Goal: Communication & Community: Answer question/provide support

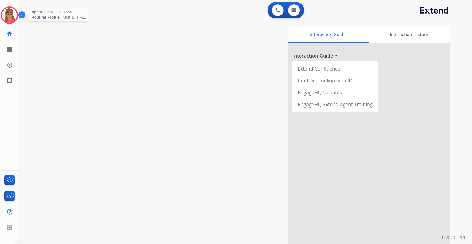
click at [14, 17] on img at bounding box center [9, 15] width 15 height 15
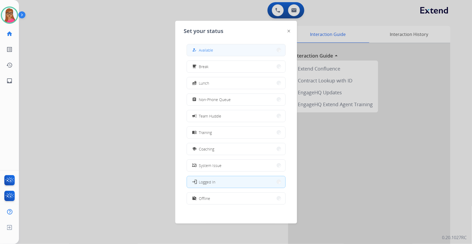
click at [239, 47] on button "how_to_reg Available" at bounding box center [236, 50] width 98 height 12
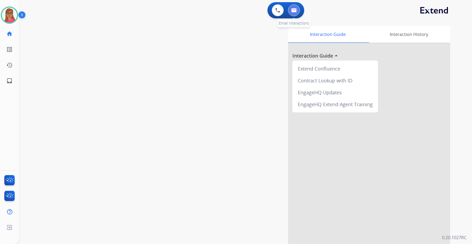
click at [294, 7] on button at bounding box center [294, 10] width 12 height 12
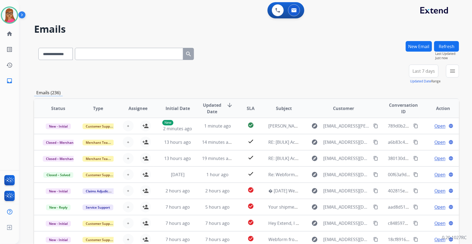
drag, startPoint x: 424, startPoint y: 72, endPoint x: 424, endPoint y: 84, distance: 12.4
click at [424, 72] on span "Last 7 days" at bounding box center [423, 71] width 22 height 2
click at [421, 137] on div "Last 90 days" at bounding box center [422, 137] width 30 height 8
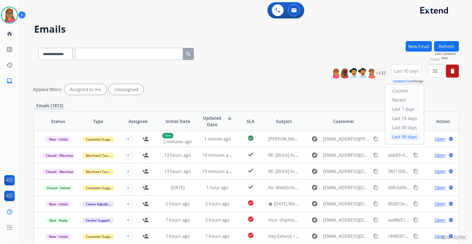
click at [433, 73] on mat-icon "menu" at bounding box center [435, 71] width 6 height 6
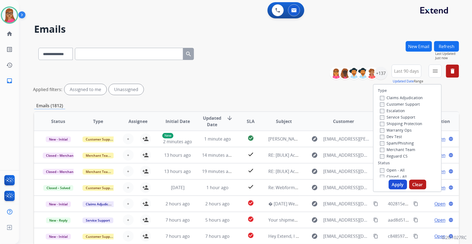
click at [402, 104] on label "Customer Support" at bounding box center [400, 104] width 40 height 5
click at [411, 124] on label "Shipping Protection" at bounding box center [401, 123] width 42 height 5
click at [395, 154] on label "Reguard CS" at bounding box center [394, 156] width 28 height 5
click at [395, 186] on button "Apply" at bounding box center [397, 185] width 18 height 10
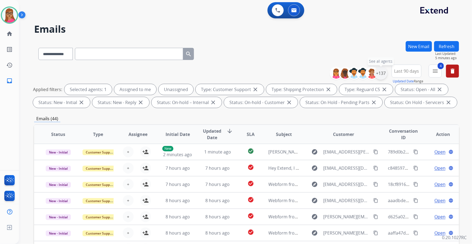
click at [380, 73] on div "+137" at bounding box center [380, 73] width 13 height 13
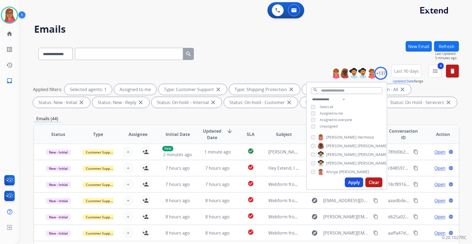
click at [355, 181] on button "Apply" at bounding box center [354, 183] width 18 height 10
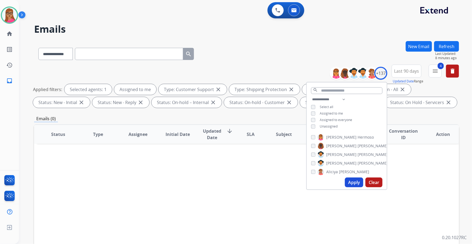
drag, startPoint x: 274, startPoint y: 54, endPoint x: 221, endPoint y: 4, distance: 72.7
click at [274, 54] on div "**********" at bounding box center [246, 53] width 425 height 24
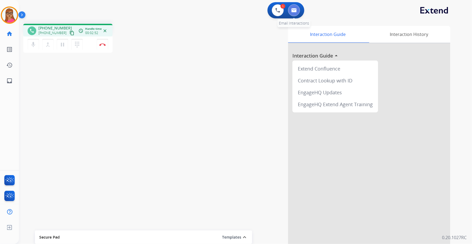
click at [293, 10] on img at bounding box center [293, 10] width 5 height 4
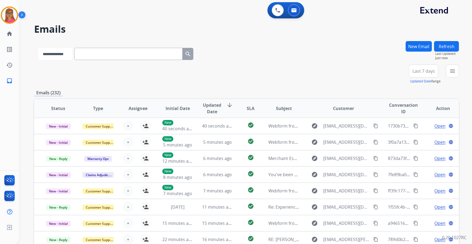
drag, startPoint x: 135, startPoint y: 56, endPoint x: 60, endPoint y: 52, distance: 75.0
click at [60, 52] on select "**********" at bounding box center [55, 54] width 34 height 12
select select "**********"
click at [38, 48] on select "**********" at bounding box center [55, 54] width 34 height 12
paste input "**********"
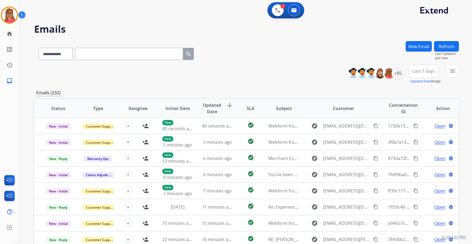
type input "**********"
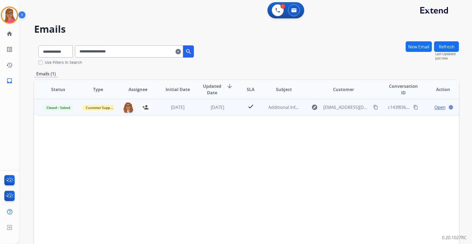
click at [435, 106] on span "Open" at bounding box center [439, 107] width 11 height 6
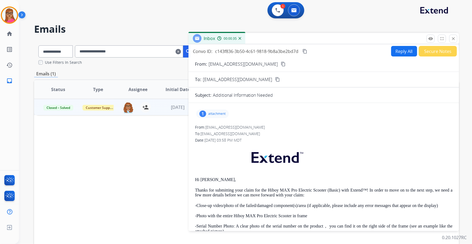
click at [216, 114] on p "attachment" at bounding box center [216, 114] width 17 height 4
click at [385, 157] on p at bounding box center [323, 159] width 257 height 26
click at [246, 170] on p at bounding box center [323, 159] width 257 height 26
click at [213, 114] on p "attachment" at bounding box center [216, 114] width 17 height 4
click at [394, 49] on button "Reply All" at bounding box center [404, 51] width 26 height 11
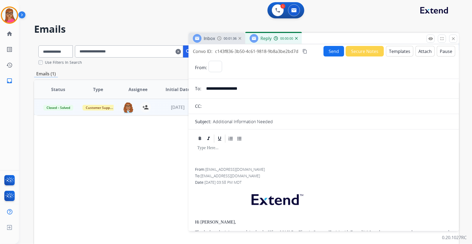
select select "**********"
click at [217, 41] on div "Inbox 00:01:37" at bounding box center [216, 38] width 57 height 11
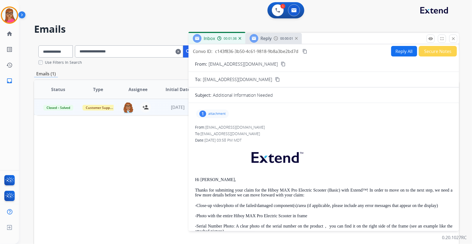
click at [268, 39] on span "Reply" at bounding box center [265, 38] width 11 height 6
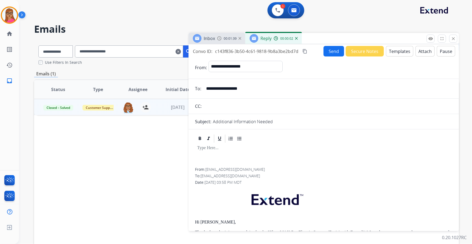
click at [209, 38] on span "Inbox" at bounding box center [209, 38] width 11 height 6
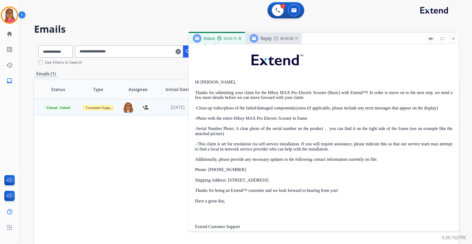
scroll to position [98, 0]
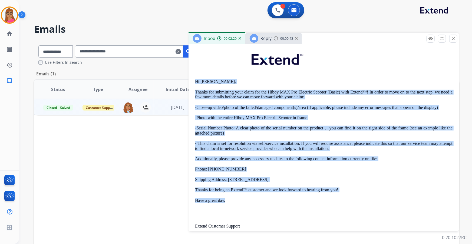
drag, startPoint x: 194, startPoint y: 80, endPoint x: 322, endPoint y: 193, distance: 170.5
copy div "Lo Ipsumd, Sitame con adipiscing elit seddo eiu tem Incid UTL Etd Magnaali Enim…"
click at [267, 34] on div "Reply 00:00:45" at bounding box center [273, 38] width 56 height 11
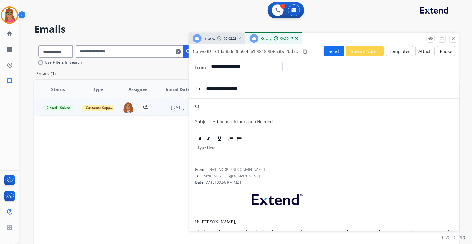
click at [398, 53] on button "Templates" at bounding box center [399, 51] width 27 height 11
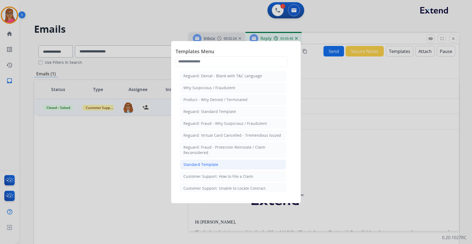
click at [207, 164] on div "Standard Template" at bounding box center [200, 164] width 35 height 5
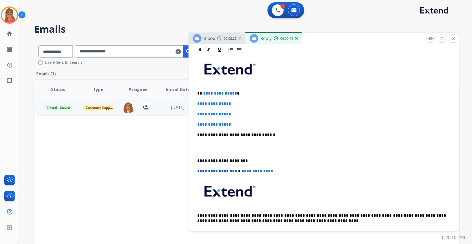
scroll to position [147, 0]
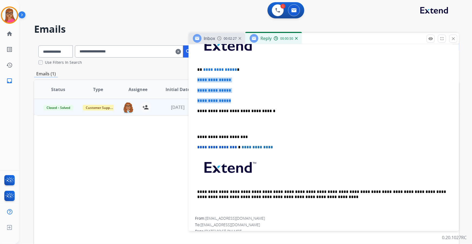
drag, startPoint x: 195, startPoint y: 77, endPoint x: 241, endPoint y: 95, distance: 48.8
click at [241, 95] on div "**********" at bounding box center [323, 124] width 257 height 186
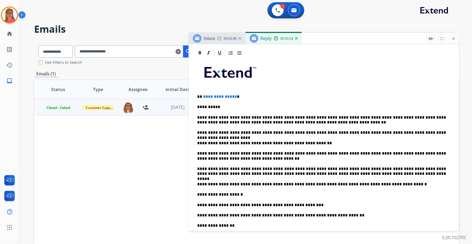
scroll to position [49, 0]
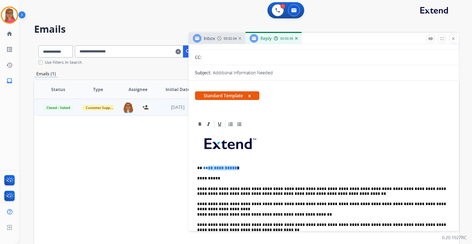
drag, startPoint x: 241, startPoint y: 168, endPoint x: 205, endPoint y: 168, distance: 35.7
click at [205, 168] on p "**********" at bounding box center [321, 168] width 249 height 5
click at [234, 167] on span "**" at bounding box center [236, 168] width 5 height 4
drag, startPoint x: 240, startPoint y: 167, endPoint x: 198, endPoint y: 167, distance: 42.4
click at [198, 167] on p "**********" at bounding box center [321, 168] width 249 height 5
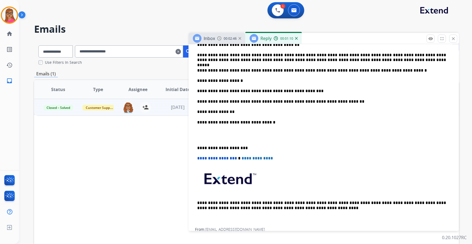
scroll to position [197, 0]
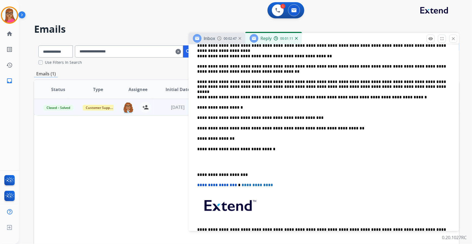
click at [196, 173] on div "**********" at bounding box center [323, 118] width 257 height 273
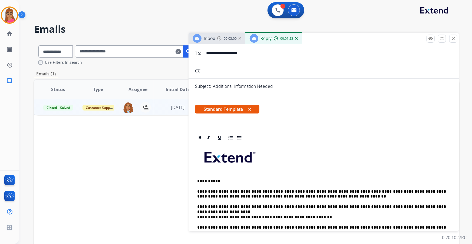
scroll to position [0, 0]
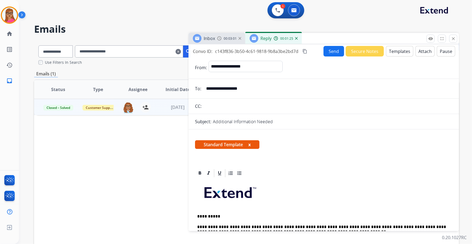
click at [330, 51] on button "Send" at bounding box center [333, 51] width 21 height 11
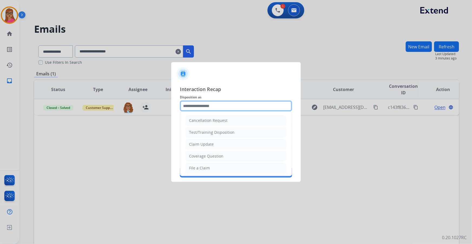
click at [218, 107] on input "text" at bounding box center [236, 106] width 112 height 11
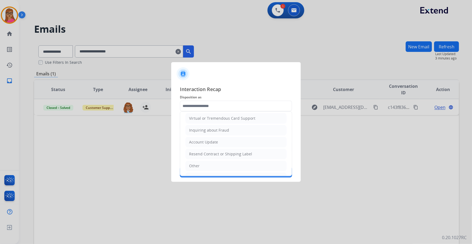
click at [205, 163] on li "Other" at bounding box center [235, 166] width 101 height 10
type input "*****"
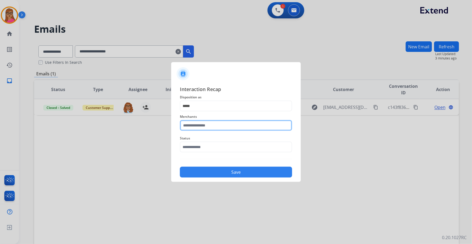
click at [214, 125] on input "text" at bounding box center [236, 125] width 112 height 11
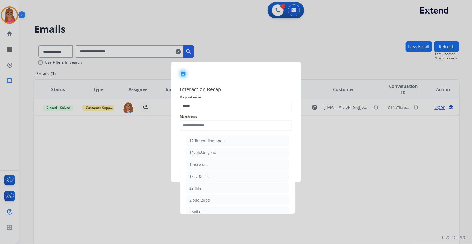
click at [275, 10] on div at bounding box center [236, 122] width 472 height 244
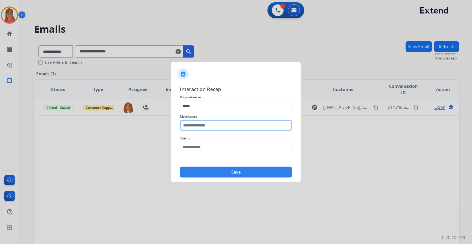
click at [217, 126] on input "text" at bounding box center [236, 125] width 112 height 11
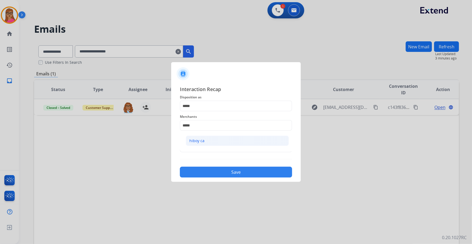
click at [196, 141] on div "hiboy ca" at bounding box center [196, 140] width 15 height 5
type input "********"
click at [214, 141] on span "Status" at bounding box center [236, 138] width 112 height 6
click at [213, 145] on input "text" at bounding box center [236, 147] width 112 height 11
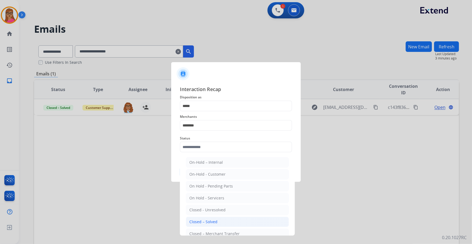
drag, startPoint x: 204, startPoint y: 224, endPoint x: 215, endPoint y: 197, distance: 29.3
click at [204, 224] on div "Closed – Solved" at bounding box center [203, 221] width 28 height 5
type input "**********"
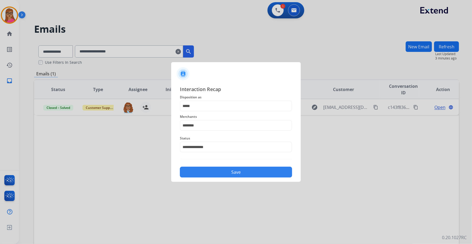
drag, startPoint x: 226, startPoint y: 175, endPoint x: 248, endPoint y: 134, distance: 46.9
click at [227, 173] on button "Save" at bounding box center [236, 172] width 112 height 11
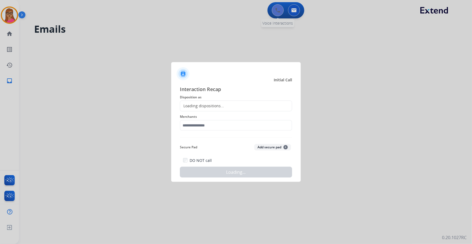
click at [276, 9] on div at bounding box center [236, 122] width 472 height 244
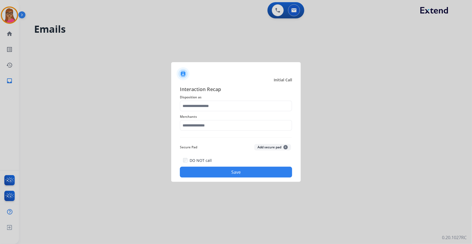
click at [214, 100] on span "Disposition as" at bounding box center [236, 97] width 112 height 6
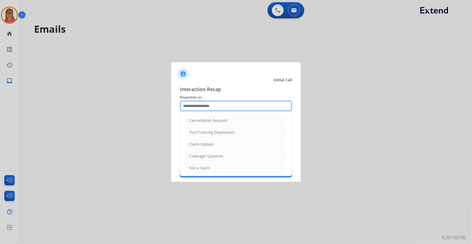
click at [214, 111] on input "text" at bounding box center [236, 106] width 112 height 11
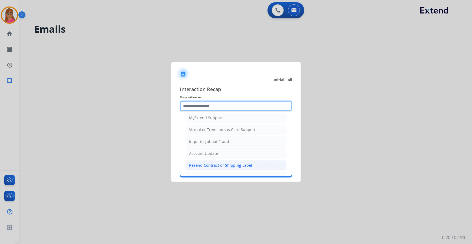
scroll to position [84, 0]
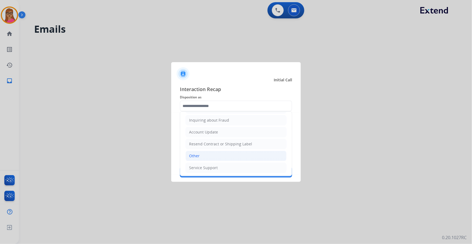
click at [210, 159] on li "Other" at bounding box center [235, 156] width 101 height 10
type input "*****"
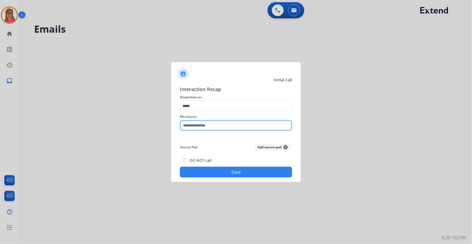
drag, startPoint x: 212, startPoint y: 126, endPoint x: 209, endPoint y: 127, distance: 3.4
click at [211, 126] on input "text" at bounding box center [236, 125] width 112 height 11
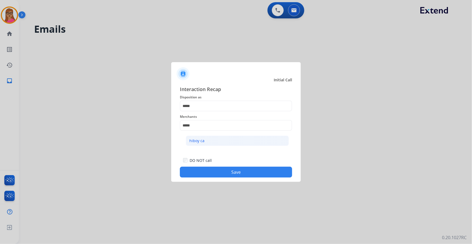
click at [201, 141] on div "hiboy ca" at bounding box center [196, 140] width 15 height 5
type input "********"
click at [235, 180] on div "Interaction Recap Disposition as ***** Merchants ******** Secure Pad Add secure…" at bounding box center [235, 131] width 129 height 101
click at [238, 173] on button "Save" at bounding box center [236, 172] width 112 height 11
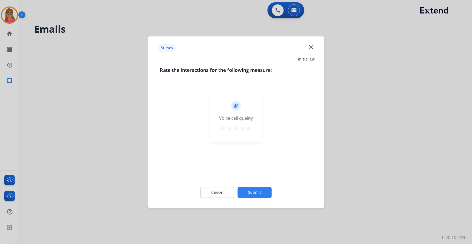
click at [128, 107] on div at bounding box center [236, 122] width 472 height 244
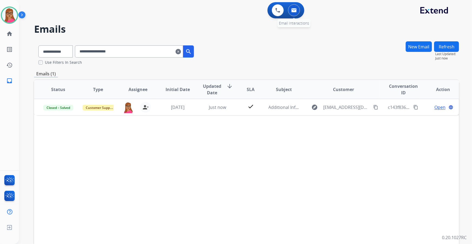
click at [292, 8] on img at bounding box center [293, 10] width 5 height 4
click at [294, 9] on img at bounding box center [293, 10] width 5 height 4
click at [277, 9] on img at bounding box center [277, 10] width 5 height 5
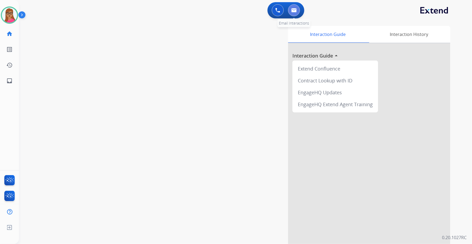
click at [293, 9] on img at bounding box center [293, 10] width 5 height 4
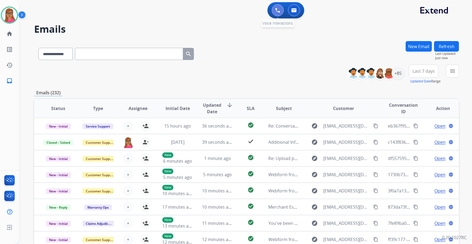
click at [274, 8] on button at bounding box center [278, 10] width 12 height 12
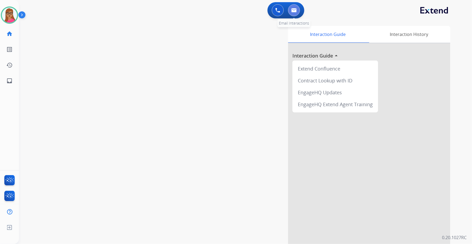
click at [290, 8] on button at bounding box center [294, 10] width 12 height 12
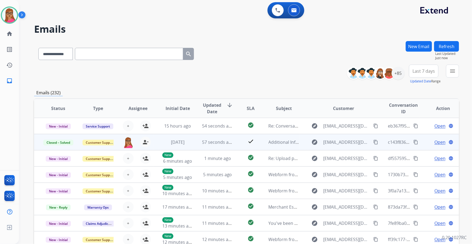
click at [413, 142] on mat-icon "content_copy" at bounding box center [415, 142] width 5 height 5
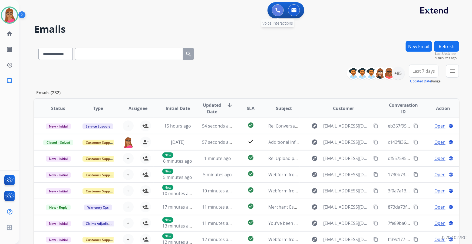
click at [275, 8] on img at bounding box center [277, 10] width 5 height 5
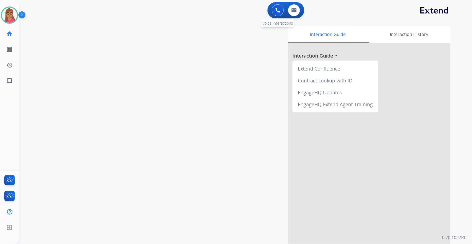
click at [274, 11] on button at bounding box center [278, 10] width 12 height 12
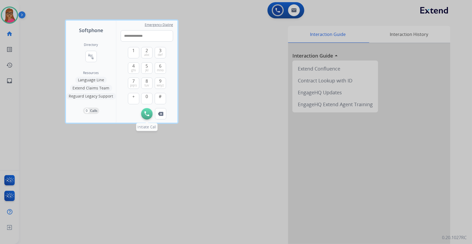
type input "**********"
click at [148, 112] on img at bounding box center [146, 113] width 5 height 5
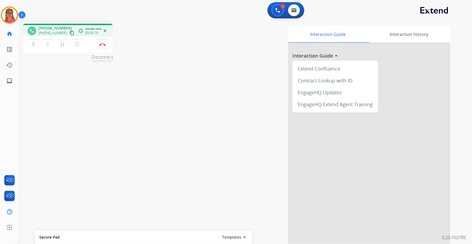
click at [102, 43] on img at bounding box center [102, 44] width 6 height 3
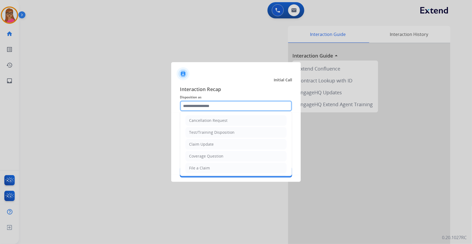
click at [222, 105] on input "text" at bounding box center [236, 106] width 112 height 11
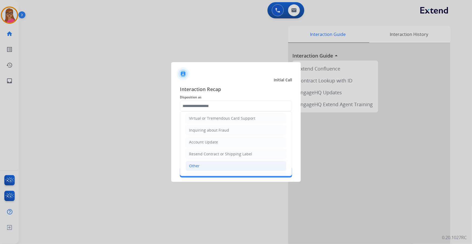
click at [210, 162] on li "Other" at bounding box center [235, 166] width 101 height 10
type input "*****"
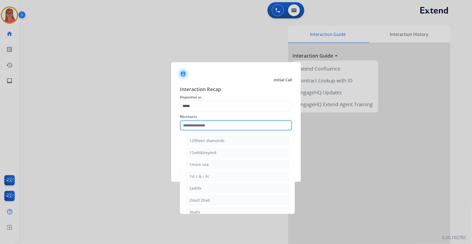
click at [210, 122] on input "text" at bounding box center [236, 125] width 112 height 11
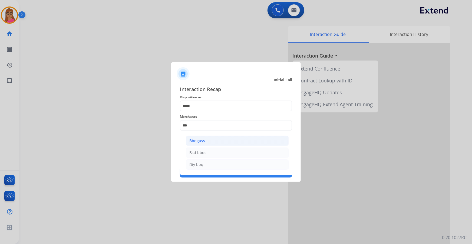
click at [204, 141] on li "Bbqguys" at bounding box center [237, 141] width 103 height 10
type input "*******"
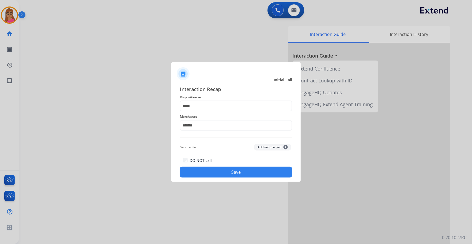
click at [226, 171] on button "Save" at bounding box center [236, 172] width 112 height 11
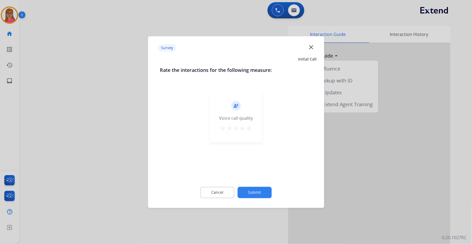
click at [120, 114] on div at bounding box center [236, 122] width 472 height 244
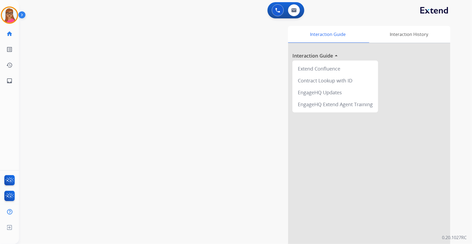
drag, startPoint x: 121, startPoint y: 112, endPoint x: 199, endPoint y: 26, distance: 116.2
click at [121, 112] on div "swap_horiz Break voice bridge close_fullscreen Connect 3-Way Call merge_type Se…" at bounding box center [239, 131] width 440 height 225
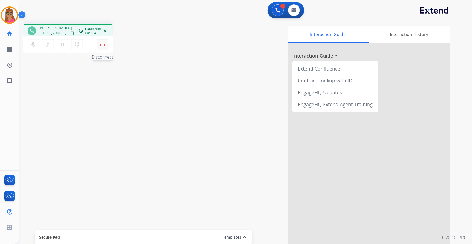
click at [106, 44] on button "Disconnect" at bounding box center [102, 44] width 11 height 11
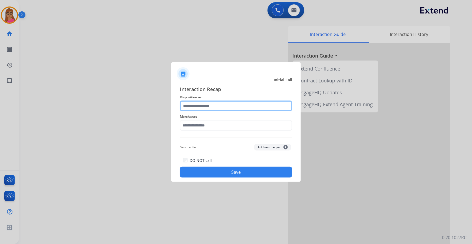
click at [198, 103] on input "text" at bounding box center [236, 106] width 112 height 11
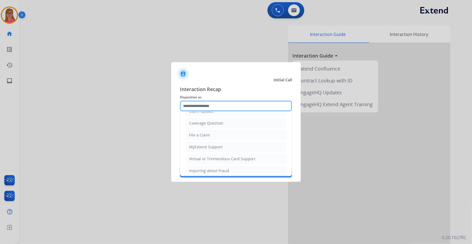
scroll to position [84, 0]
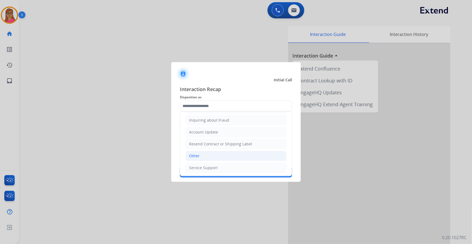
click at [197, 155] on div "Other" at bounding box center [194, 155] width 11 height 5
type input "*****"
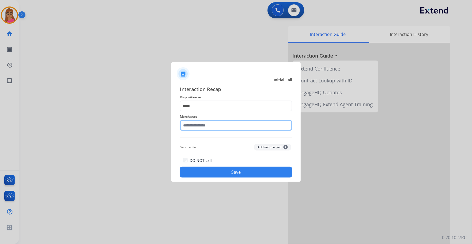
click at [218, 125] on input "text" at bounding box center [236, 125] width 112 height 11
type input "*"
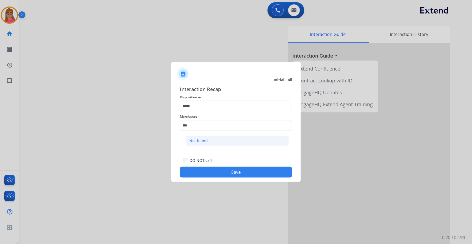
click at [208, 145] on li "Not found" at bounding box center [237, 141] width 103 height 10
type input "*********"
click at [242, 175] on button "Save" at bounding box center [236, 172] width 112 height 11
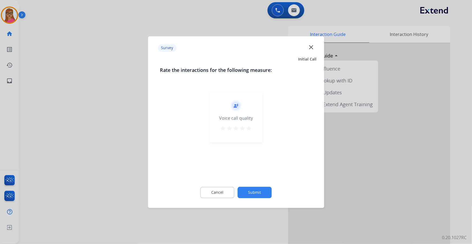
click at [85, 80] on div at bounding box center [236, 122] width 472 height 244
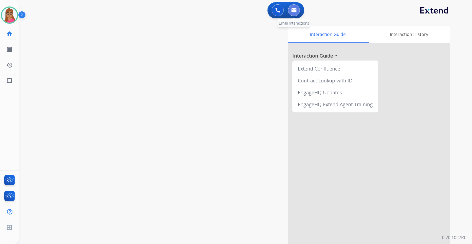
click at [296, 9] on img at bounding box center [293, 10] width 5 height 4
select select "**********"
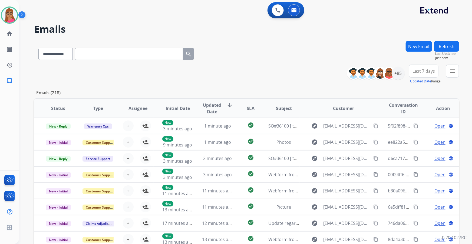
click at [424, 72] on span "Last 7 days" at bounding box center [423, 71] width 22 height 2
click at [422, 138] on div "Last 90 days" at bounding box center [422, 137] width 30 height 8
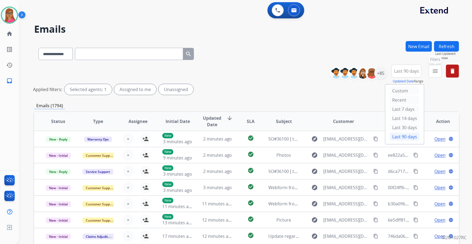
click at [435, 75] on button "menu Filters" at bounding box center [434, 71] width 13 height 13
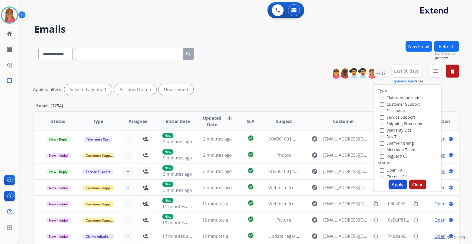
click at [392, 105] on label "Customer Support" at bounding box center [400, 104] width 40 height 5
click at [411, 124] on label "Shipping Protection" at bounding box center [401, 123] width 42 height 5
click at [395, 155] on label "Reguard CS" at bounding box center [394, 156] width 28 height 5
click at [388, 169] on label "Open - All" at bounding box center [392, 170] width 25 height 5
click at [392, 188] on button "Apply" at bounding box center [397, 185] width 18 height 10
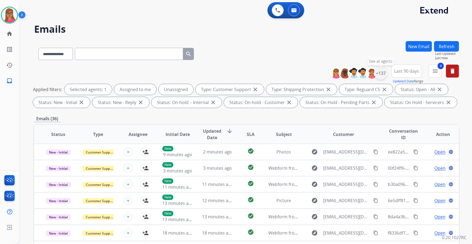
click at [379, 70] on div "+137" at bounding box center [380, 73] width 13 height 13
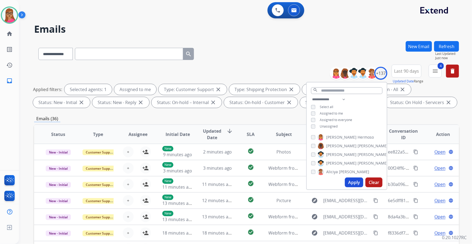
click at [356, 184] on button "Apply" at bounding box center [354, 183] width 18 height 10
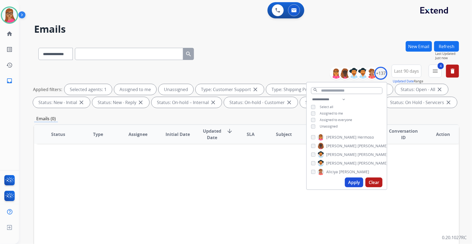
click at [352, 184] on button "Apply" at bounding box center [354, 183] width 18 height 10
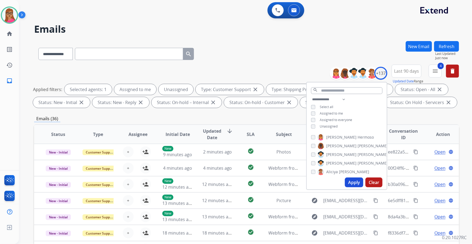
click at [250, 121] on div "Emails (36)" at bounding box center [246, 118] width 425 height 7
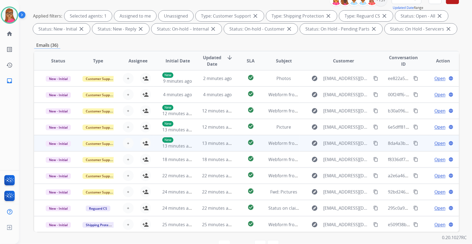
scroll to position [0, 0]
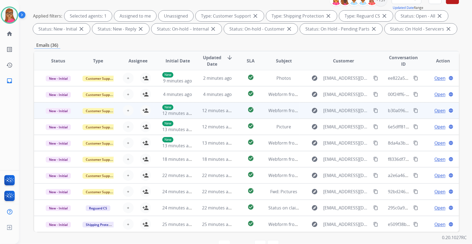
click at [59, 116] on td "New - Initial" at bounding box center [54, 110] width 40 height 16
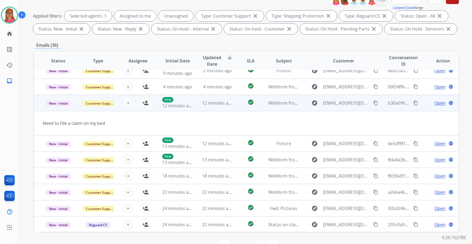
scroll to position [0, 0]
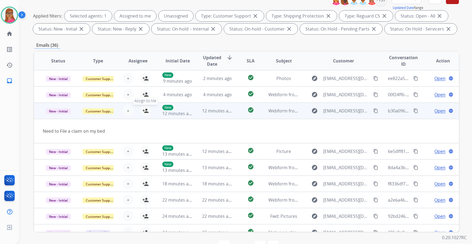
click at [148, 110] on button "person_add Assign to Me" at bounding box center [145, 110] width 11 height 11
click at [373, 111] on mat-icon "content_copy" at bounding box center [375, 110] width 5 height 5
click at [434, 111] on span "Open" at bounding box center [439, 111] width 11 height 6
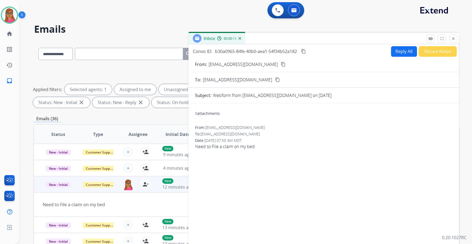
click at [429, 51] on button "Secure Notes" at bounding box center [437, 51] width 38 height 11
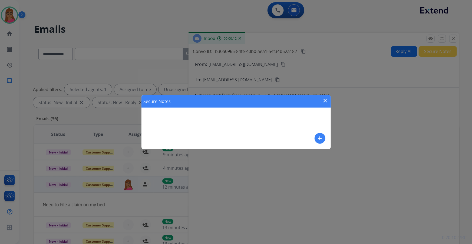
click at [324, 99] on mat-icon "close" at bounding box center [325, 100] width 6 height 6
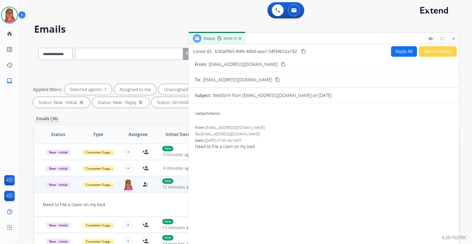
click at [393, 51] on button "Reply All" at bounding box center [404, 51] width 26 height 11
select select "**********"
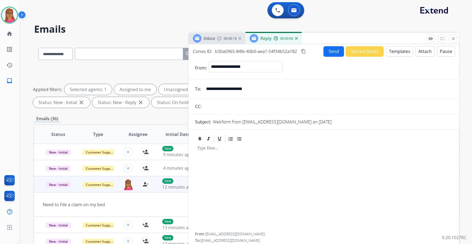
click at [399, 53] on button "Templates" at bounding box center [399, 51] width 27 height 11
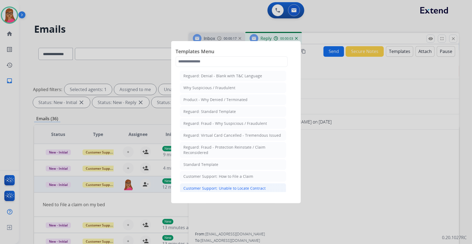
click at [216, 189] on div "Customer Support: Unable to Locate Contract" at bounding box center [224, 188] width 82 height 5
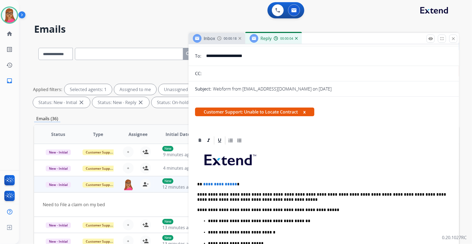
scroll to position [74, 0]
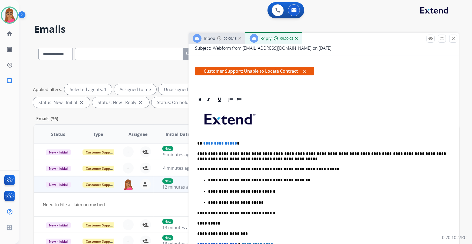
click at [248, 138] on div "**********" at bounding box center [323, 209] width 257 height 209
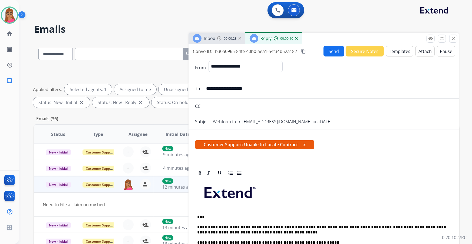
click at [329, 50] on button "Send" at bounding box center [333, 51] width 21 height 11
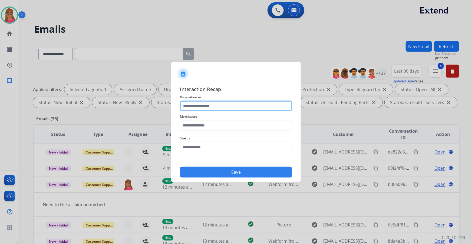
click at [203, 105] on input "text" at bounding box center [236, 106] width 112 height 11
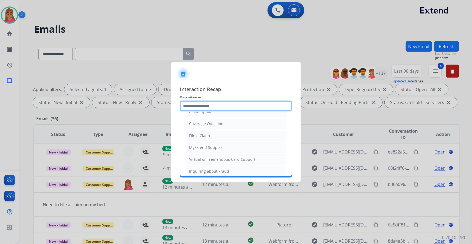
scroll to position [74, 0]
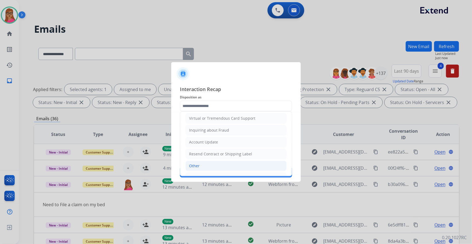
click at [200, 161] on li "Other" at bounding box center [235, 166] width 101 height 10
type input "*****"
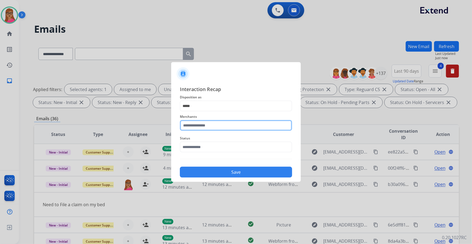
click at [222, 125] on input "text" at bounding box center [236, 125] width 112 height 11
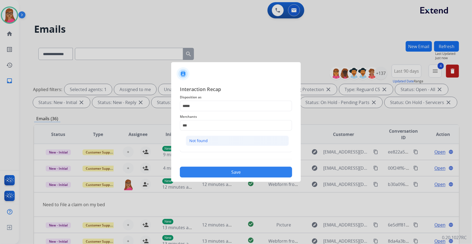
click at [189, 141] on div "Not found" at bounding box center [198, 140] width 18 height 5
type input "*********"
click at [207, 145] on input "text" at bounding box center [236, 147] width 112 height 11
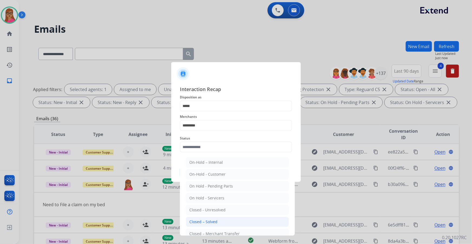
click at [208, 218] on li "Closed – Solved" at bounding box center [237, 222] width 103 height 10
type input "**********"
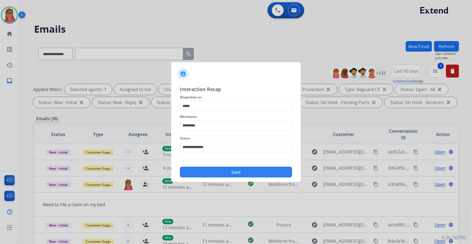
click at [238, 175] on button "Save" at bounding box center [236, 172] width 112 height 11
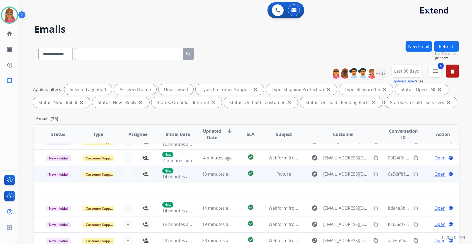
scroll to position [18, 0]
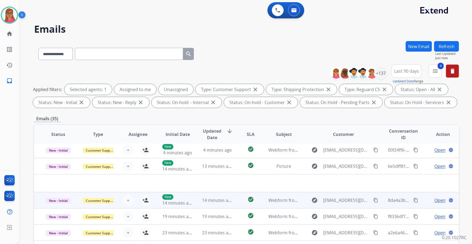
click at [61, 207] on td "New - Initial" at bounding box center [54, 200] width 40 height 16
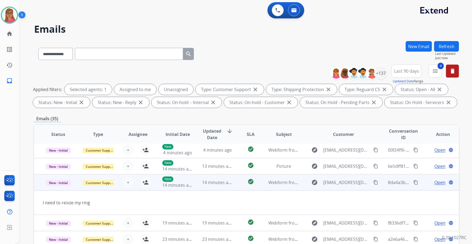
scroll to position [25, 0]
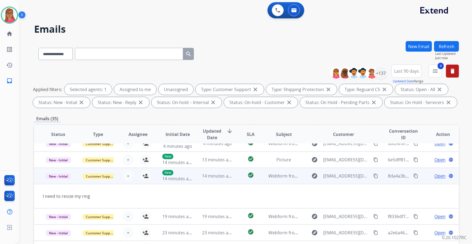
click at [373, 174] on mat-icon "content_copy" at bounding box center [375, 176] width 5 height 5
click at [58, 183] on td "New - Initial" at bounding box center [54, 176] width 40 height 16
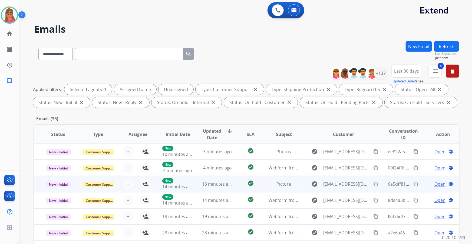
scroll to position [0, 0]
click at [54, 177] on td "New - Initial" at bounding box center [54, 184] width 40 height 16
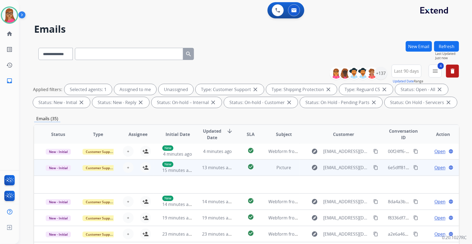
scroll to position [18, 0]
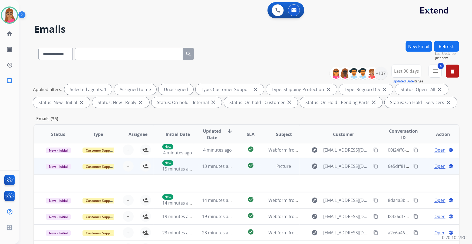
click at [56, 172] on td "New - Initial" at bounding box center [54, 166] width 40 height 16
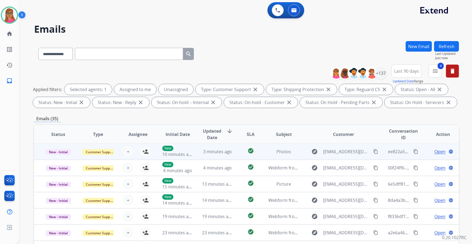
click at [56, 157] on td "New - Initial" at bounding box center [54, 152] width 40 height 16
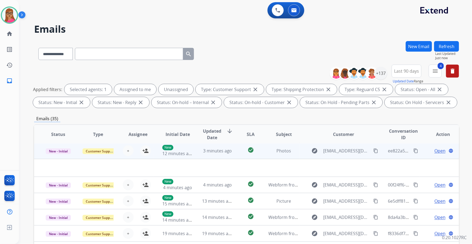
scroll to position [0, 0]
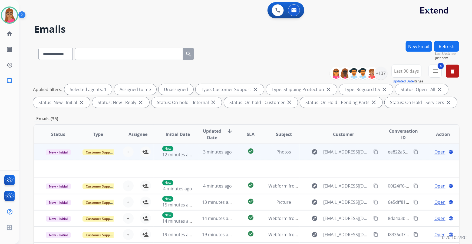
click at [434, 151] on span "Open" at bounding box center [439, 152] width 11 height 6
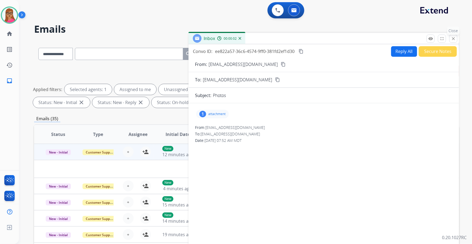
click at [454, 40] on mat-icon "close" at bounding box center [453, 38] width 5 height 5
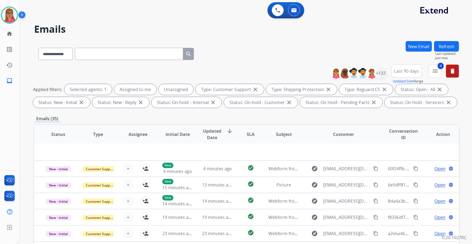
scroll to position [18, 0]
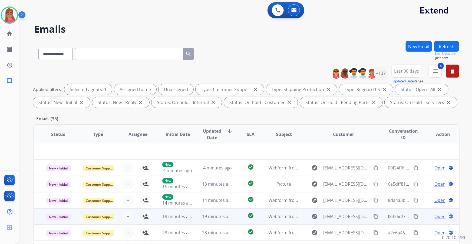
click at [56, 222] on td "New - Initial" at bounding box center [54, 216] width 40 height 16
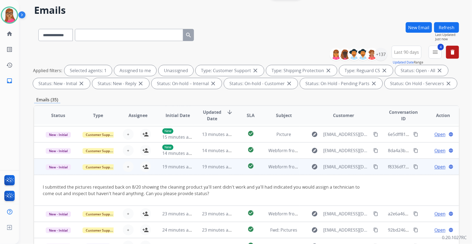
scroll to position [24, 0]
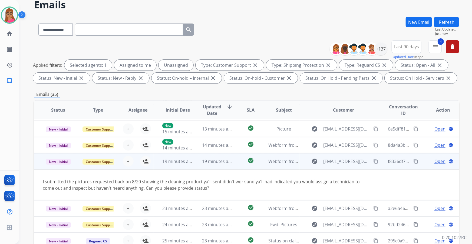
click at [58, 169] on td "New - Initial" at bounding box center [54, 161] width 40 height 16
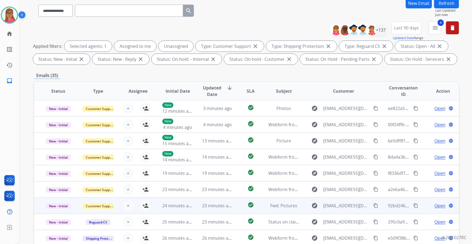
scroll to position [49, 0]
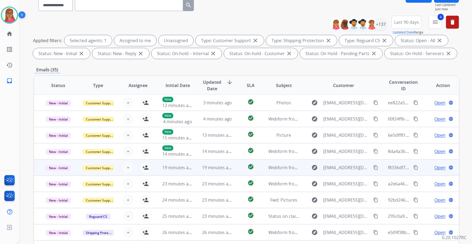
click at [58, 174] on td "New - Initial" at bounding box center [54, 167] width 40 height 16
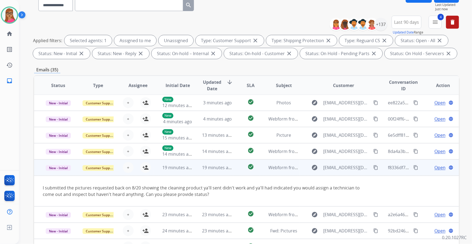
scroll to position [31, 0]
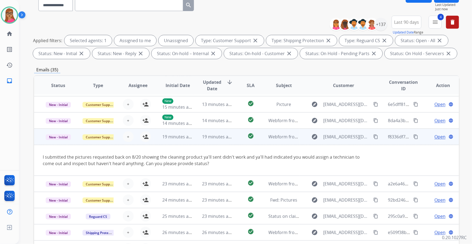
click at [61, 171] on td "I submitted the pictures requested back on 8/20 showing the cleaning product ya…" at bounding box center [206, 160] width 345 height 31
click at [57, 144] on td "New - Initial" at bounding box center [54, 137] width 40 height 16
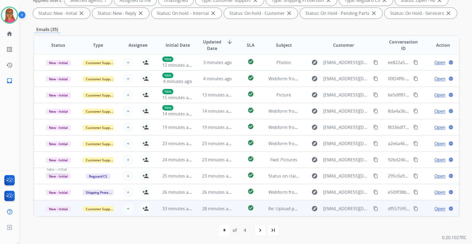
scroll to position [89, 0]
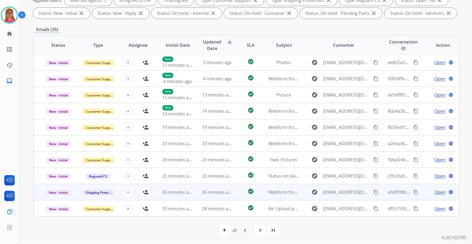
click at [57, 198] on td "New - Initial" at bounding box center [54, 192] width 40 height 16
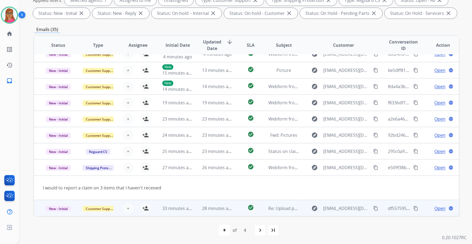
scroll to position [25, 0]
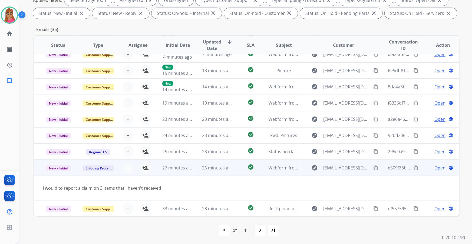
click at [373, 167] on mat-icon "content_copy" at bounding box center [375, 167] width 5 height 5
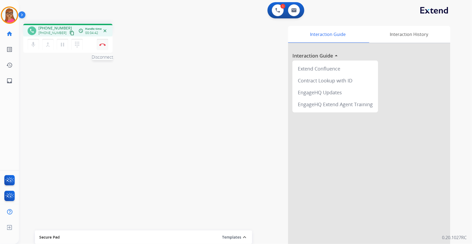
click at [100, 43] on img at bounding box center [102, 44] width 6 height 3
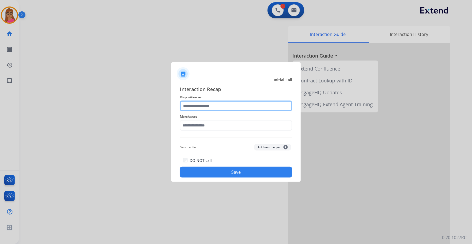
click at [209, 104] on input "text" at bounding box center [236, 106] width 112 height 11
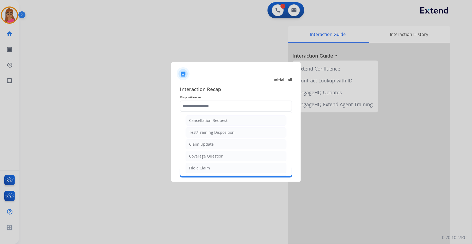
click at [168, 29] on div at bounding box center [236, 122] width 472 height 244
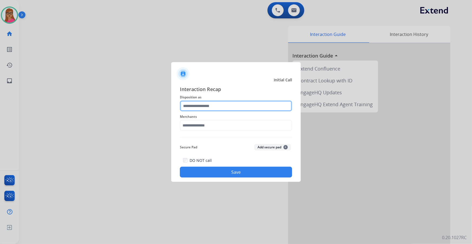
click at [211, 108] on input "text" at bounding box center [236, 106] width 112 height 11
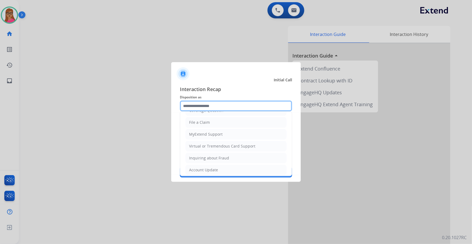
scroll to position [84, 0]
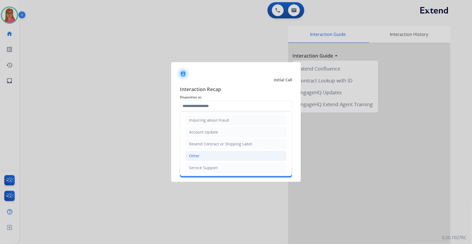
click at [207, 157] on li "Other" at bounding box center [235, 156] width 101 height 10
type input "*****"
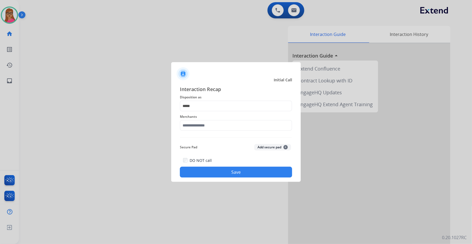
click at [211, 116] on span "Merchants" at bounding box center [236, 117] width 112 height 6
click at [212, 124] on input "text" at bounding box center [236, 125] width 112 height 11
click at [208, 138] on li "Not found" at bounding box center [237, 141] width 103 height 10
type input "*********"
click at [226, 173] on button "Save" at bounding box center [236, 172] width 112 height 11
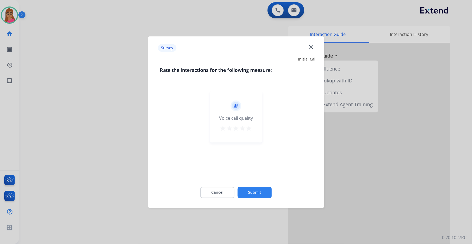
click at [129, 144] on div at bounding box center [236, 122] width 472 height 244
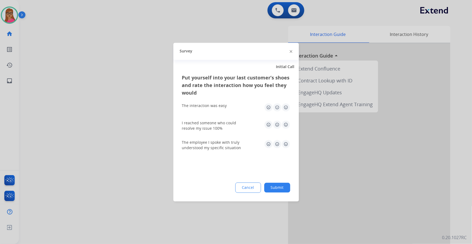
drag, startPoint x: 126, startPoint y: 142, endPoint x: 137, endPoint y: 59, distance: 84.0
click at [126, 141] on div at bounding box center [236, 122] width 472 height 244
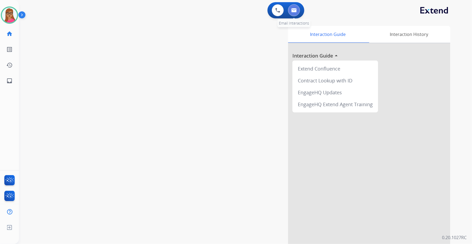
click at [296, 9] on img at bounding box center [293, 10] width 5 height 4
select select "**********"
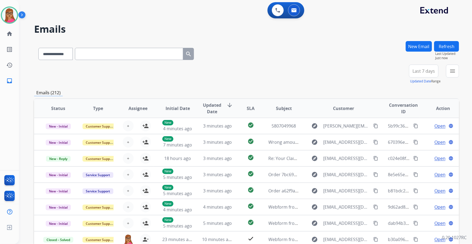
click at [427, 70] on span "Last 7 days" at bounding box center [423, 71] width 22 height 2
click at [412, 135] on div "Last 90 days" at bounding box center [422, 137] width 30 height 8
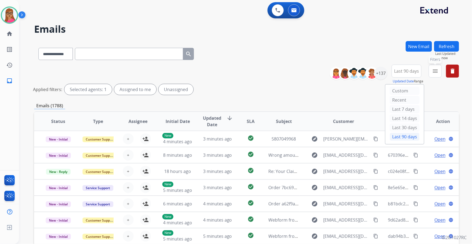
click at [431, 69] on button "menu Filters" at bounding box center [434, 71] width 13 height 13
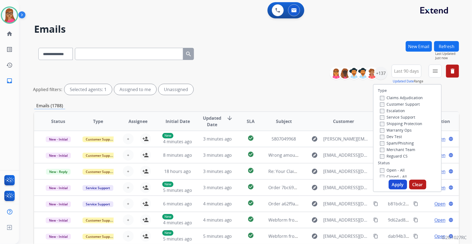
click at [409, 105] on label "Customer Support" at bounding box center [400, 104] width 40 height 5
click at [412, 124] on label "Shipping Protection" at bounding box center [401, 123] width 42 height 5
click at [397, 157] on label "Reguard CS" at bounding box center [394, 156] width 28 height 5
click at [385, 169] on label "Open - All" at bounding box center [392, 170] width 25 height 5
click at [392, 179] on div "Type Claims Adjudication Customer Support Escalation Service Support Shipping P…" at bounding box center [407, 138] width 69 height 108
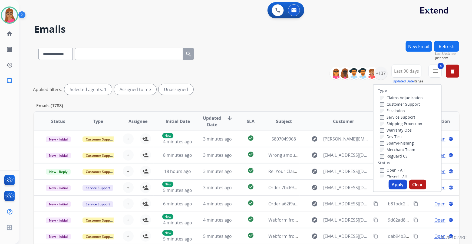
click at [393, 184] on button "Apply" at bounding box center [397, 185] width 18 height 10
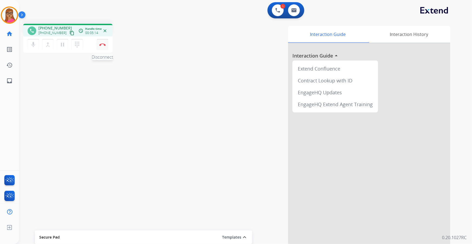
click at [105, 47] on button "Disconnect" at bounding box center [102, 44] width 11 height 11
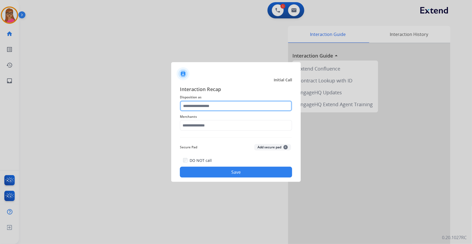
click at [219, 105] on input "text" at bounding box center [236, 106] width 112 height 11
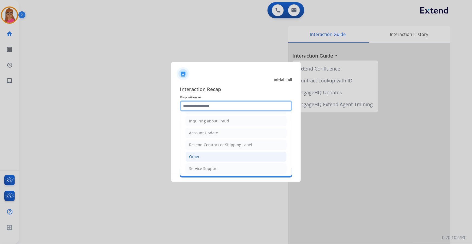
scroll to position [84, 0]
click at [205, 159] on li "Other" at bounding box center [235, 156] width 101 height 10
type input "*****"
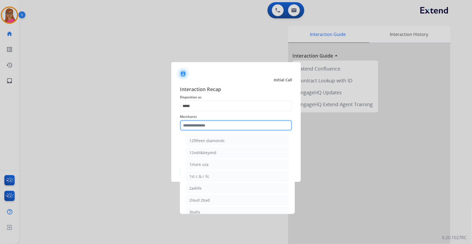
click at [220, 124] on input "text" at bounding box center [236, 125] width 112 height 11
type input "*"
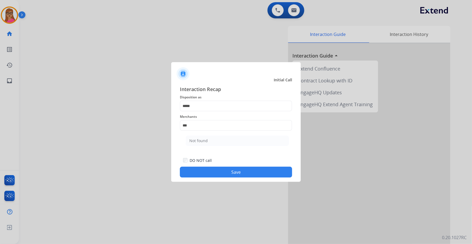
click at [220, 139] on li "Not found" at bounding box center [237, 141] width 103 height 10
type input "*********"
click at [242, 175] on button "Save" at bounding box center [236, 172] width 112 height 11
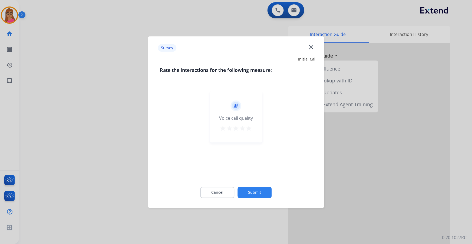
click at [56, 125] on div at bounding box center [236, 122] width 472 height 244
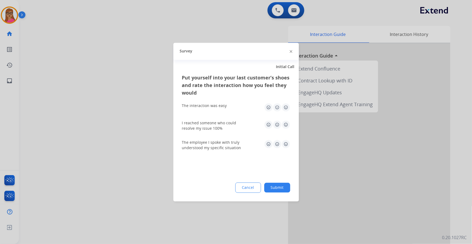
click at [56, 125] on div at bounding box center [236, 122] width 472 height 244
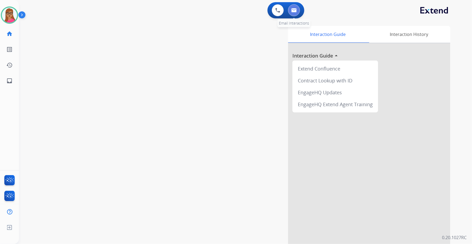
click at [298, 8] on button at bounding box center [294, 10] width 12 height 12
select select "**********"
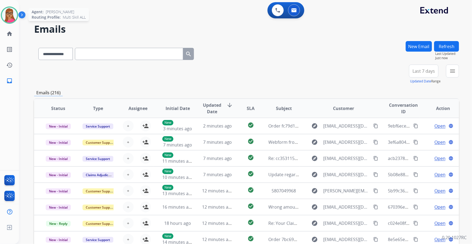
click at [11, 19] on img at bounding box center [9, 15] width 15 height 15
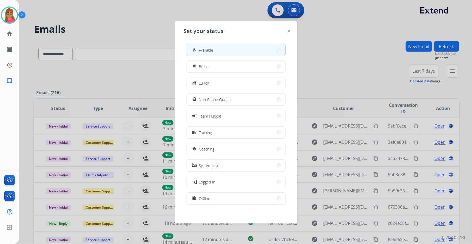
click at [109, 14] on div at bounding box center [236, 122] width 472 height 244
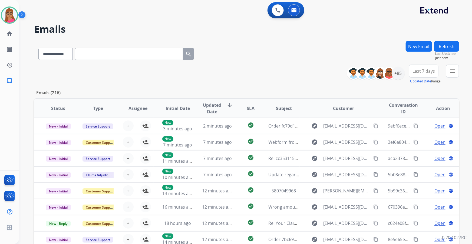
click at [419, 72] on span "Last 7 days" at bounding box center [423, 71] width 22 height 2
click at [415, 139] on div "Last 90 days" at bounding box center [422, 137] width 30 height 8
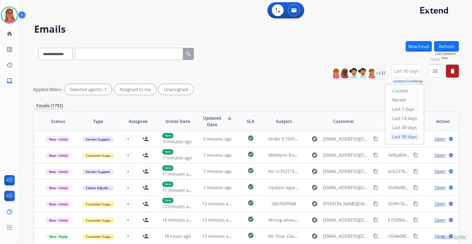
click at [436, 70] on mat-icon "menu" at bounding box center [435, 71] width 6 height 6
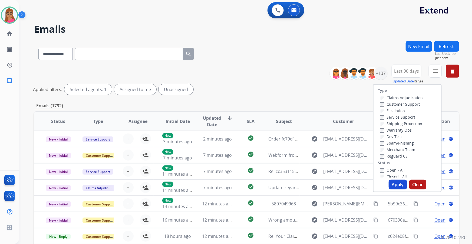
click at [398, 104] on label "Customer Support" at bounding box center [400, 104] width 40 height 5
click at [412, 123] on label "Shipping Protection" at bounding box center [401, 123] width 42 height 5
click at [403, 156] on label "Reguard CS" at bounding box center [394, 156] width 28 height 5
click at [383, 169] on label "Open - All" at bounding box center [392, 170] width 25 height 5
click at [395, 187] on button "Apply" at bounding box center [397, 185] width 18 height 10
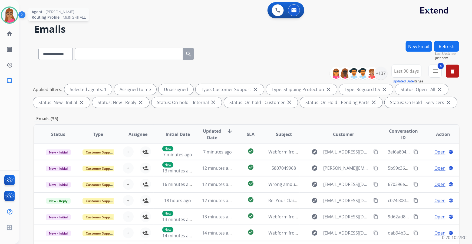
click at [10, 14] on img at bounding box center [9, 15] width 15 height 15
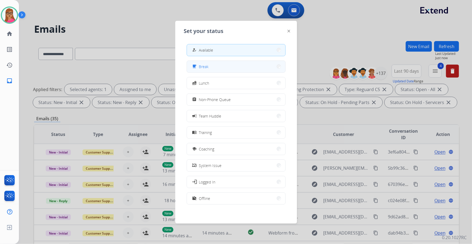
click at [210, 68] on button "free_breakfast Break" at bounding box center [236, 67] width 98 height 12
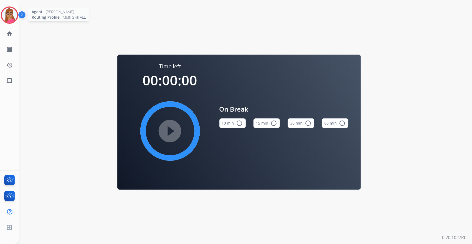
click at [7, 16] on img at bounding box center [9, 15] width 15 height 15
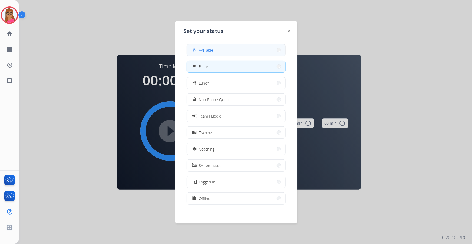
click at [196, 44] on div "how_to_reg Available" at bounding box center [236, 50] width 99 height 12
click at [217, 46] on button "how_to_reg Available" at bounding box center [236, 50] width 98 height 12
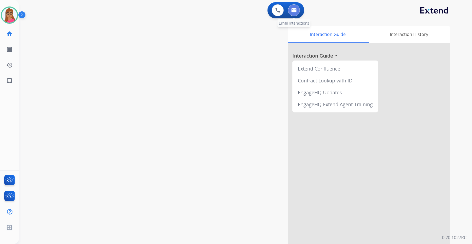
click at [295, 9] on img at bounding box center [293, 10] width 5 height 4
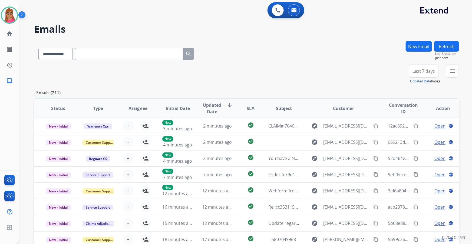
click at [427, 74] on button "Last 7 days" at bounding box center [423, 71] width 29 height 13
click at [420, 138] on div "Last 90 days" at bounding box center [422, 137] width 30 height 8
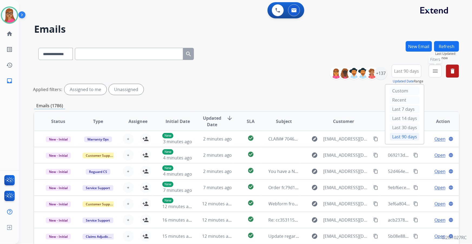
click at [439, 75] on button "menu Filters" at bounding box center [434, 71] width 13 height 13
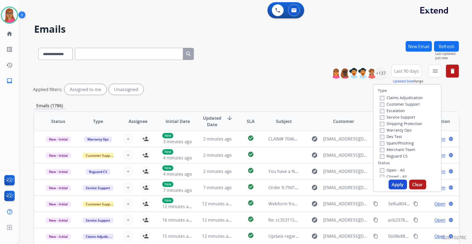
drag, startPoint x: 400, startPoint y: 103, endPoint x: 412, endPoint y: 108, distance: 13.1
click at [399, 103] on label "Customer Support" at bounding box center [400, 104] width 40 height 5
drag, startPoint x: 409, startPoint y: 123, endPoint x: 420, endPoint y: 133, distance: 15.0
click at [409, 123] on label "Shipping Protection" at bounding box center [401, 123] width 42 height 5
click at [388, 157] on label "Reguard CS" at bounding box center [394, 156] width 28 height 5
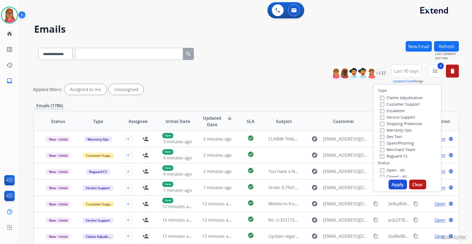
click at [396, 186] on button "Apply" at bounding box center [397, 185] width 18 height 10
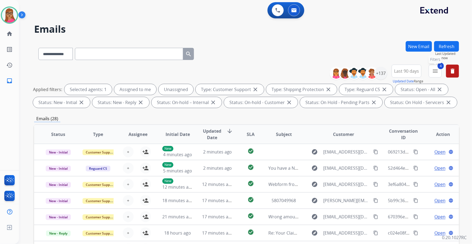
click at [434, 70] on mat-icon "menu" at bounding box center [435, 71] width 6 height 6
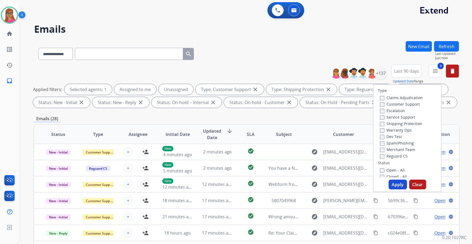
click at [380, 49] on div "**********" at bounding box center [246, 53] width 425 height 24
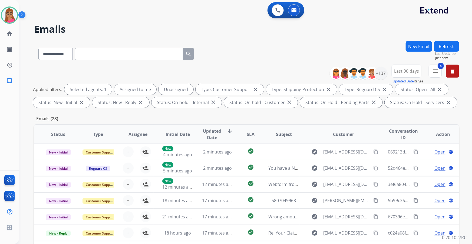
click at [385, 78] on div "+137" at bounding box center [361, 73] width 54 height 13
click at [382, 78] on div "+137" at bounding box center [380, 73] width 13 height 13
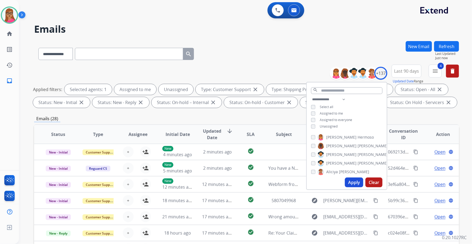
click at [314, 124] on div "Unassigned" at bounding box center [324, 126] width 26 height 4
click at [353, 185] on button "Apply" at bounding box center [354, 183] width 18 height 10
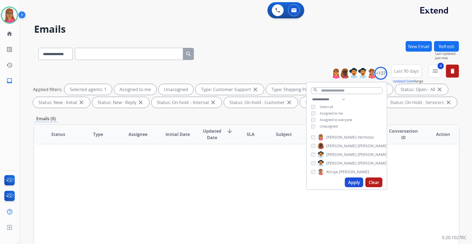
click at [355, 185] on button "Apply" at bounding box center [354, 183] width 18 height 10
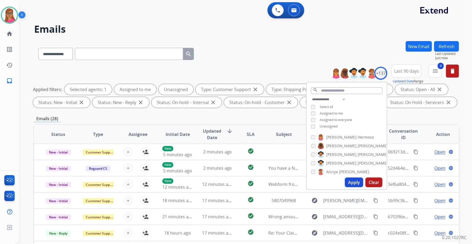
drag, startPoint x: 153, startPoint y: 115, endPoint x: 149, endPoint y: 110, distance: 6.5
click at [153, 115] on div "**********" at bounding box center [246, 187] width 425 height 292
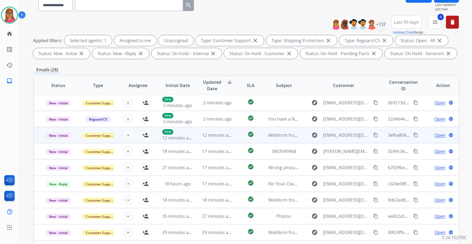
scroll to position [89, 0]
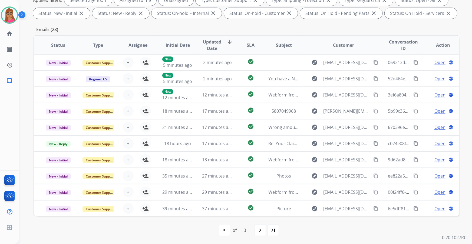
click at [260, 230] on mat-icon "navigate_next" at bounding box center [260, 230] width 6 height 6
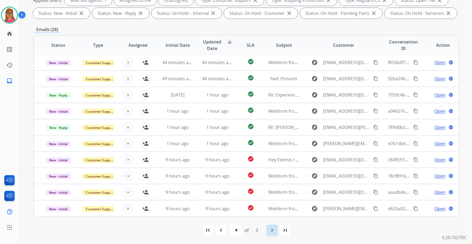
click at [270, 231] on mat-icon "navigate_next" at bounding box center [272, 230] width 6 height 6
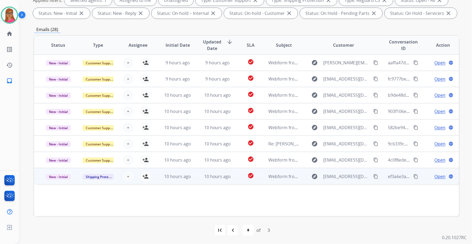
click at [58, 182] on td "New - Initial" at bounding box center [54, 176] width 40 height 16
click at [56, 182] on td "New - Initial" at bounding box center [54, 176] width 40 height 16
click at [146, 177] on mat-icon "person_add" at bounding box center [145, 176] width 6 height 6
click at [434, 177] on span "Open" at bounding box center [439, 176] width 11 height 6
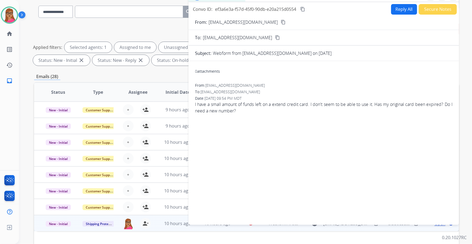
scroll to position [0, 0]
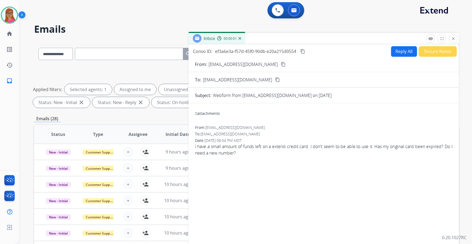
drag, startPoint x: 256, startPoint y: 62, endPoint x: 211, endPoint y: 5, distance: 72.6
click at [280, 61] on button "content_copy" at bounding box center [283, 64] width 6 height 6
click at [402, 49] on button "Reply All" at bounding box center [404, 51] width 26 height 11
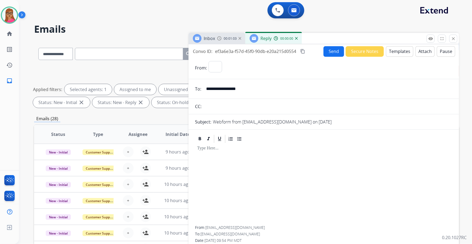
select select "**********"
click at [401, 51] on button "Templates" at bounding box center [399, 51] width 27 height 11
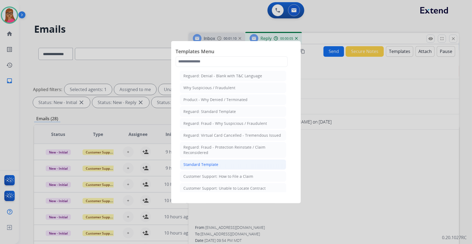
click at [207, 166] on div "Standard Template" at bounding box center [200, 164] width 35 height 5
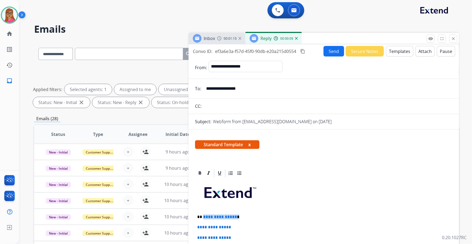
drag, startPoint x: 241, startPoint y: 216, endPoint x: 203, endPoint y: 216, distance: 37.8
click at [203, 216] on p "**********" at bounding box center [321, 217] width 249 height 5
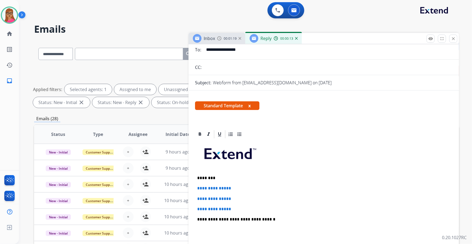
scroll to position [74, 0]
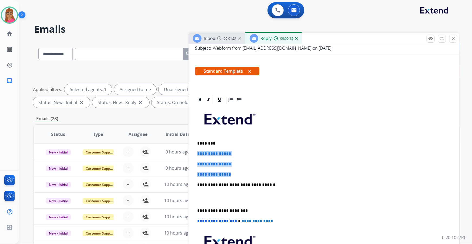
drag, startPoint x: 195, startPoint y: 151, endPoint x: 239, endPoint y: 173, distance: 49.7
click at [239, 173] on div "**********" at bounding box center [323, 198] width 257 height 186
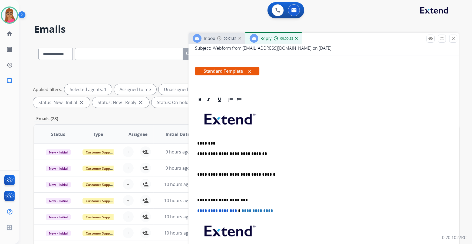
click at [215, 44] on div "Inbox 00:01:31 Reply 00:00:25" at bounding box center [323, 38] width 270 height 11
click at [213, 39] on span "Inbox" at bounding box center [209, 38] width 11 height 6
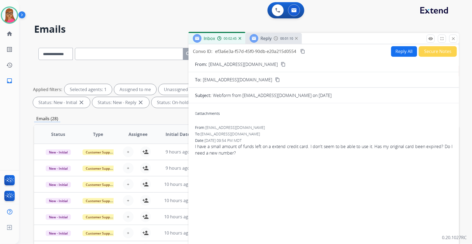
click at [274, 35] on div "Reply 00:01:10" at bounding box center [273, 38] width 56 height 11
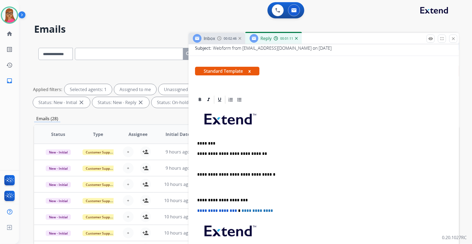
click at [264, 151] on p "**********" at bounding box center [321, 153] width 249 height 5
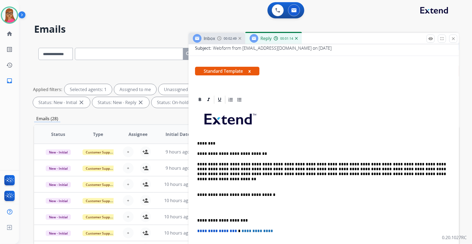
click at [198, 194] on p "**********" at bounding box center [321, 194] width 249 height 5
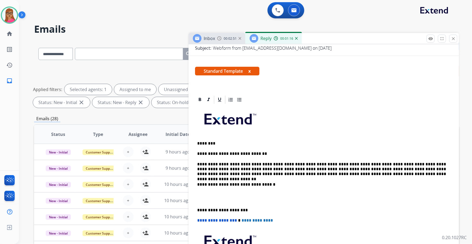
click at [198, 208] on p "**********" at bounding box center [321, 210] width 249 height 5
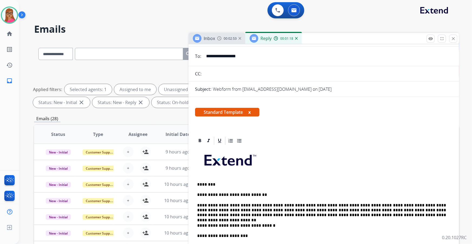
scroll to position [0, 0]
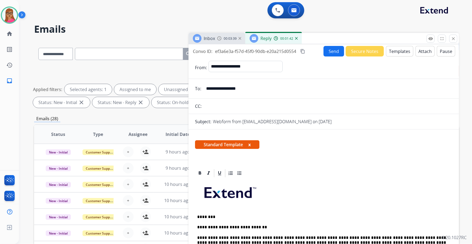
click at [304, 51] on mat-icon "content_copy" at bounding box center [302, 51] width 5 height 5
click at [327, 52] on button "Send" at bounding box center [333, 51] width 21 height 11
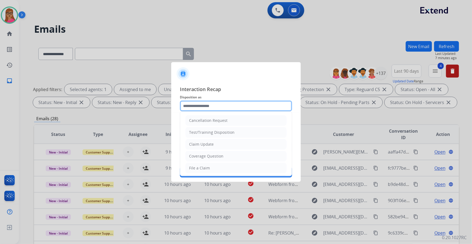
click at [218, 105] on input "text" at bounding box center [236, 106] width 112 height 11
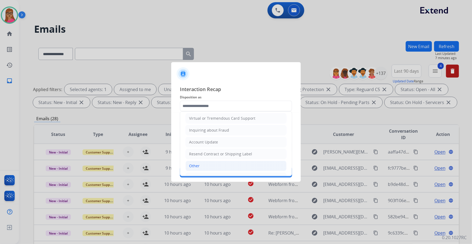
click at [204, 163] on li "Other" at bounding box center [235, 166] width 101 height 10
type input "*****"
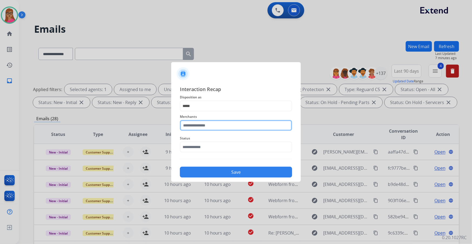
click at [211, 124] on input "text" at bounding box center [236, 125] width 112 height 11
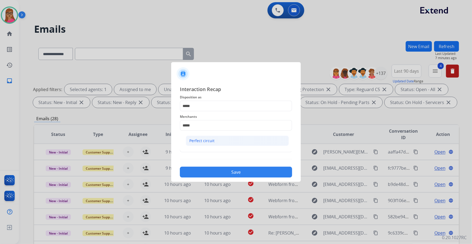
click at [205, 144] on li "Perfect circuit" at bounding box center [237, 141] width 103 height 10
type input "**********"
click at [216, 148] on input "text" at bounding box center [236, 147] width 112 height 11
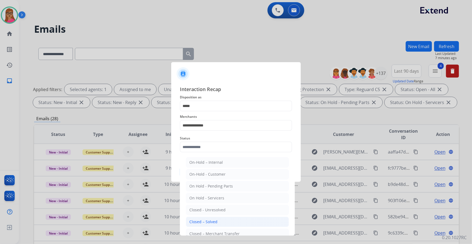
click at [216, 223] on div "Closed – Solved" at bounding box center [203, 221] width 28 height 5
type input "**********"
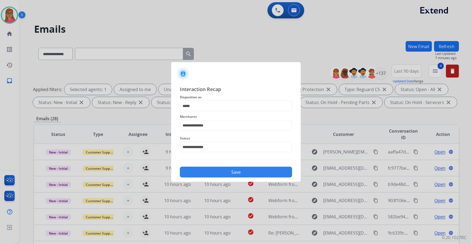
click at [232, 178] on div "**********" at bounding box center [235, 131] width 129 height 101
click at [231, 172] on button "Save" at bounding box center [236, 172] width 112 height 11
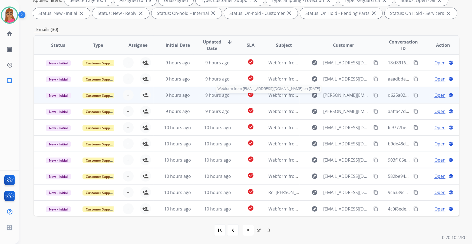
scroll to position [0, 0]
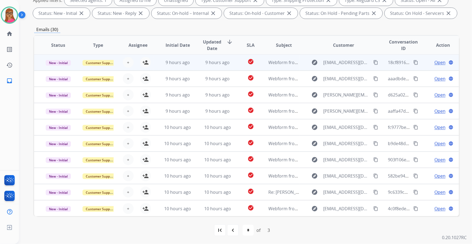
click at [55, 68] on td "New - Initial" at bounding box center [54, 62] width 40 height 16
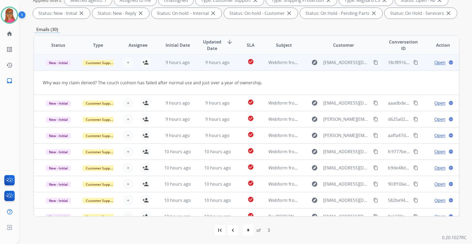
scroll to position [0, 0]
click at [144, 62] on mat-icon "person_add" at bounding box center [145, 62] width 6 height 6
click at [438, 61] on span "Open" at bounding box center [439, 62] width 11 height 6
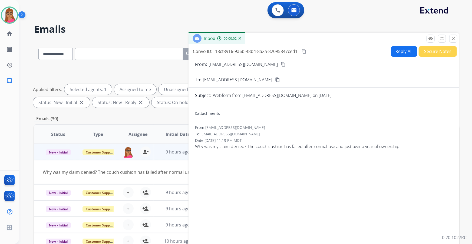
click at [281, 64] on mat-icon "content_copy" at bounding box center [283, 64] width 5 height 5
click at [396, 57] on form "From: [EMAIL_ADDRESS][DOMAIN_NAME] content_copy To: [EMAIL_ADDRESS][DOMAIN_NAME…" at bounding box center [323, 161] width 270 height 208
click at [399, 55] on button "Reply All" at bounding box center [404, 51] width 26 height 11
select select "**********"
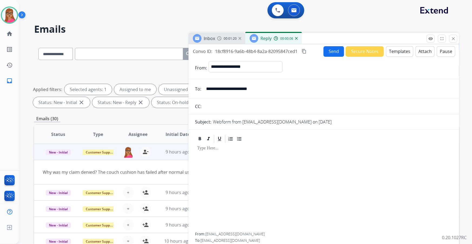
click at [394, 51] on button "Templates" at bounding box center [399, 51] width 27 height 11
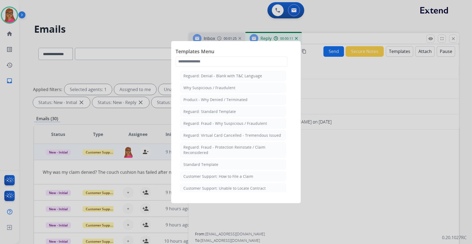
click at [209, 78] on div "Reguard: Denial - Blank with T&C Language" at bounding box center [222, 75] width 79 height 5
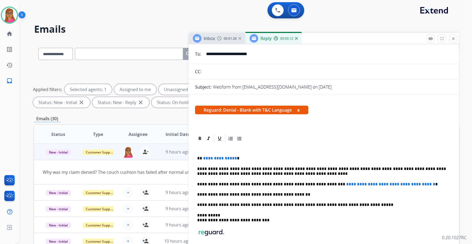
scroll to position [49, 0]
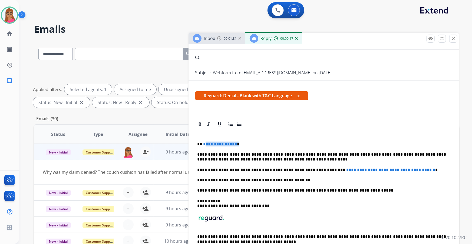
drag, startPoint x: 231, startPoint y: 144, endPoint x: 211, endPoint y: 143, distance: 19.7
click at [205, 143] on p "**********" at bounding box center [321, 144] width 249 height 5
drag, startPoint x: 315, startPoint y: 167, endPoint x: 433, endPoint y: 171, distance: 118.2
click at [433, 171] on p "**********" at bounding box center [321, 170] width 249 height 5
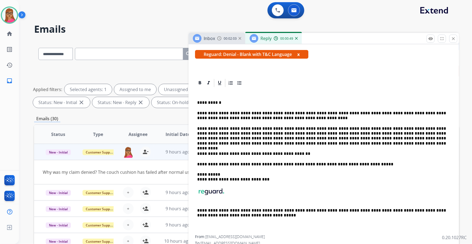
scroll to position [0, 0]
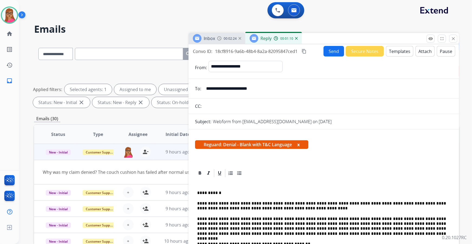
click at [305, 51] on mat-icon "content_copy" at bounding box center [303, 51] width 5 height 5
click at [335, 53] on button "Send" at bounding box center [333, 51] width 21 height 11
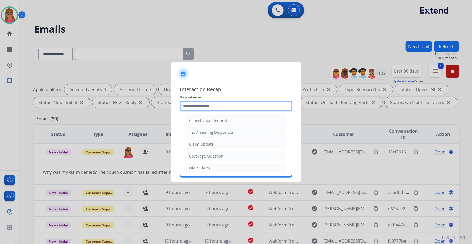
click at [196, 105] on input "text" at bounding box center [236, 106] width 112 height 11
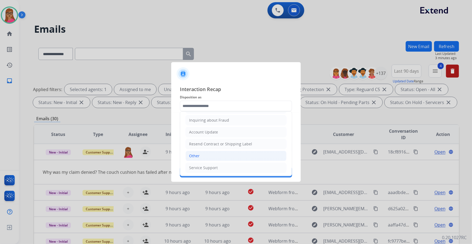
click at [199, 155] on div "Other" at bounding box center [194, 155] width 11 height 5
type input "*****"
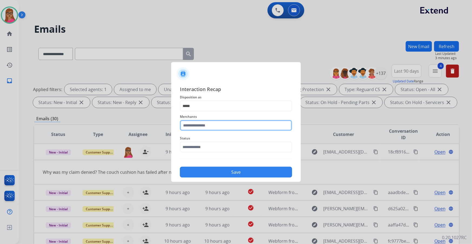
click at [204, 126] on input "text" at bounding box center [236, 125] width 112 height 11
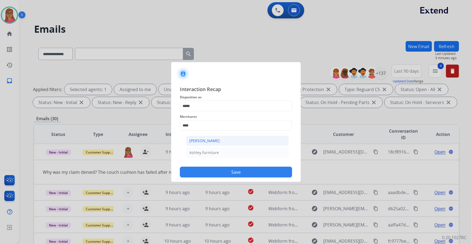
click at [214, 141] on div "[PERSON_NAME]" at bounding box center [204, 140] width 30 height 5
type input "**********"
click at [209, 147] on input "text" at bounding box center [236, 147] width 112 height 11
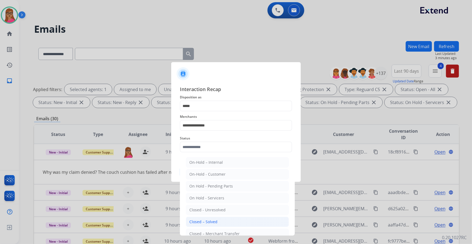
click at [214, 221] on div "Closed – Solved" at bounding box center [203, 221] width 28 height 5
type input "**********"
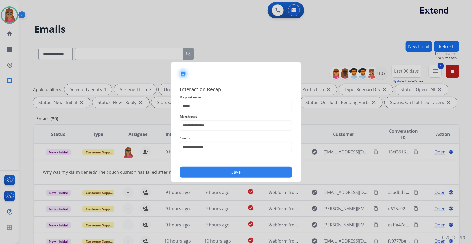
drag, startPoint x: 242, startPoint y: 171, endPoint x: 251, endPoint y: 163, distance: 12.7
click at [242, 171] on button "Save" at bounding box center [236, 172] width 112 height 11
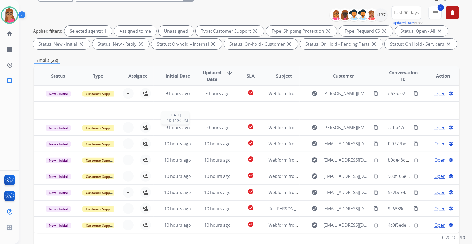
scroll to position [74, 0]
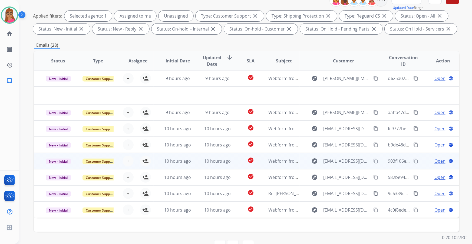
click at [62, 168] on td "New - Initial" at bounding box center [54, 161] width 40 height 16
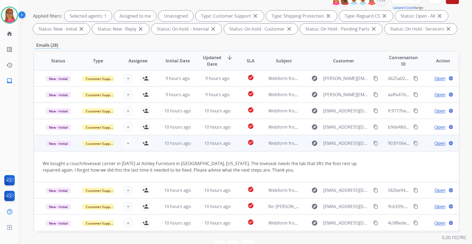
click at [373, 145] on mat-icon "content_copy" at bounding box center [375, 143] width 5 height 5
click at [144, 147] on button "person_add Assign to Me" at bounding box center [145, 143] width 11 height 11
click at [438, 143] on span "Open" at bounding box center [439, 143] width 11 height 6
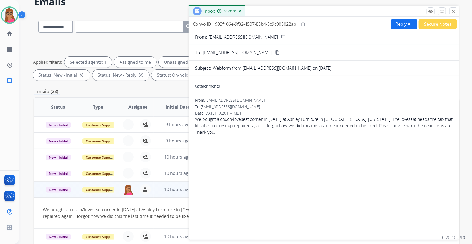
scroll to position [0, 0]
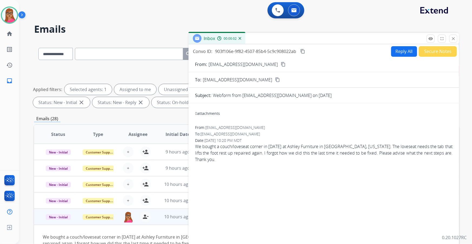
click at [281, 65] on mat-icon "content_copy" at bounding box center [283, 64] width 5 height 5
click at [404, 51] on button "Reply All" at bounding box center [404, 51] width 26 height 11
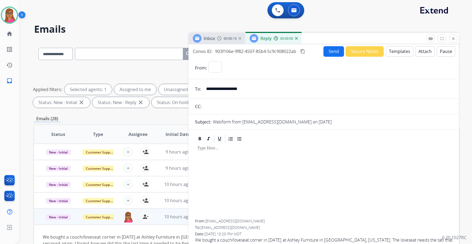
select select "**********"
click at [391, 51] on button "Templates" at bounding box center [399, 51] width 27 height 11
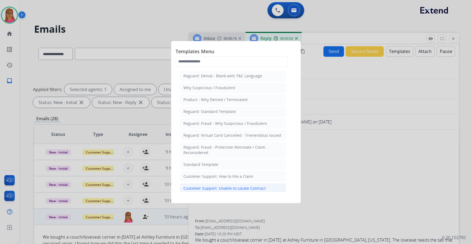
click at [238, 189] on div "Customer Support: Unable to Locate Contract" at bounding box center [224, 188] width 82 height 5
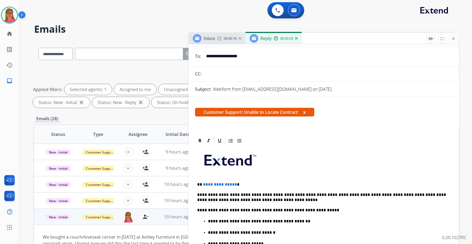
scroll to position [74, 0]
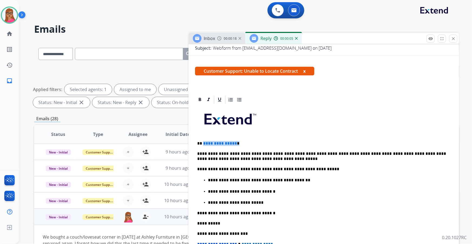
drag, startPoint x: 235, startPoint y: 143, endPoint x: 204, endPoint y: 141, distance: 30.8
click at [203, 142] on p "**********" at bounding box center [321, 143] width 249 height 5
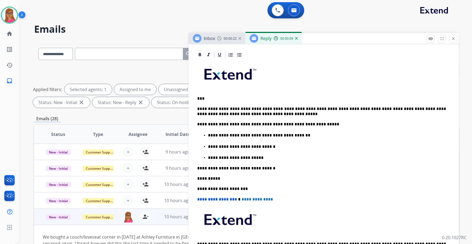
scroll to position [147, 0]
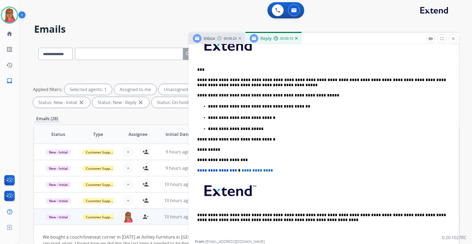
click at [219, 35] on div "Inbox 00:00:23" at bounding box center [216, 38] width 57 height 11
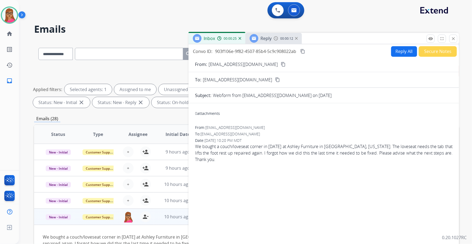
click at [267, 42] on div "Reply" at bounding box center [260, 38] width 22 height 9
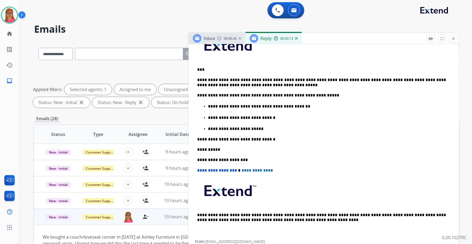
scroll to position [0, 0]
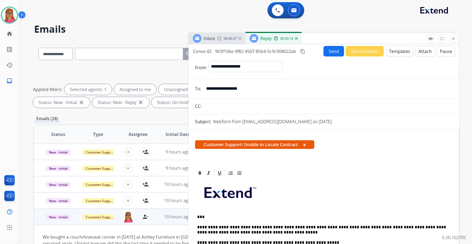
click at [335, 50] on button "Send" at bounding box center [333, 51] width 21 height 11
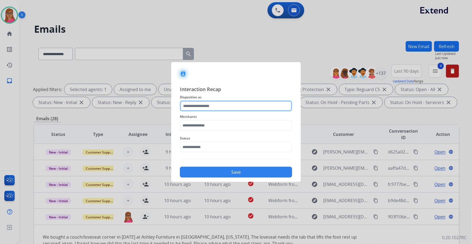
click at [231, 104] on input "text" at bounding box center [236, 106] width 112 height 11
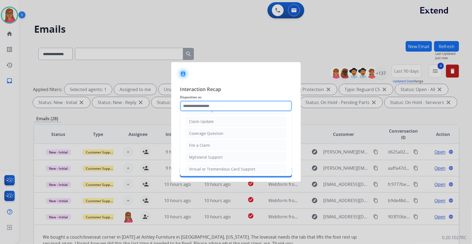
scroll to position [74, 0]
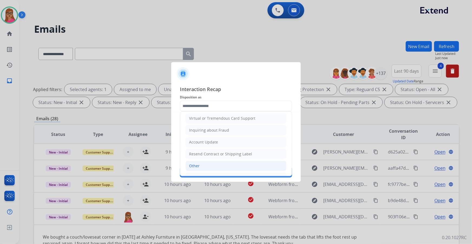
click at [201, 164] on li "Other" at bounding box center [235, 166] width 101 height 10
type input "*****"
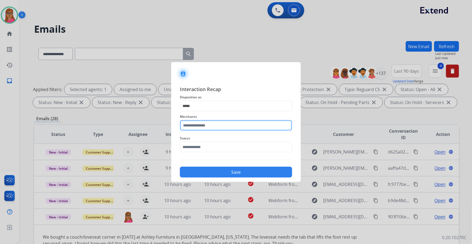
click at [212, 126] on input "text" at bounding box center [236, 125] width 112 height 11
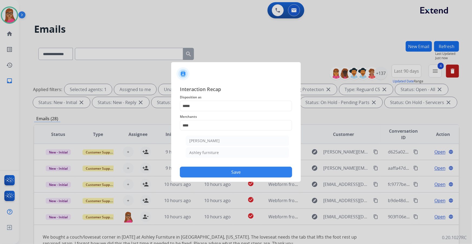
click at [208, 149] on li "Ashley furniture" at bounding box center [237, 153] width 103 height 10
type input "**********"
drag, startPoint x: 202, startPoint y: 148, endPoint x: 204, endPoint y: 153, distance: 5.2
click at [202, 148] on input "text" at bounding box center [236, 147] width 112 height 11
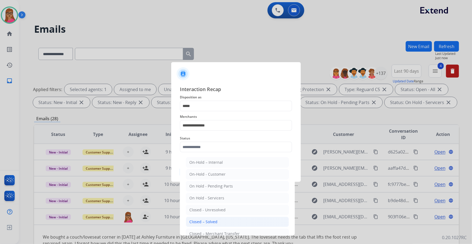
click at [216, 223] on div "Closed – Solved" at bounding box center [203, 221] width 28 height 5
type input "**********"
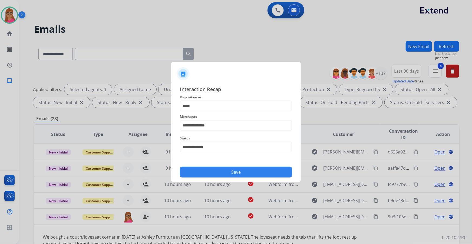
click at [243, 172] on button "Save" at bounding box center [236, 172] width 112 height 11
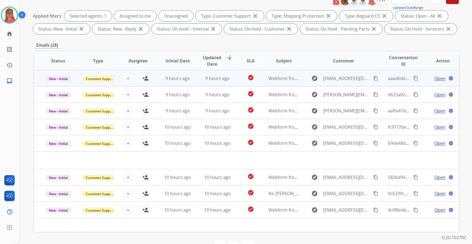
click at [63, 84] on td "New - Initial" at bounding box center [54, 78] width 40 height 16
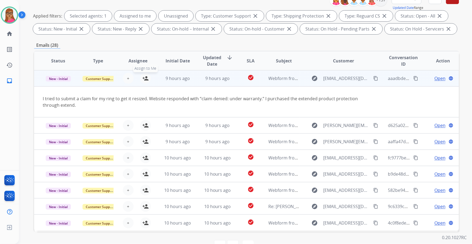
click at [145, 78] on mat-icon "person_add" at bounding box center [145, 78] width 6 height 6
click at [436, 78] on span "Open" at bounding box center [439, 78] width 11 height 6
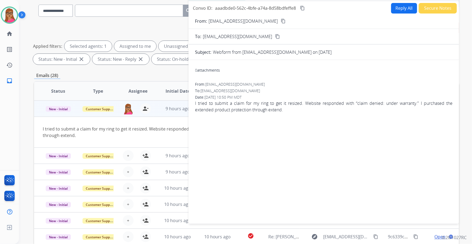
scroll to position [0, 0]
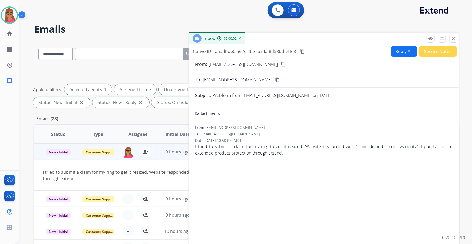
click at [281, 64] on mat-icon "content_copy" at bounding box center [283, 64] width 5 height 5
click at [397, 52] on button "Reply All" at bounding box center [404, 51] width 26 height 11
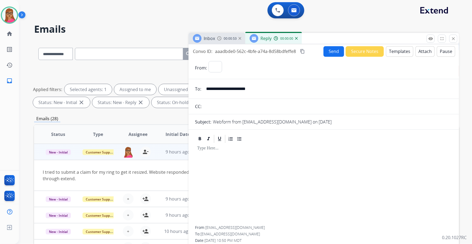
select select "**********"
click at [393, 51] on button "Templates" at bounding box center [399, 51] width 27 height 11
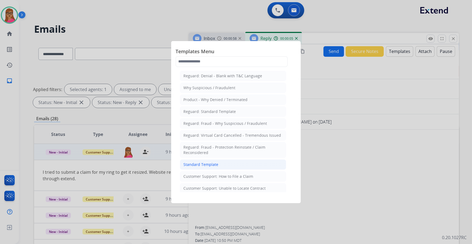
click at [191, 162] on div "Standard Template" at bounding box center [200, 164] width 35 height 5
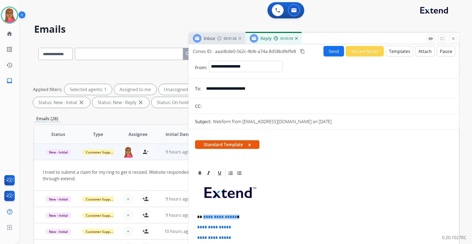
drag, startPoint x: 242, startPoint y: 215, endPoint x: 203, endPoint y: 217, distance: 39.5
click at [203, 217] on p "**********" at bounding box center [321, 217] width 249 height 5
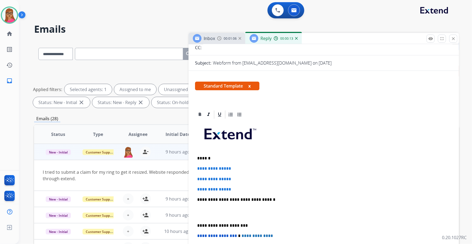
scroll to position [74, 0]
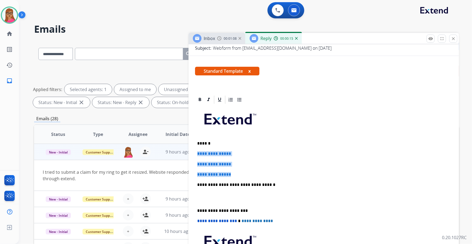
drag, startPoint x: 196, startPoint y: 152, endPoint x: 235, endPoint y: 170, distance: 43.3
click at [235, 170] on div "**********" at bounding box center [323, 198] width 257 height 186
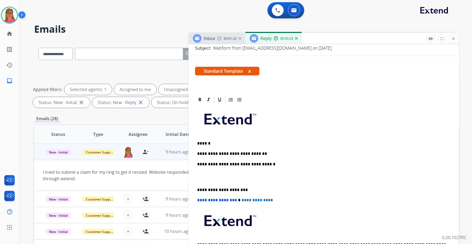
click at [215, 43] on div "Inbox 00:01:22" at bounding box center [216, 38] width 57 height 11
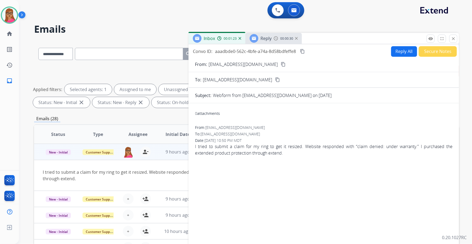
click at [262, 39] on span "Reply" at bounding box center [265, 38] width 11 height 6
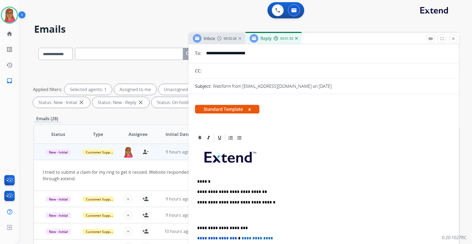
scroll to position [0, 0]
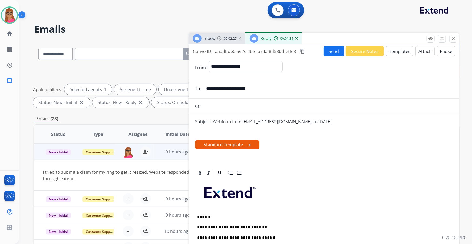
click at [304, 52] on mat-icon "content_copy" at bounding box center [302, 51] width 5 height 5
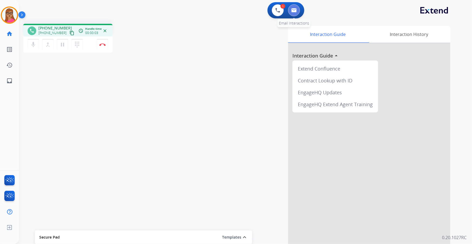
click at [295, 10] on img at bounding box center [293, 10] width 5 height 4
select select "**********"
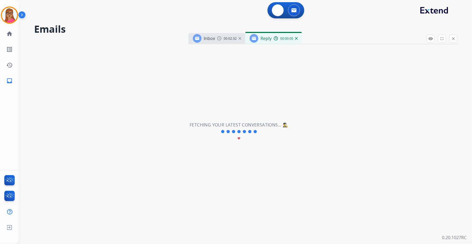
select select "**********"
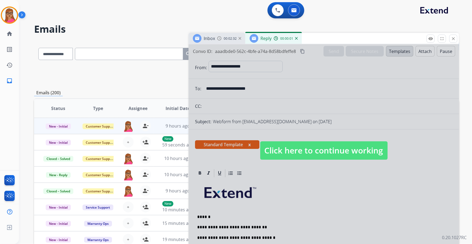
click at [296, 152] on span "Click here to continue working" at bounding box center [323, 150] width 127 height 18
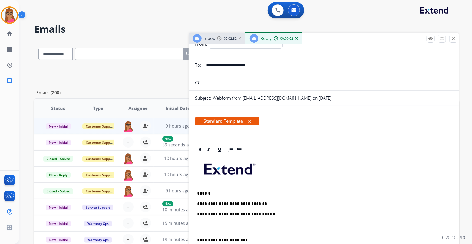
scroll to position [49, 0]
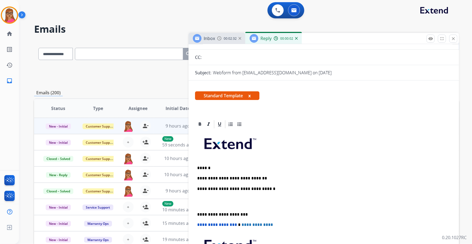
click at [277, 178] on p "**********" at bounding box center [321, 178] width 249 height 5
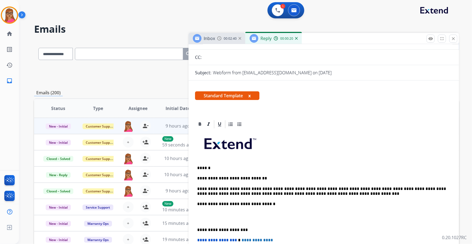
click at [196, 230] on div "**********" at bounding box center [323, 219] width 257 height 181
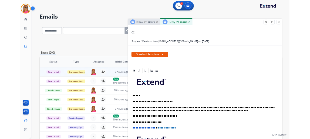
scroll to position [0, 0]
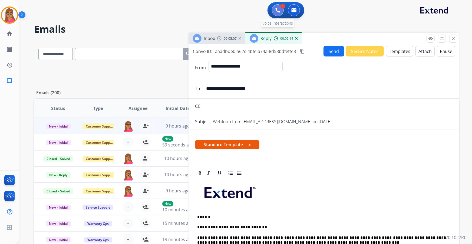
click at [276, 12] on img at bounding box center [277, 10] width 5 height 5
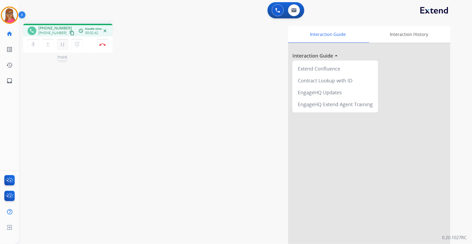
click at [65, 45] on button "pause Hold" at bounding box center [62, 44] width 11 height 11
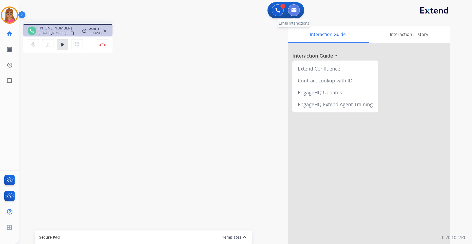
click at [292, 14] on button at bounding box center [294, 10] width 12 height 12
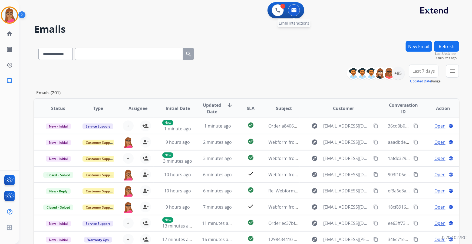
click at [295, 14] on button at bounding box center [294, 10] width 12 height 12
click at [295, 11] on img at bounding box center [293, 10] width 5 height 4
click at [16, 16] on img at bounding box center [9, 15] width 15 height 15
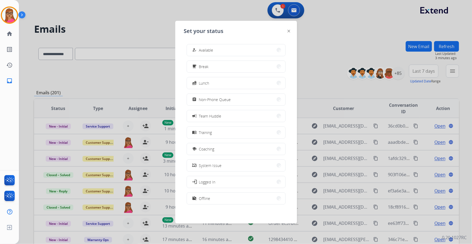
click at [278, 12] on div at bounding box center [236, 122] width 472 height 244
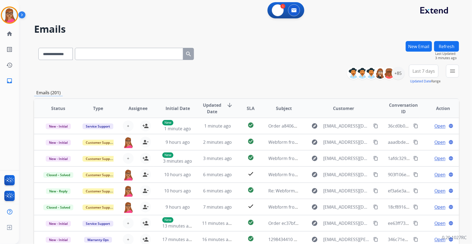
click at [278, 12] on img at bounding box center [277, 10] width 5 height 5
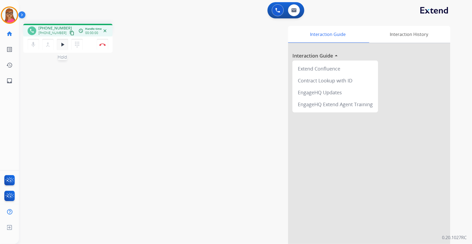
click at [62, 48] on button "play_arrow Hold" at bounding box center [62, 44] width 11 height 11
click at [64, 48] on button "pause Hold" at bounding box center [62, 44] width 11 height 11
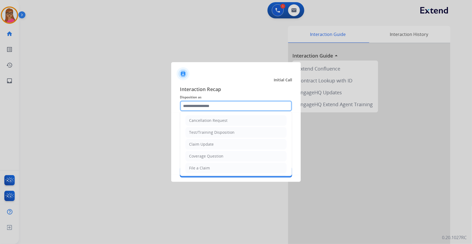
click at [202, 104] on input "text" at bounding box center [236, 106] width 112 height 11
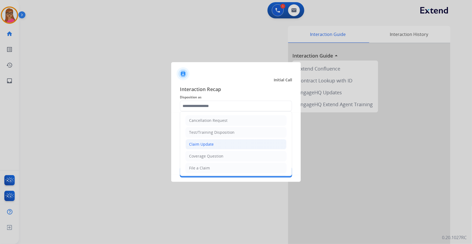
click at [207, 139] on div "Claim Update" at bounding box center [201, 144] width 25 height 5
type input "**********"
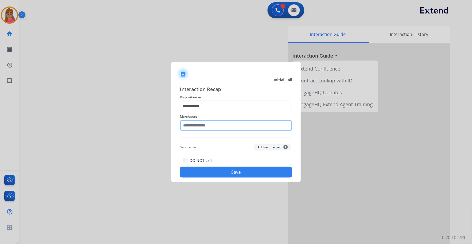
click at [200, 121] on input "text" at bounding box center [236, 125] width 112 height 11
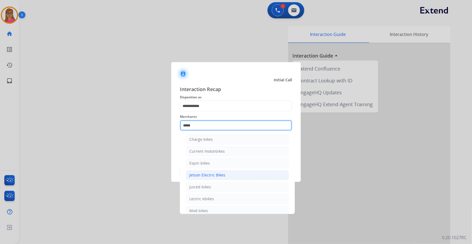
scroll to position [44, 0]
drag, startPoint x: 214, startPoint y: 125, endPoint x: 155, endPoint y: 130, distance: 58.9
click at [0, 130] on app-contact-recap-modal "**********" at bounding box center [0, 122] width 0 height 244
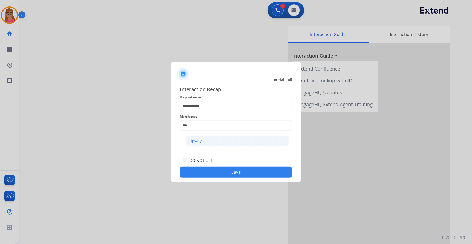
click at [201, 139] on div "Upway" at bounding box center [195, 140] width 12 height 5
type input "*****"
click at [236, 139] on button "Save" at bounding box center [236, 172] width 112 height 11
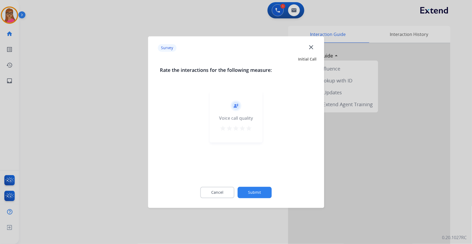
click at [64, 102] on div at bounding box center [236, 122] width 472 height 244
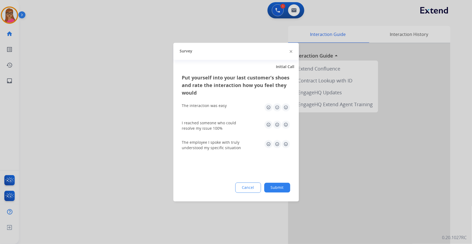
click at [64, 102] on div at bounding box center [236, 122] width 472 height 244
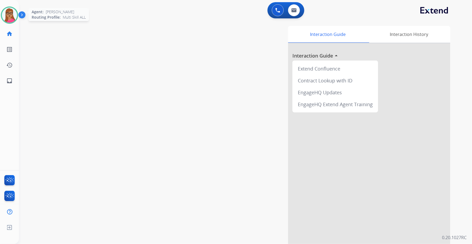
click at [9, 16] on img at bounding box center [9, 15] width 15 height 15
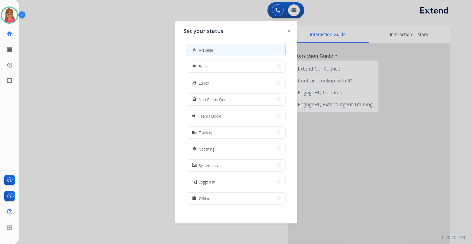
click at [129, 18] on div at bounding box center [236, 122] width 472 height 244
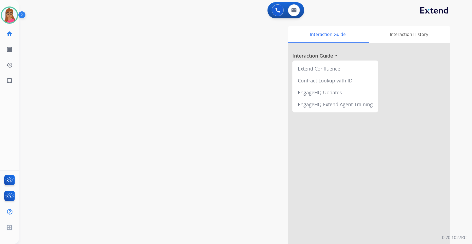
click at [18, 16] on div at bounding box center [23, 16] width 11 height 11
click at [9, 17] on img at bounding box center [9, 15] width 15 height 15
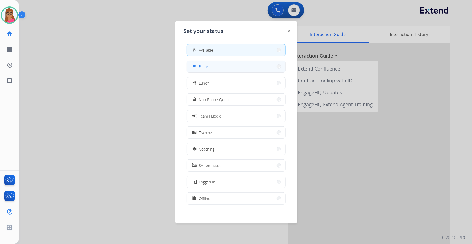
click at [226, 63] on button "free_breakfast Break" at bounding box center [236, 67] width 98 height 12
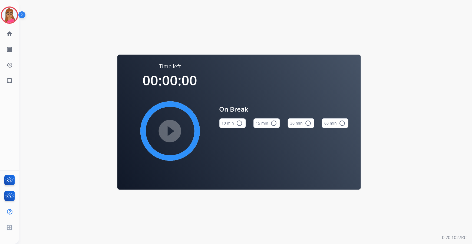
click at [271, 124] on mat-icon "radio_button_unchecked" at bounding box center [273, 123] width 6 height 6
click at [172, 128] on mat-icon "play_circle_filled" at bounding box center [170, 131] width 6 height 6
click at [14, 18] on img at bounding box center [9, 15] width 15 height 15
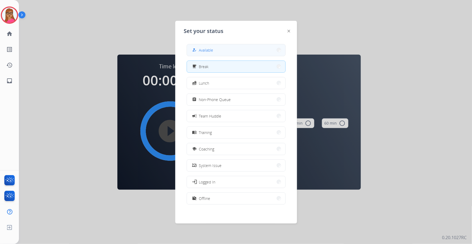
click at [218, 47] on button "how_to_reg Available" at bounding box center [236, 50] width 98 height 12
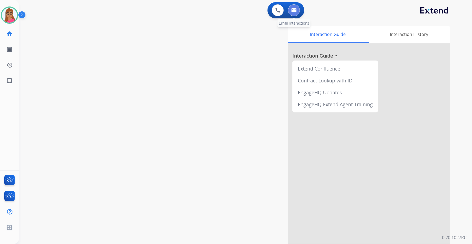
click at [295, 12] on img at bounding box center [293, 10] width 5 height 4
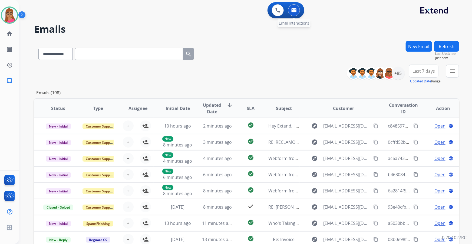
click at [297, 11] on button at bounding box center [294, 10] width 12 height 12
click at [310, 74] on button "Last 7 days" at bounding box center [423, 71] width 29 height 13
click at [310, 136] on div "Last 90 days" at bounding box center [422, 137] width 30 height 8
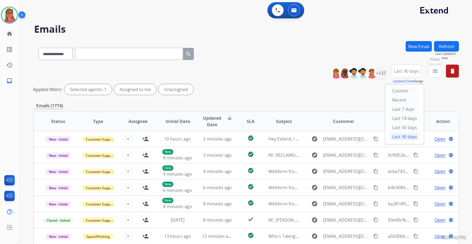
click at [310, 69] on mat-icon "menu" at bounding box center [435, 71] width 6 height 6
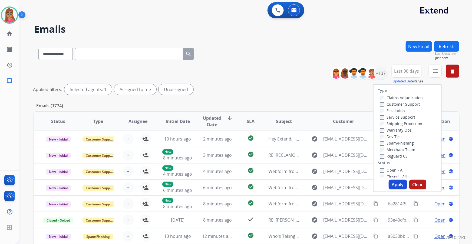
click at [310, 103] on label "Customer Support" at bounding box center [400, 104] width 40 height 5
click at [310, 123] on label "Shipping Protection" at bounding box center [401, 123] width 42 height 5
click at [310, 139] on label "Reguard CS" at bounding box center [394, 156] width 28 height 5
click at [310, 139] on label "Open - All" at bounding box center [392, 170] width 25 height 5
click at [310, 139] on button "Apply" at bounding box center [397, 185] width 18 height 10
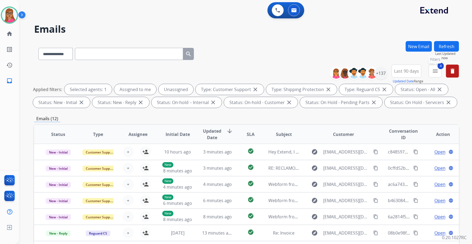
click at [310, 71] on mat-icon "menu" at bounding box center [435, 71] width 6 height 6
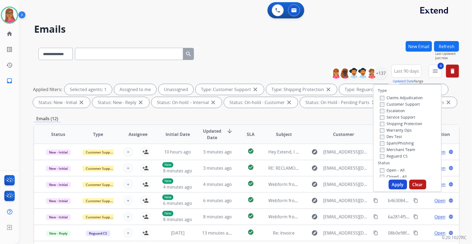
click at [310, 45] on div "**********" at bounding box center [246, 53] width 425 height 24
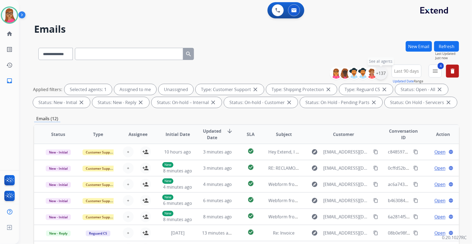
click at [310, 75] on div "+137" at bounding box center [380, 73] width 13 height 13
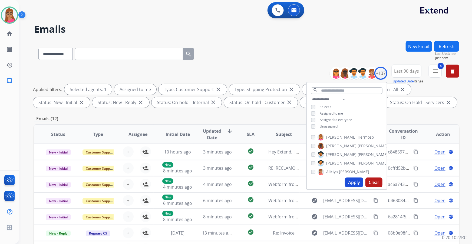
click at [310, 139] on button "Apply" at bounding box center [354, 183] width 18 height 10
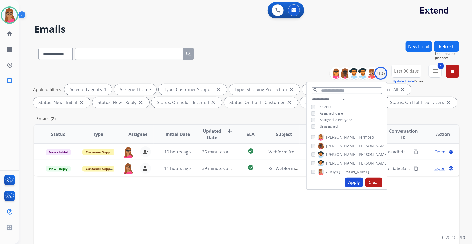
click at [235, 139] on div "Status Type Assignee Initial Date Updated Date arrow_downward SLA Subject Custo…" at bounding box center [246, 214] width 425 height 181
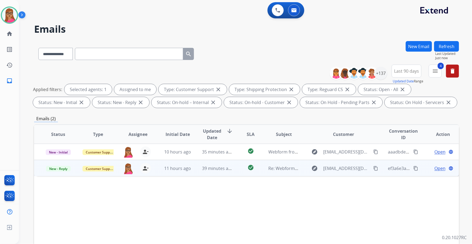
click at [310, 139] on span "Open" at bounding box center [439, 168] width 11 height 6
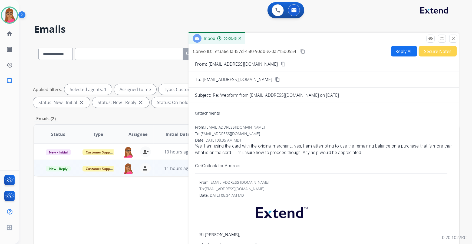
click at [310, 51] on button "Reply All" at bounding box center [404, 51] width 26 height 11
select select "**********"
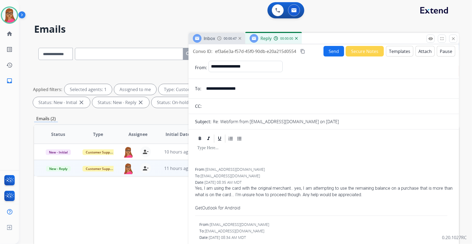
click at [214, 36] on span "Inbox" at bounding box center [209, 38] width 11 height 6
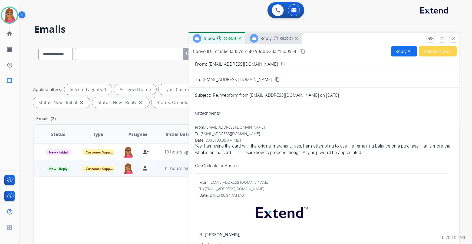
drag, startPoint x: 253, startPoint y: 63, endPoint x: 254, endPoint y: 7, distance: 55.7
click at [281, 62] on mat-icon "content_copy" at bounding box center [283, 64] width 5 height 5
click at [310, 48] on button "Reply All" at bounding box center [404, 51] width 26 height 11
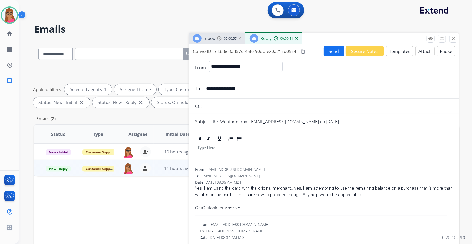
click at [310, 52] on button "Templates" at bounding box center [399, 51] width 27 height 11
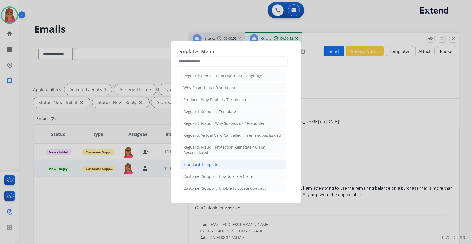
click at [211, 139] on div "Standard Template" at bounding box center [200, 164] width 35 height 5
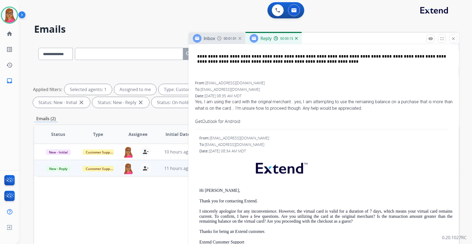
scroll to position [295, 0]
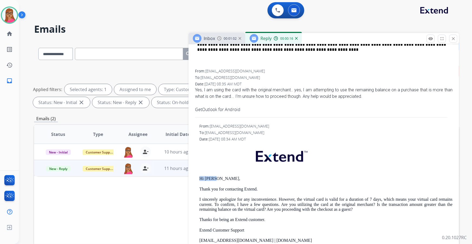
drag, startPoint x: 212, startPoint y: 178, endPoint x: 198, endPoint y: 178, distance: 14.3
click at [198, 139] on div "From: support@extend.com To: smirph@hotmail.com Date: 08/28/2025 - 08:34 AM MDT…" at bounding box center [323, 211] width 257 height 175
copy p "Hi Mark,"
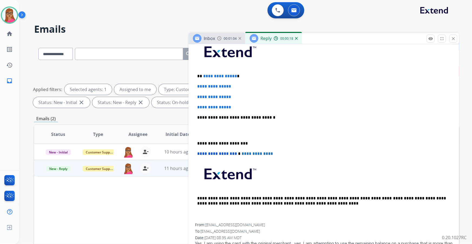
scroll to position [123, 0]
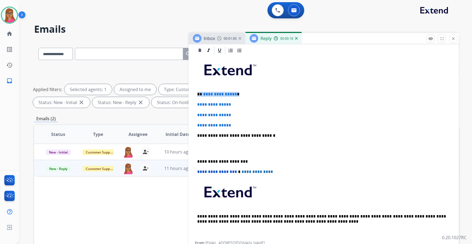
drag, startPoint x: 207, startPoint y: 93, endPoint x: 192, endPoint y: 93, distance: 14.9
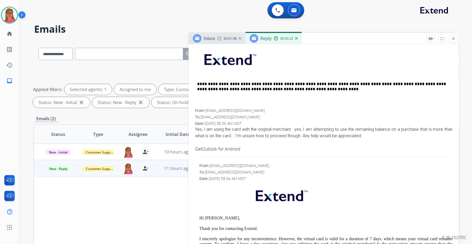
scroll to position [295, 0]
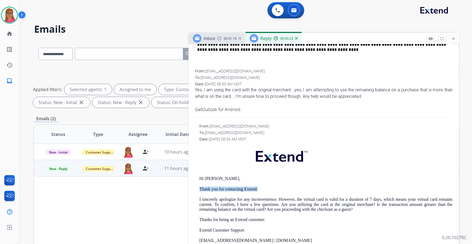
drag, startPoint x: 261, startPoint y: 186, endPoint x: 198, endPoint y: 186, distance: 62.4
click at [198, 139] on div "From: support@extend.com To: smirph@hotmail.com Date: 08/28/2025 - 08:34 AM MDT…" at bounding box center [323, 211] width 257 height 175
copy p "Thank you for contacting Extend."
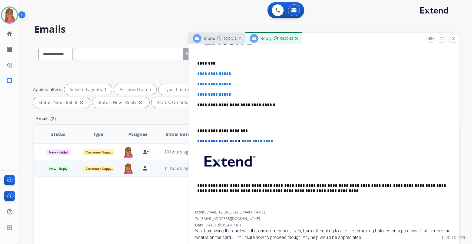
scroll to position [147, 0]
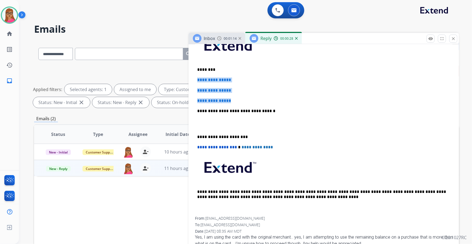
drag, startPoint x: 197, startPoint y: 78, endPoint x: 237, endPoint y: 98, distance: 44.1
click at [237, 98] on div "**********" at bounding box center [323, 124] width 257 height 186
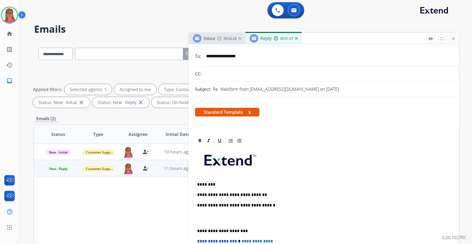
scroll to position [0, 0]
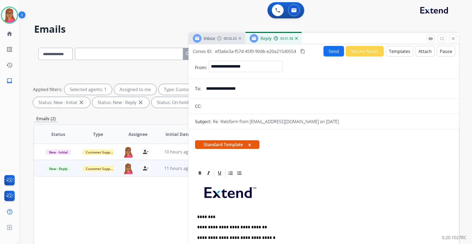
click at [305, 52] on mat-icon "content_copy" at bounding box center [302, 51] width 5 height 5
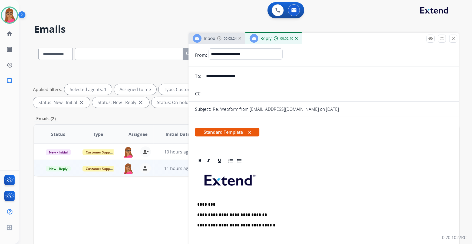
scroll to position [24, 0]
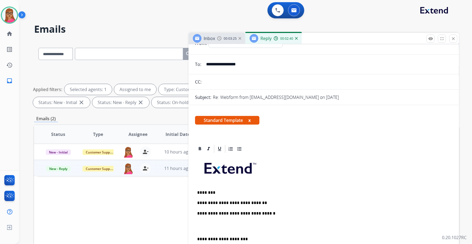
click at [271, 139] on p "**********" at bounding box center [321, 203] width 249 height 5
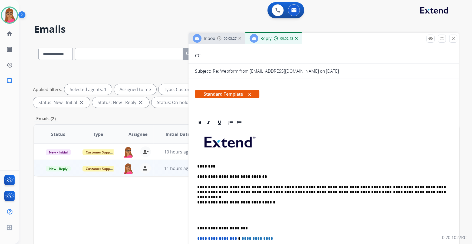
scroll to position [74, 0]
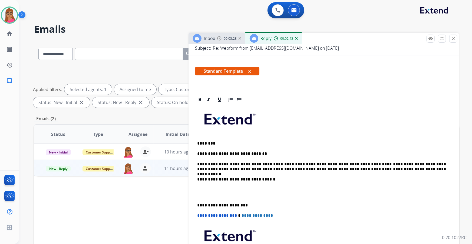
click at [195, 139] on div "**********" at bounding box center [323, 195] width 257 height 181
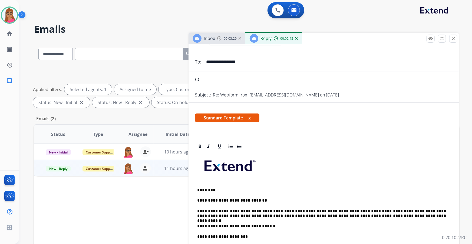
scroll to position [0, 0]
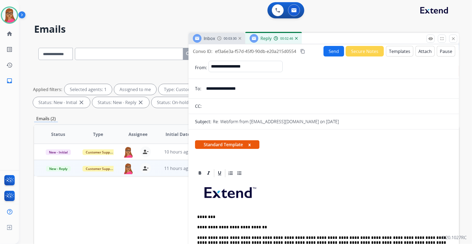
click at [310, 51] on button "Send" at bounding box center [333, 51] width 21 height 11
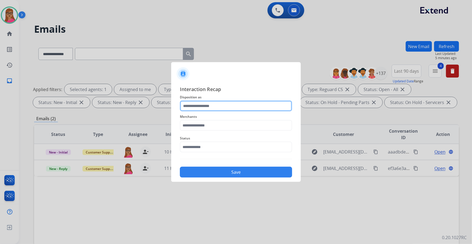
click at [207, 104] on input "text" at bounding box center [236, 106] width 112 height 11
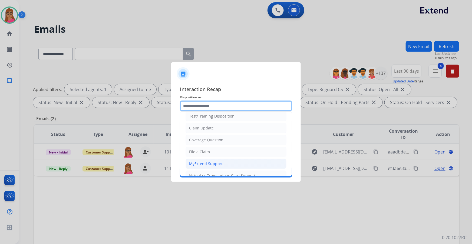
scroll to position [24, 0]
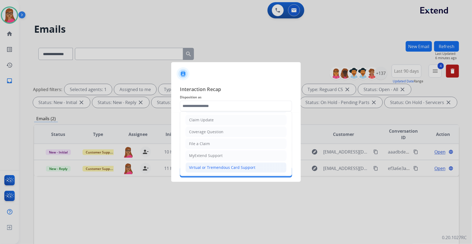
click at [226, 139] on div "Virtual or Tremendous Card Support" at bounding box center [222, 167] width 66 height 5
type input "**********"
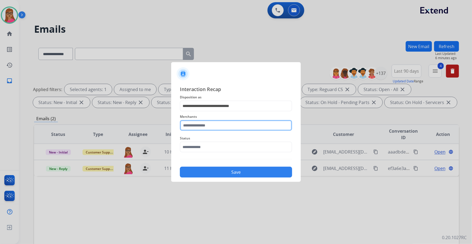
click at [236, 126] on input "text" at bounding box center [236, 125] width 112 height 11
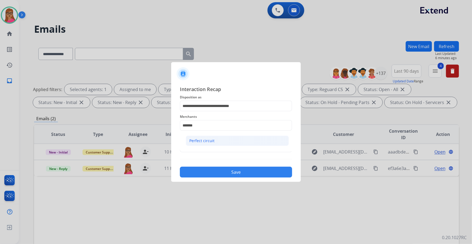
click at [215, 139] on li "Perfect circuit" at bounding box center [237, 141] width 103 height 10
type input "**********"
click at [212, 139] on input "text" at bounding box center [236, 147] width 112 height 11
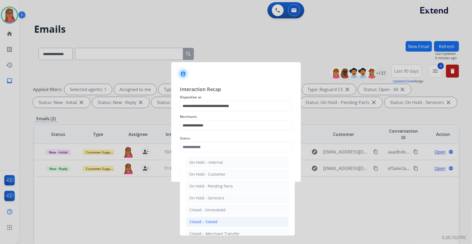
click at [214, 139] on div "Closed – Solved" at bounding box center [203, 221] width 28 height 5
type input "**********"
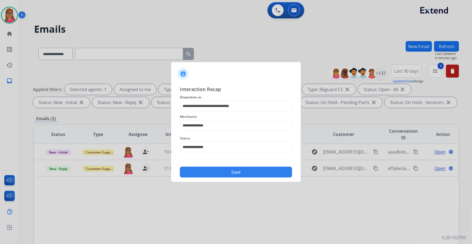
click at [226, 139] on button "Save" at bounding box center [236, 172] width 112 height 11
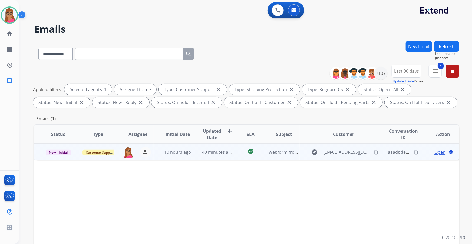
click at [310, 139] on span "Open" at bounding box center [439, 152] width 11 height 6
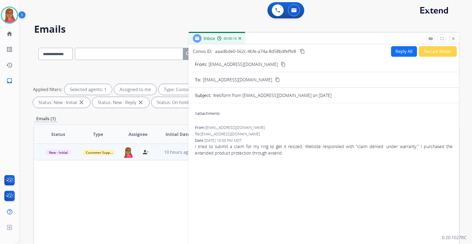
click at [281, 64] on mat-icon "content_copy" at bounding box center [283, 64] width 5 height 5
click at [281, 63] on mat-icon "content_copy" at bounding box center [283, 64] width 5 height 5
paste input "**********"
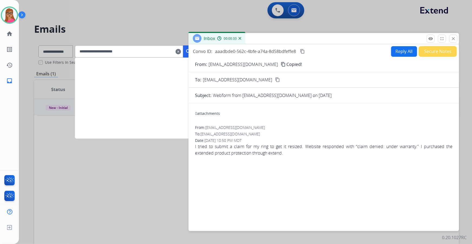
type input "**********"
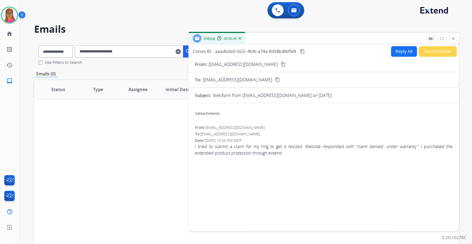
click at [310, 54] on button "Reply All" at bounding box center [404, 51] width 26 height 11
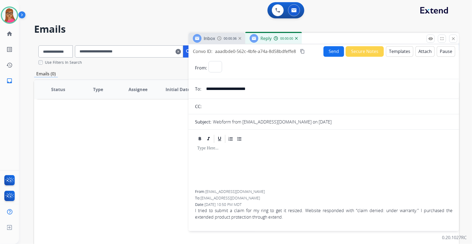
select select "**********"
click at [310, 52] on button "Templates" at bounding box center [399, 51] width 27 height 11
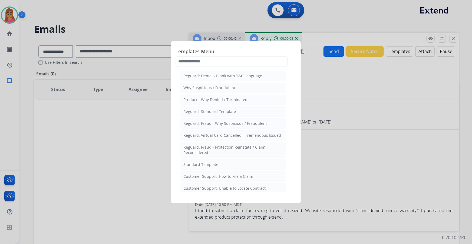
drag, startPoint x: 220, startPoint y: 167, endPoint x: 230, endPoint y: 167, distance: 9.5
click at [220, 139] on li "Standard Template" at bounding box center [233, 164] width 106 height 10
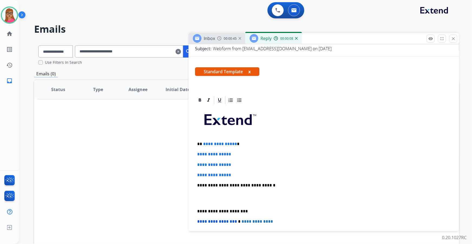
scroll to position [74, 0]
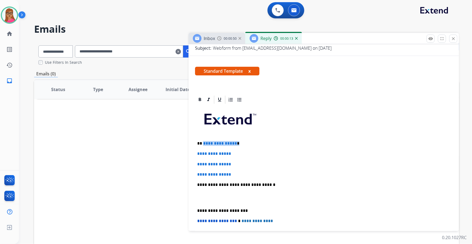
drag, startPoint x: 239, startPoint y: 141, endPoint x: 203, endPoint y: 141, distance: 36.2
click at [203, 139] on p "**********" at bounding box center [321, 143] width 249 height 5
drag, startPoint x: 197, startPoint y: 153, endPoint x: 241, endPoint y: 172, distance: 47.6
click at [241, 139] on div "**********" at bounding box center [323, 198] width 257 height 186
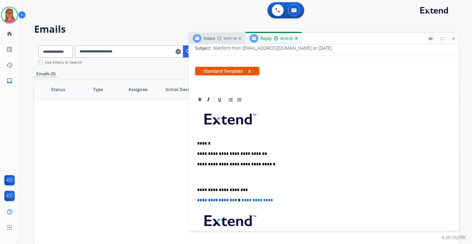
click at [217, 39] on div "Inbox 00:01:16" at bounding box center [216, 38] width 57 height 11
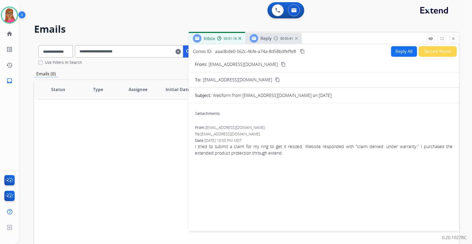
click at [281, 42] on div "Reply 00:00:41" at bounding box center [273, 38] width 56 height 11
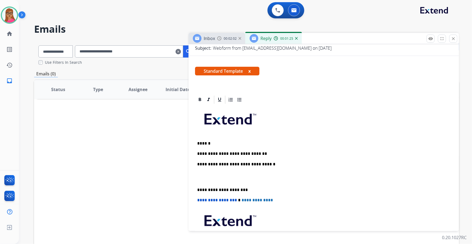
click at [265, 139] on div "**********" at bounding box center [323, 187] width 257 height 165
click at [266, 139] on div "**********" at bounding box center [323, 187] width 257 height 165
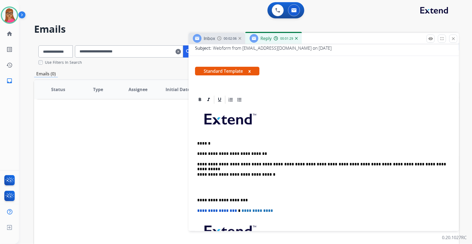
click at [195, 139] on div "**********" at bounding box center [323, 193] width 257 height 176
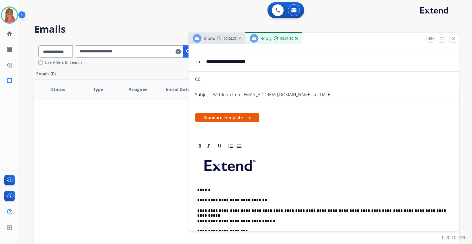
scroll to position [0, 0]
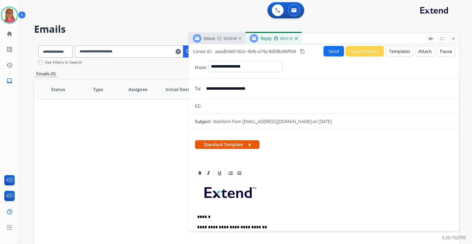
click at [310, 52] on button "Send" at bounding box center [333, 51] width 21 height 11
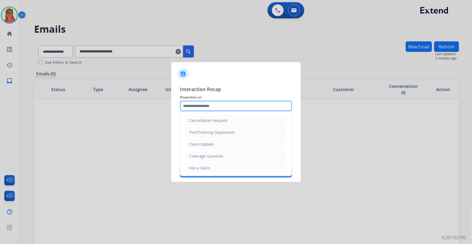
click at [229, 101] on input "text" at bounding box center [236, 106] width 112 height 11
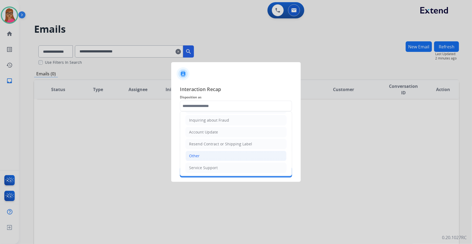
click at [205, 139] on li "Other" at bounding box center [235, 156] width 101 height 10
type input "*****"
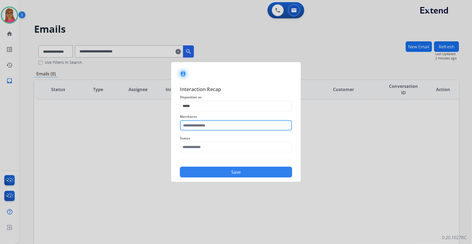
click at [214, 128] on input "text" at bounding box center [236, 125] width 112 height 11
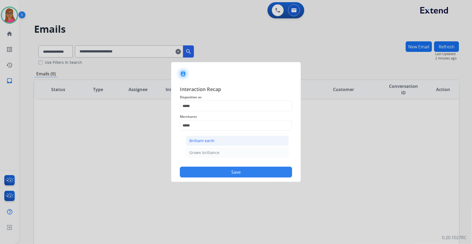
click at [208, 139] on div "Brilliant earth" at bounding box center [201, 140] width 25 height 5
type input "**********"
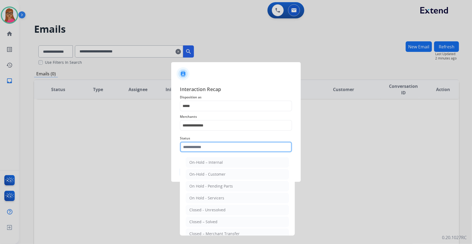
click at [201, 139] on input "text" at bounding box center [236, 147] width 112 height 11
click at [207, 139] on div "Closed – Solved" at bounding box center [203, 221] width 28 height 5
type input "**********"
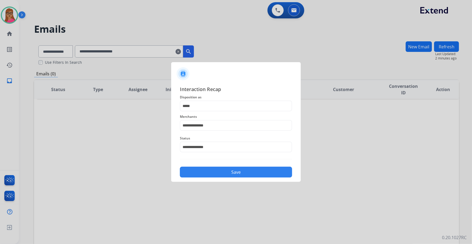
click at [229, 139] on div "Save" at bounding box center [236, 171] width 112 height 14
click at [231, 139] on button "Save" at bounding box center [236, 172] width 112 height 11
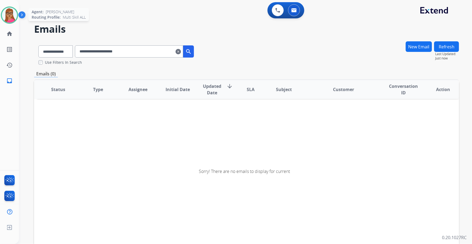
click at [17, 16] on div at bounding box center [9, 14] width 17 height 17
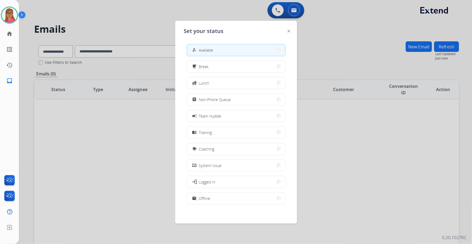
click at [231, 49] on button "how_to_reg Available" at bounding box center [236, 50] width 98 height 12
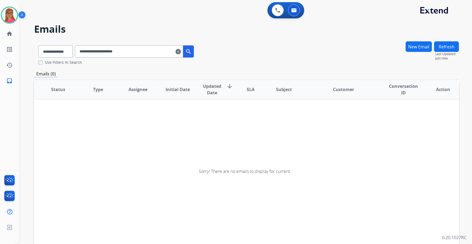
click at [310, 49] on div "**********" at bounding box center [246, 53] width 425 height 24
click at [277, 12] on img at bounding box center [277, 10] width 5 height 5
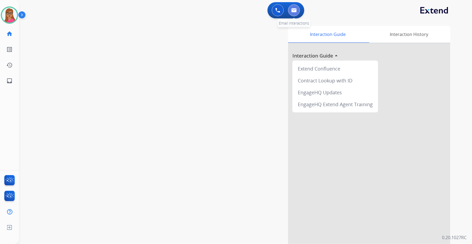
click at [291, 10] on img at bounding box center [293, 10] width 5 height 4
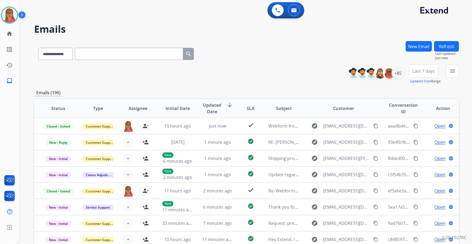
click at [310, 71] on span "Last 7 days" at bounding box center [423, 71] width 22 height 2
click at [310, 136] on div "Last 90 days" at bounding box center [422, 137] width 30 height 8
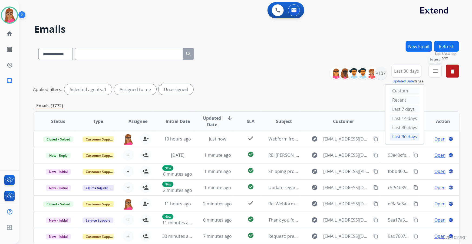
click at [310, 73] on button "menu Filters" at bounding box center [434, 71] width 13 height 13
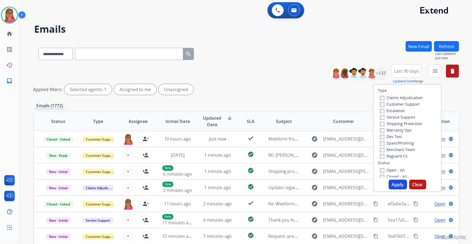
click at [310, 104] on label "Customer Support" at bounding box center [400, 104] width 40 height 5
click at [310, 124] on label "Shipping Protection" at bounding box center [401, 123] width 42 height 5
click at [310, 139] on label "Reguard CS" at bounding box center [394, 156] width 28 height 5
click at [310, 139] on button "Apply" at bounding box center [397, 185] width 18 height 10
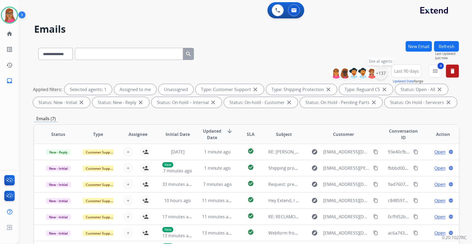
click at [310, 75] on div "+137" at bounding box center [380, 73] width 13 height 13
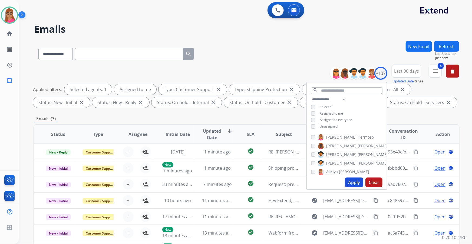
click at [310, 139] on button "Apply" at bounding box center [354, 183] width 18 height 10
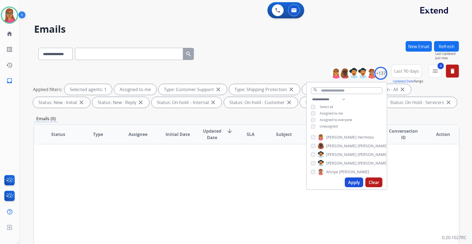
click at [267, 115] on div "**********" at bounding box center [246, 187] width 425 height 292
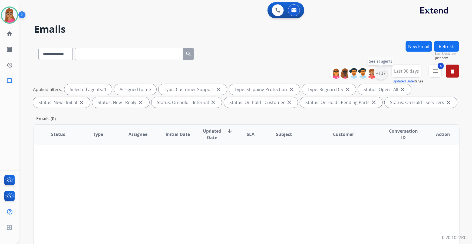
click at [310, 72] on div "+137" at bounding box center [380, 73] width 13 height 13
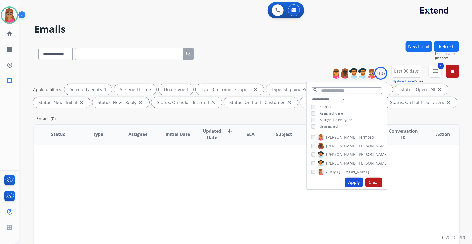
click at [310, 139] on button "Apply" at bounding box center [354, 183] width 18 height 10
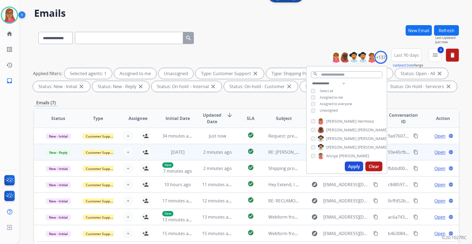
scroll to position [16, 0]
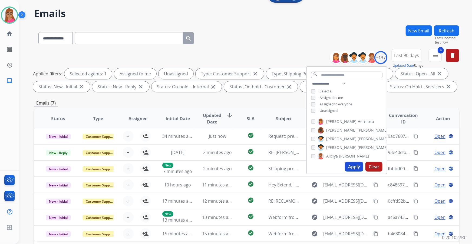
click at [310, 102] on div "Emails (7)" at bounding box center [246, 103] width 425 height 7
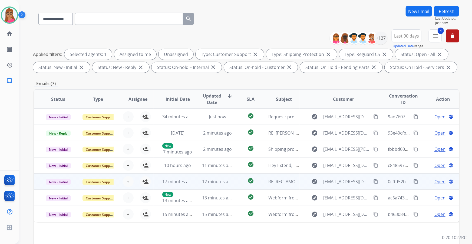
scroll to position [40, 0]
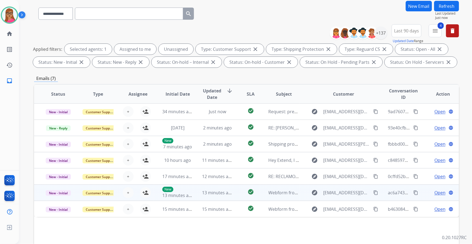
click at [57, 139] on td "New - Initial" at bounding box center [54, 193] width 40 height 16
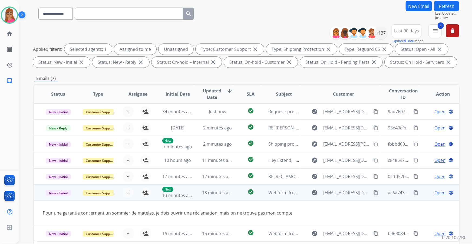
click at [57, 139] on td "New - Initial" at bounding box center [54, 193] width 40 height 16
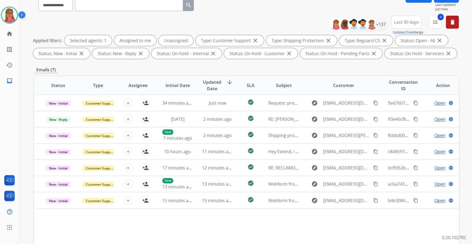
scroll to position [65, 0]
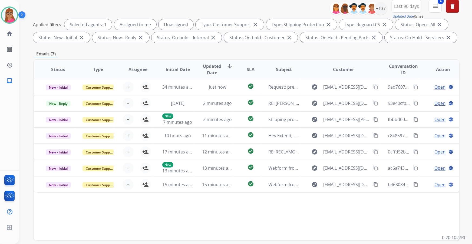
click at [56, 139] on div "Status Type Assignee Initial Date Updated Date arrow_downward SLA Subject Custo…" at bounding box center [246, 149] width 425 height 181
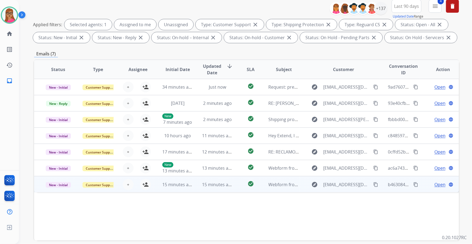
click at [59, 139] on td "New - Initial" at bounding box center [54, 184] width 40 height 16
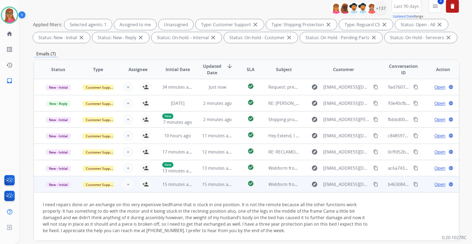
scroll to position [2, 0]
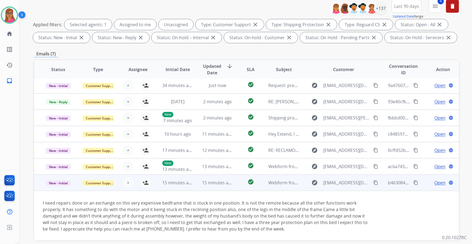
click at [310, 139] on mat-icon "content_copy" at bounding box center [375, 182] width 5 height 5
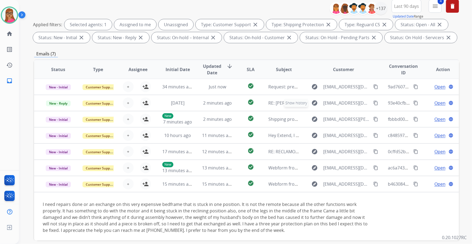
scroll to position [0, 0]
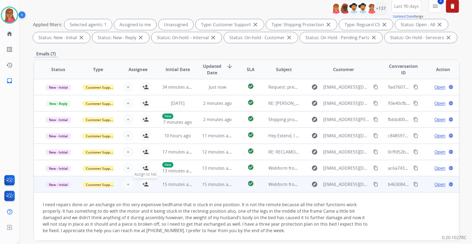
click at [142, 139] on mat-icon "person_add" at bounding box center [145, 184] width 6 height 6
click at [310, 139] on span "Open" at bounding box center [439, 184] width 11 height 6
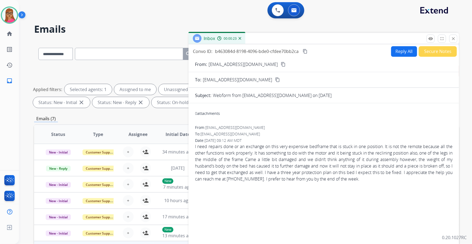
click at [310, 52] on button "Reply All" at bounding box center [404, 51] width 26 height 11
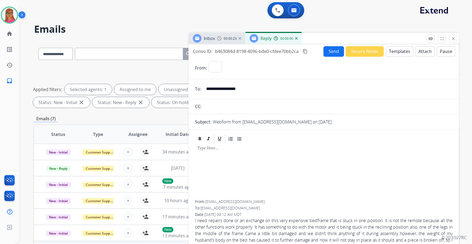
select select "**********"
click at [305, 52] on mat-icon "content_copy" at bounding box center [304, 51] width 5 height 5
click at [271, 41] on span "Reply" at bounding box center [265, 38] width 11 height 6
click at [310, 49] on button "Templates" at bounding box center [399, 51] width 27 height 11
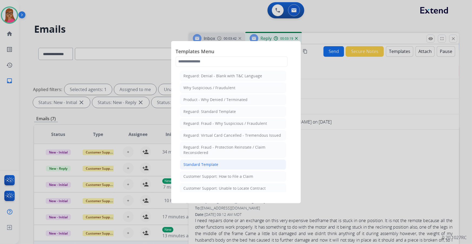
click at [204, 139] on div "Standard Template" at bounding box center [200, 164] width 35 height 5
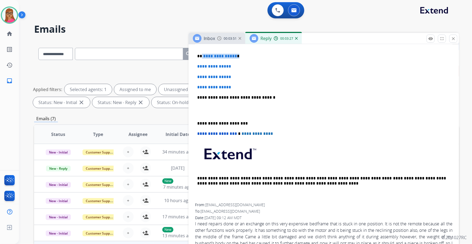
drag, startPoint x: 241, startPoint y: 56, endPoint x: 202, endPoint y: 56, distance: 39.2
click at [202, 56] on p "**********" at bounding box center [321, 56] width 249 height 5
drag, startPoint x: 197, startPoint y: 63, endPoint x: 234, endPoint y: 84, distance: 42.6
click at [234, 84] on div "**********" at bounding box center [323, 110] width 257 height 186
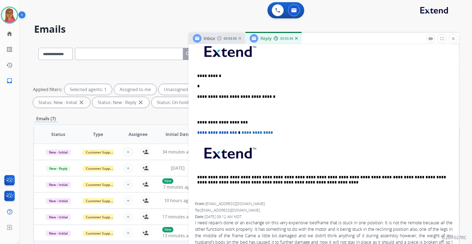
scroll to position [140, 0]
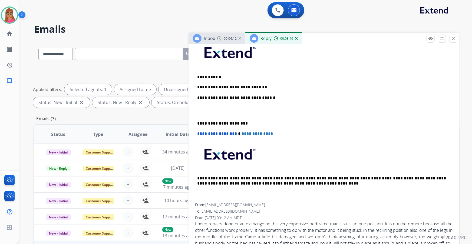
click at [275, 87] on p "**********" at bounding box center [321, 87] width 249 height 5
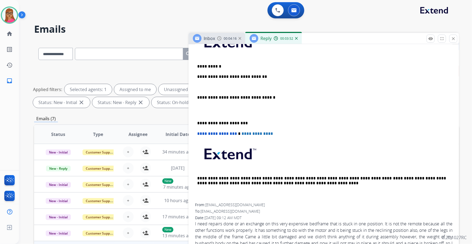
scroll to position [155, 0]
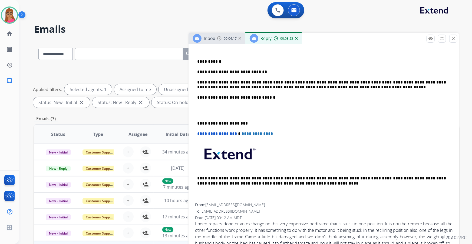
click at [196, 121] on div "**********" at bounding box center [323, 113] width 257 height 181
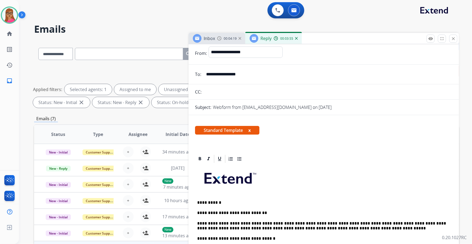
scroll to position [0, 0]
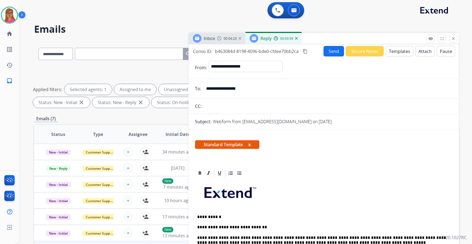
click at [310, 51] on button "Send" at bounding box center [333, 51] width 21 height 11
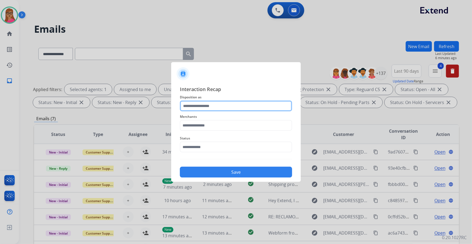
click at [216, 104] on input "text" at bounding box center [236, 106] width 112 height 11
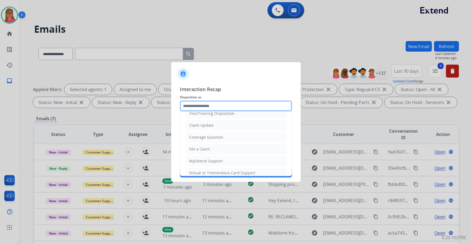
scroll to position [74, 0]
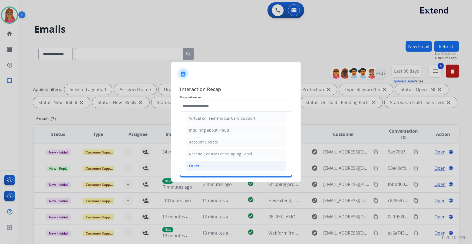
click at [200, 139] on li "Other" at bounding box center [235, 166] width 101 height 10
type input "*****"
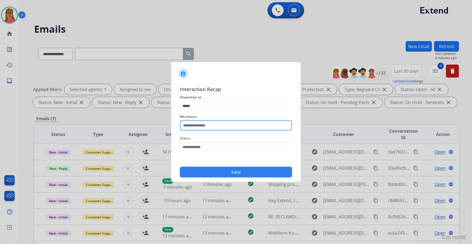
click at [213, 126] on input "text" at bounding box center [236, 125] width 112 height 11
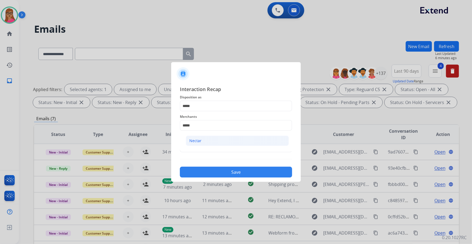
click at [207, 139] on li "Nectar" at bounding box center [237, 141] width 103 height 10
type input "******"
click at [206, 139] on input "text" at bounding box center [236, 147] width 112 height 11
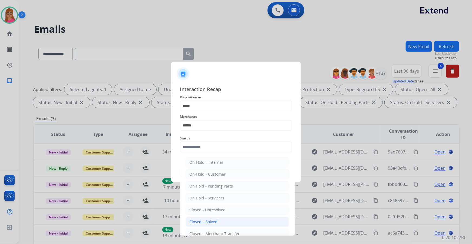
click at [213, 139] on div "Closed – Solved" at bounding box center [203, 221] width 28 height 5
type input "**********"
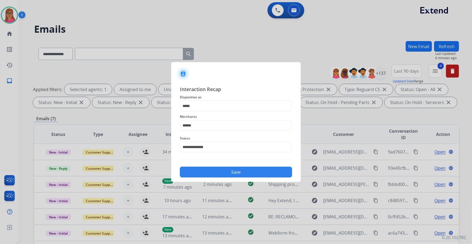
click at [226, 139] on div "Save" at bounding box center [236, 171] width 112 height 14
click at [228, 139] on button "Save" at bounding box center [236, 172] width 112 height 11
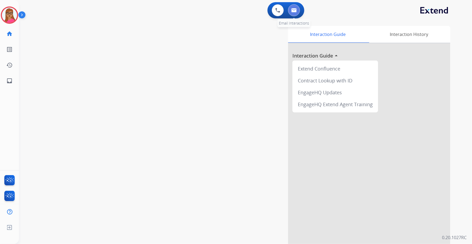
click at [295, 9] on img at bounding box center [293, 10] width 5 height 4
select select "**********"
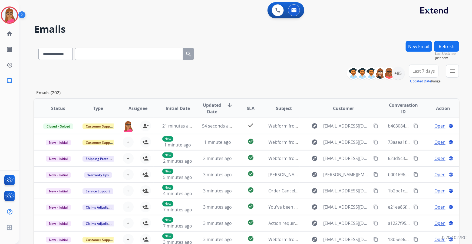
drag, startPoint x: 428, startPoint y: 74, endPoint x: 425, endPoint y: 89, distance: 15.6
click at [310, 74] on button "Last 7 days" at bounding box center [423, 71] width 29 height 13
click at [310, 137] on div "Last 90 days" at bounding box center [422, 137] width 30 height 8
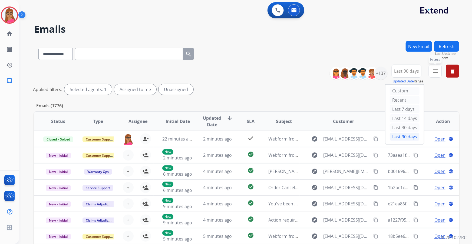
click at [310, 71] on button "menu Filters" at bounding box center [434, 71] width 13 height 13
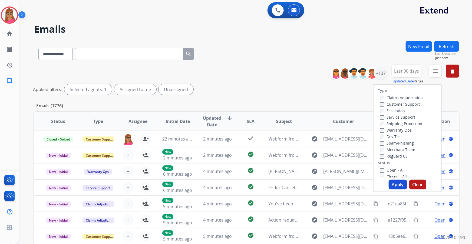
click at [310, 103] on label "Customer Support" at bounding box center [400, 104] width 40 height 5
click at [310, 125] on label "Shipping Protection" at bounding box center [401, 123] width 42 height 5
click at [310, 139] on label "Reguard CS" at bounding box center [394, 156] width 28 height 5
click at [310, 139] on label "Open - All" at bounding box center [392, 170] width 25 height 5
click at [310, 139] on button "Apply" at bounding box center [397, 185] width 18 height 10
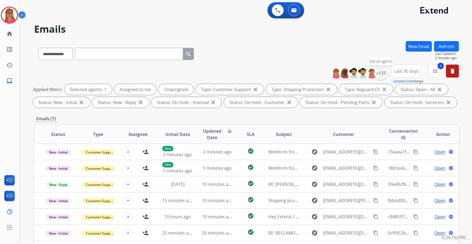
click at [310, 74] on div "+137" at bounding box center [380, 73] width 13 height 13
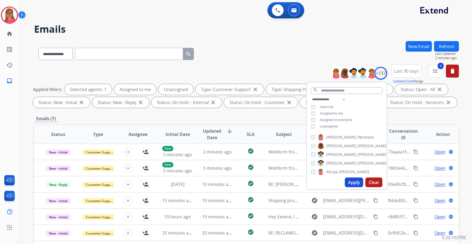
click at [310, 116] on div "Emails (7)" at bounding box center [246, 118] width 425 height 7
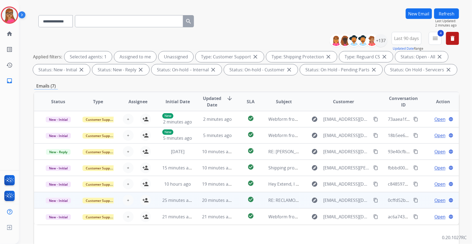
scroll to position [74, 0]
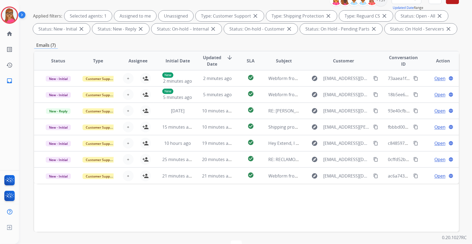
click at [65, 139] on div "Status Type Assignee Initial Date Updated Date arrow_downward SLA Subject Custo…" at bounding box center [246, 141] width 425 height 181
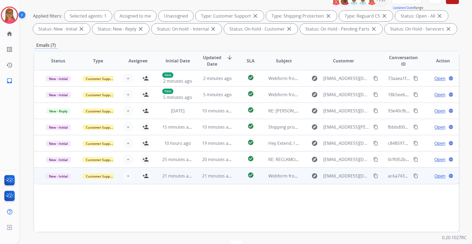
click at [59, 139] on td "New - Initial" at bounding box center [54, 176] width 40 height 16
click at [58, 139] on td "New - Initial" at bounding box center [54, 176] width 40 height 16
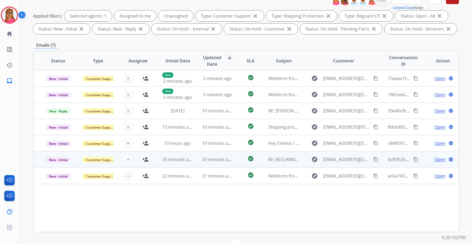
click at [59, 139] on td "New - Initial" at bounding box center [54, 159] width 40 height 16
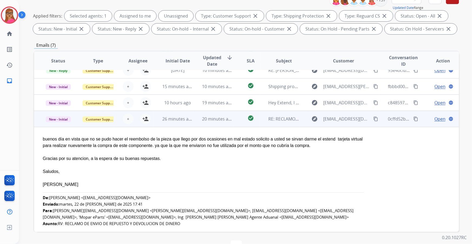
scroll to position [32, 0]
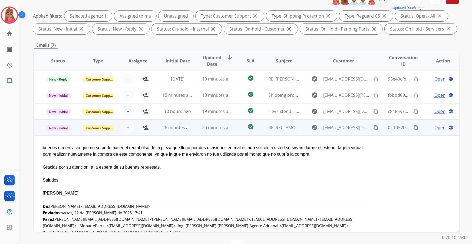
click at [54, 135] on td "New - Initial" at bounding box center [54, 127] width 40 height 16
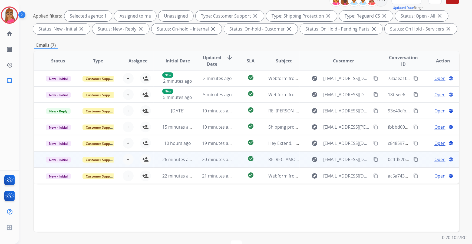
scroll to position [0, 0]
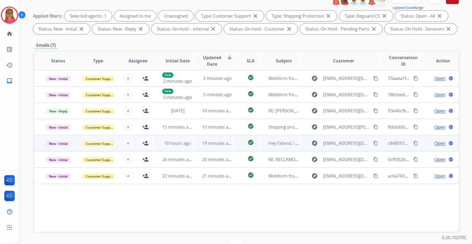
click at [57, 139] on td "New - Initial" at bounding box center [54, 143] width 40 height 16
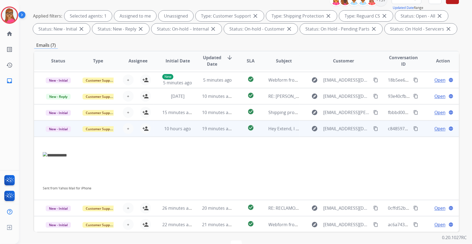
scroll to position [15, 0]
click at [59, 135] on td "New - Initial" at bounding box center [54, 128] width 40 height 16
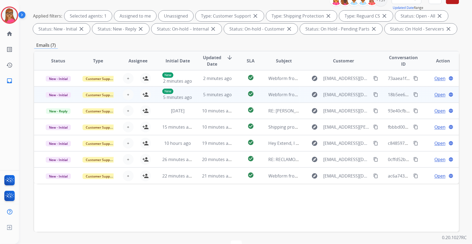
click at [61, 100] on td "New - Initial" at bounding box center [54, 94] width 40 height 16
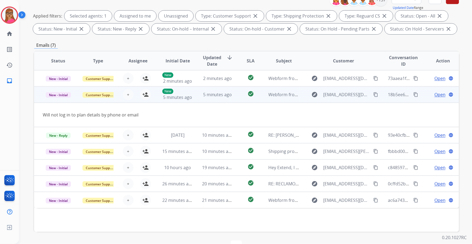
click at [61, 100] on td "New - Initial" at bounding box center [54, 94] width 40 height 16
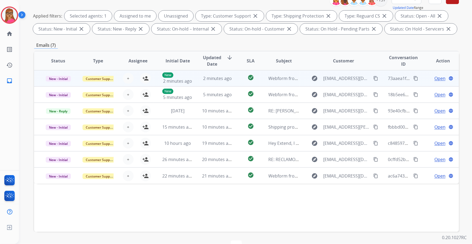
click at [61, 85] on td "New - Initial" at bounding box center [54, 78] width 40 height 16
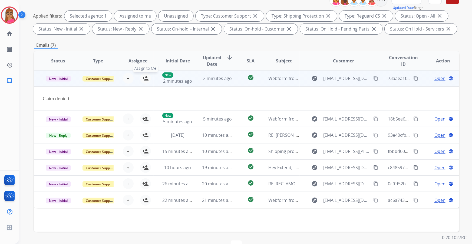
click at [145, 77] on mat-icon "person_add" at bounding box center [145, 78] width 6 height 6
click at [310, 78] on span "Open" at bounding box center [439, 78] width 11 height 6
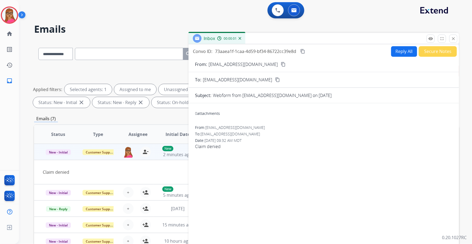
click at [281, 66] on mat-icon "content_copy" at bounding box center [283, 64] width 5 height 5
click at [303, 51] on mat-icon "content_copy" at bounding box center [302, 51] width 5 height 5
click at [310, 54] on button "Reply All" at bounding box center [404, 51] width 26 height 11
select select "**********"
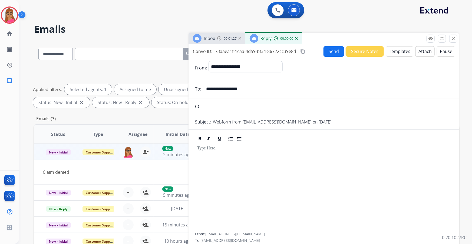
click at [310, 51] on button "Templates" at bounding box center [399, 51] width 27 height 11
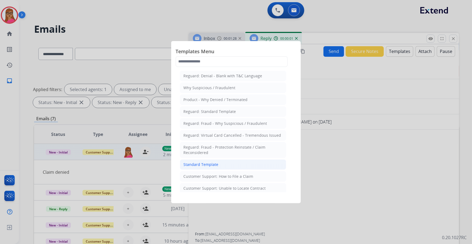
click at [199, 139] on div "Standard Template" at bounding box center [200, 164] width 35 height 5
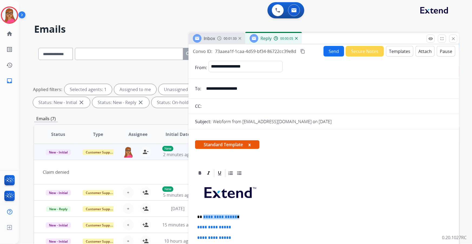
drag, startPoint x: 240, startPoint y: 215, endPoint x: 202, endPoint y: 216, distance: 37.6
click at [202, 139] on p "**********" at bounding box center [321, 217] width 249 height 5
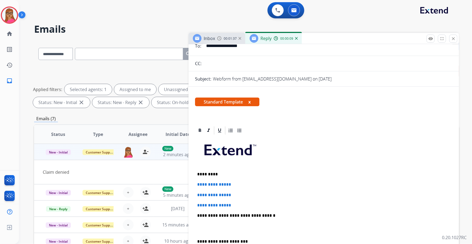
scroll to position [74, 0]
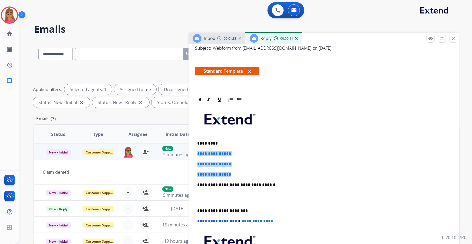
drag, startPoint x: 197, startPoint y: 154, endPoint x: 235, endPoint y: 172, distance: 42.4
click at [235, 139] on div "**********" at bounding box center [323, 198] width 257 height 186
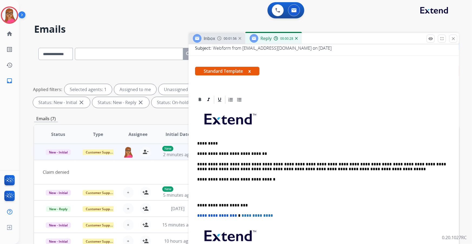
click at [197, 139] on p "**********" at bounding box center [321, 205] width 249 height 5
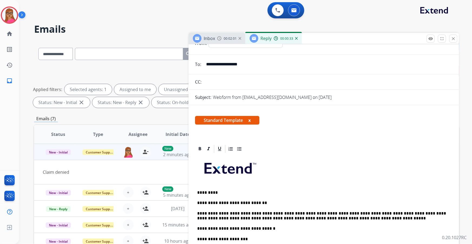
scroll to position [0, 0]
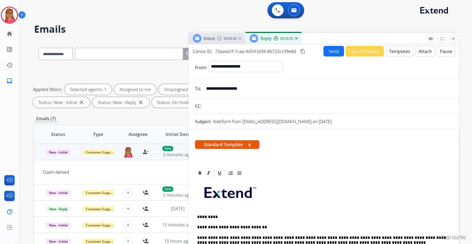
click at [302, 51] on mat-icon "content_copy" at bounding box center [302, 51] width 5 height 5
click at [310, 49] on button "Send" at bounding box center [333, 51] width 21 height 11
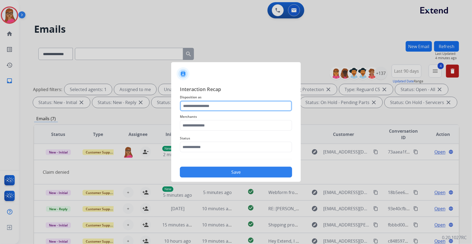
click at [221, 104] on input "text" at bounding box center [236, 106] width 112 height 11
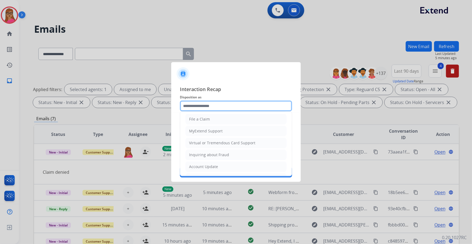
scroll to position [84, 0]
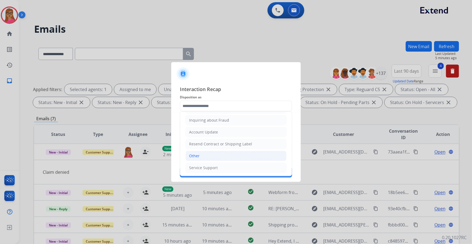
click at [198, 139] on li "Other" at bounding box center [235, 156] width 101 height 10
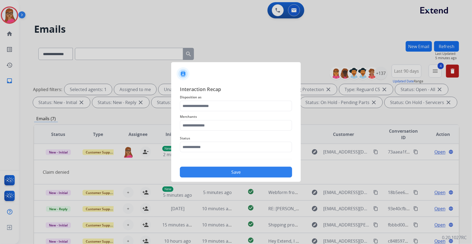
type input "*****"
click at [207, 127] on input "text" at bounding box center [236, 125] width 112 height 11
click at [208, 139] on div "Rooms to go" at bounding box center [200, 140] width 22 height 5
type input "**********"
click at [208, 139] on input "text" at bounding box center [236, 147] width 112 height 11
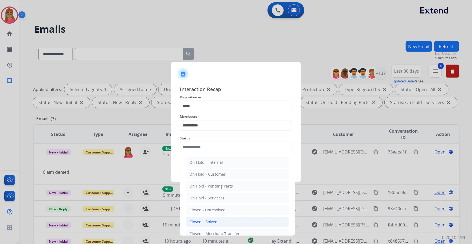
click at [214, 139] on div "Closed – Solved" at bounding box center [203, 221] width 28 height 5
type input "**********"
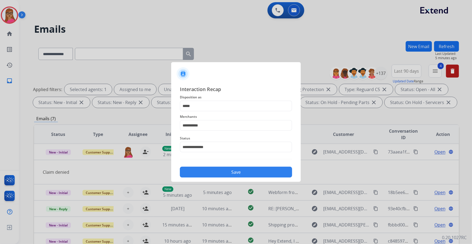
click at [230, 139] on button "Save" at bounding box center [236, 172] width 112 height 11
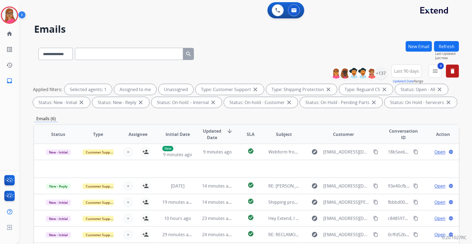
click at [310, 70] on span "Last 90 days" at bounding box center [406, 71] width 25 height 2
click at [310, 90] on div "Custom" at bounding box center [405, 91] width 30 height 8
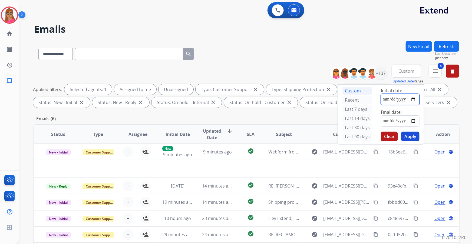
click at [310, 100] on input "date" at bounding box center [400, 99] width 39 height 11
type input "**********"
click at [310, 120] on input "date" at bounding box center [400, 120] width 39 height 11
type input "**********"
click at [310, 136] on button "Apply" at bounding box center [410, 137] width 18 height 10
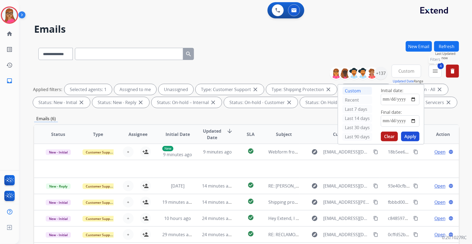
click at [310, 73] on mat-icon "menu" at bounding box center [435, 71] width 6 height 6
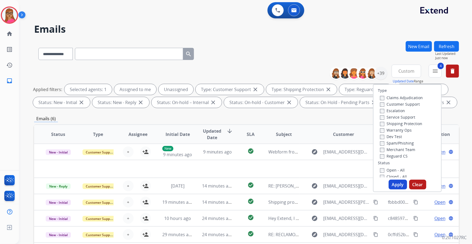
click at [310, 139] on button "Apply" at bounding box center [397, 185] width 18 height 10
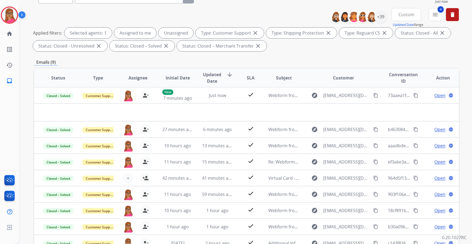
scroll to position [16, 0]
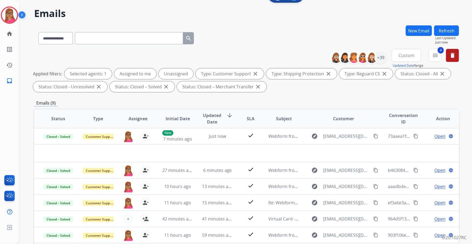
click at [310, 29] on button "Refresh" at bounding box center [446, 30] width 25 height 11
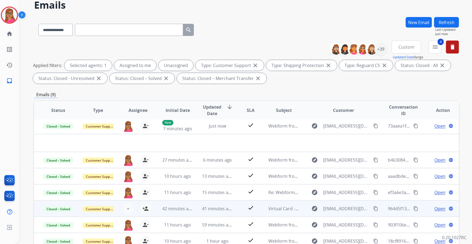
scroll to position [89, 0]
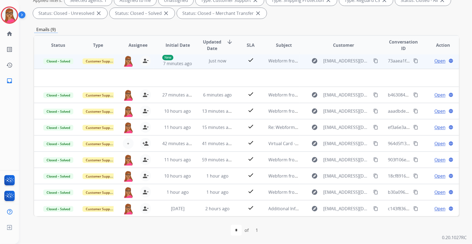
click at [88, 75] on td at bounding box center [206, 78] width 345 height 18
click at [92, 76] on td at bounding box center [206, 78] width 345 height 18
click at [101, 76] on td at bounding box center [206, 78] width 345 height 18
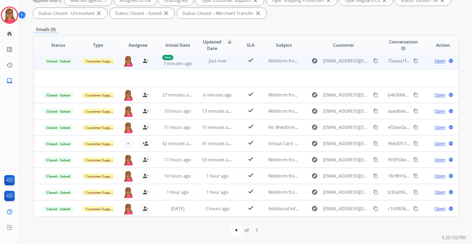
click at [310, 78] on td at bounding box center [206, 78] width 345 height 18
click at [129, 78] on td at bounding box center [206, 78] width 345 height 18
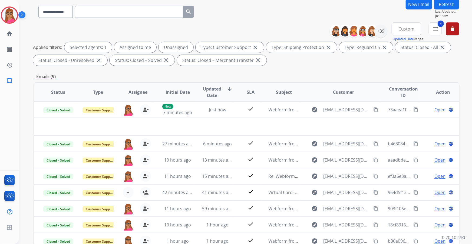
scroll to position [0, 0]
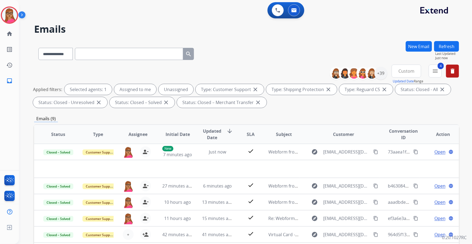
click at [310, 75] on button "Custom" at bounding box center [405, 71] width 29 height 13
click at [310, 137] on div "Last 90 days" at bounding box center [405, 137] width 30 height 8
click at [310, 76] on button "4 menu Filters" at bounding box center [434, 71] width 13 height 13
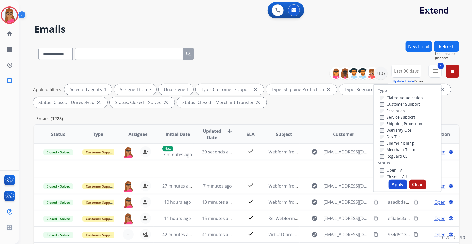
click at [310, 139] on button "Apply" at bounding box center [397, 185] width 18 height 10
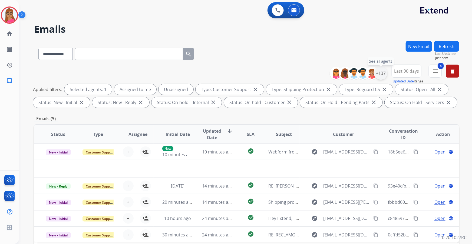
click at [310, 75] on div "+137" at bounding box center [380, 73] width 13 height 13
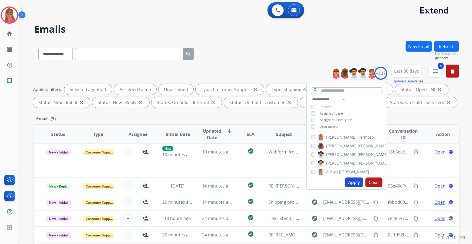
click at [251, 115] on div "Emails (5)" at bounding box center [246, 118] width 425 height 7
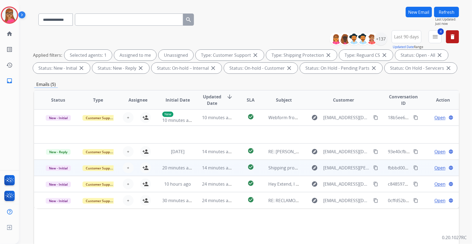
scroll to position [74, 0]
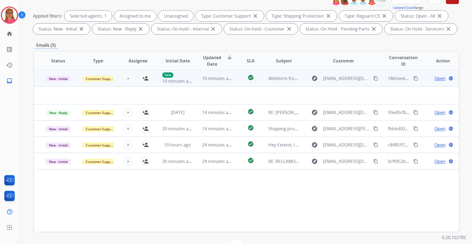
click at [62, 85] on td "New - Initial" at bounding box center [54, 78] width 40 height 16
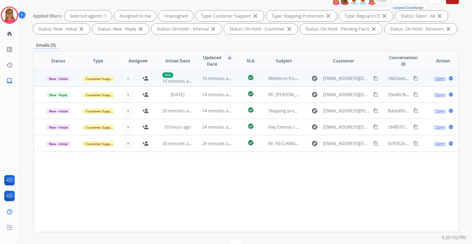
click at [62, 85] on td "New - Initial" at bounding box center [54, 78] width 40 height 16
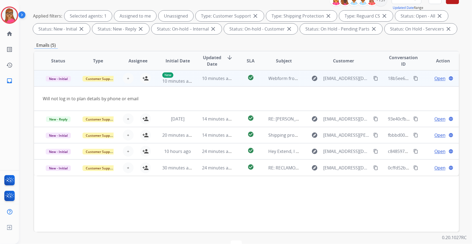
click at [62, 85] on td "New - Initial" at bounding box center [54, 78] width 40 height 16
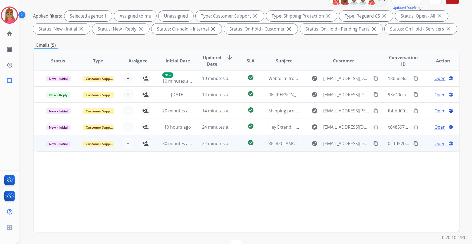
click at [58, 139] on td "New - Initial" at bounding box center [54, 143] width 40 height 16
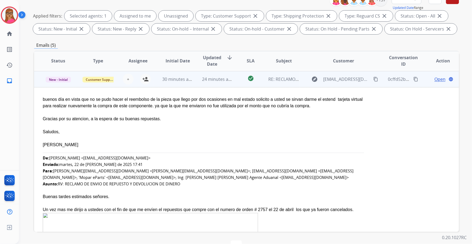
scroll to position [65, 0]
click at [58, 84] on td "New - Initial" at bounding box center [54, 78] width 40 height 16
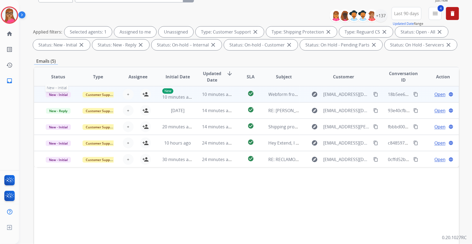
scroll to position [49, 0]
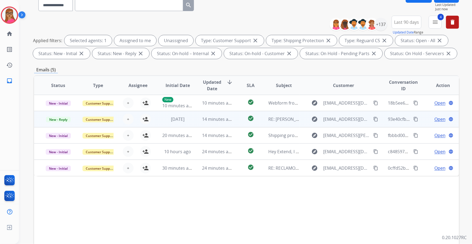
click at [60, 125] on td "New - Reply" at bounding box center [54, 119] width 40 height 16
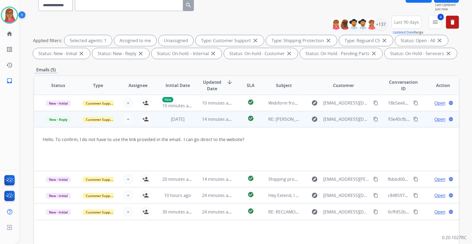
click at [310, 119] on span "Open" at bounding box center [439, 119] width 11 height 6
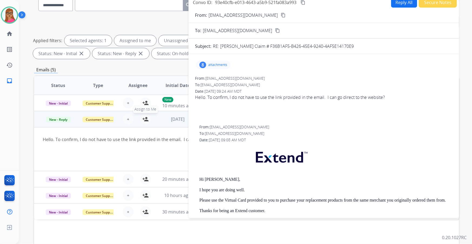
click at [146, 117] on mat-icon "person_add" at bounding box center [145, 119] width 6 height 6
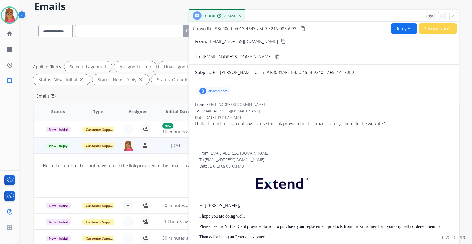
scroll to position [0, 0]
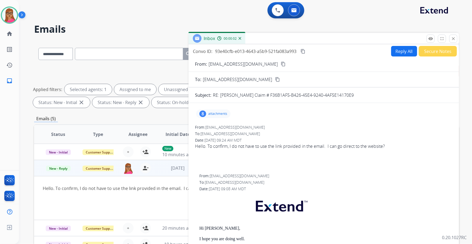
click at [310, 50] on button "Reply All" at bounding box center [404, 51] width 26 height 11
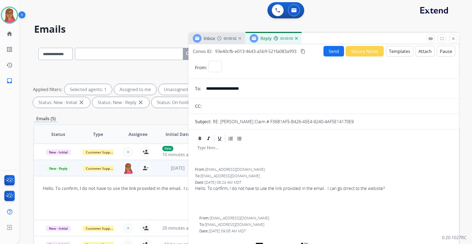
select select "**********"
click at [310, 50] on button "Templates" at bounding box center [399, 51] width 27 height 11
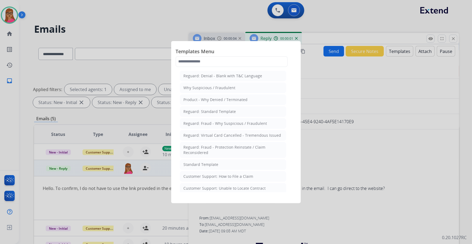
click at [216, 35] on div at bounding box center [236, 122] width 472 height 244
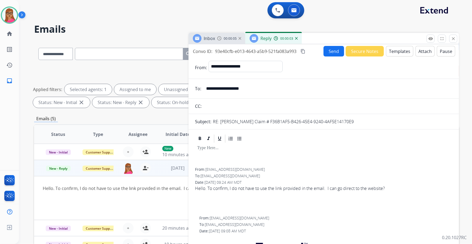
click at [204, 38] on span "Inbox" at bounding box center [209, 38] width 11 height 6
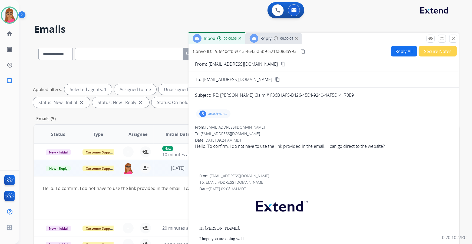
click at [281, 65] on mat-icon "content_copy" at bounding box center [283, 64] width 5 height 5
drag, startPoint x: 304, startPoint y: 52, endPoint x: 328, endPoint y: 0, distance: 56.6
click at [304, 51] on mat-icon "content_copy" at bounding box center [302, 51] width 5 height 5
click at [310, 53] on button "Reply All" at bounding box center [404, 51] width 26 height 11
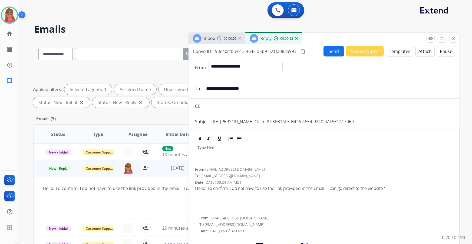
click at [310, 48] on button "Templates" at bounding box center [399, 51] width 27 height 11
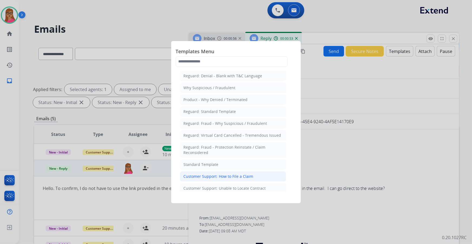
click at [233, 139] on div "Customer Support: How to File a Claim" at bounding box center [218, 176] width 70 height 5
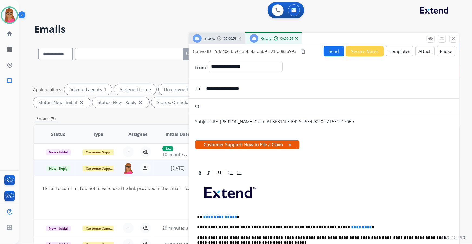
click at [297, 39] on img at bounding box center [296, 38] width 3 height 3
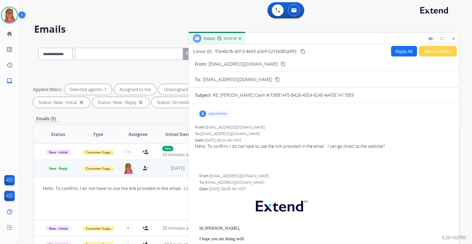
click at [310, 53] on button "Reply All" at bounding box center [404, 51] width 26 height 11
select select "**********"
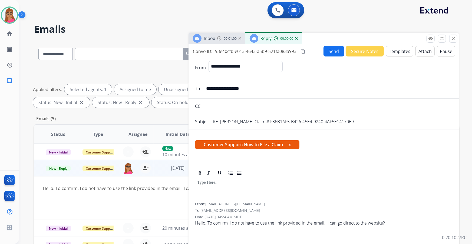
click at [310, 55] on button "Templates" at bounding box center [399, 51] width 27 height 11
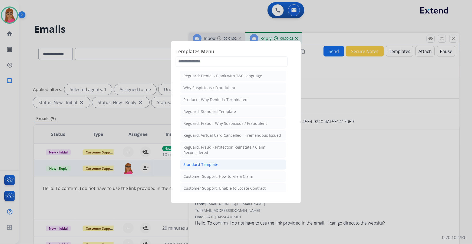
click at [212, 139] on div "Standard Template" at bounding box center [200, 164] width 35 height 5
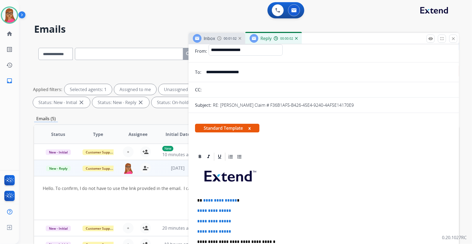
scroll to position [24, 0]
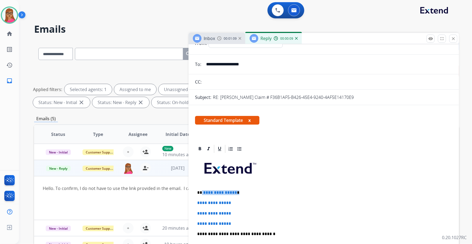
drag, startPoint x: 241, startPoint y: 191, endPoint x: 202, endPoint y: 190, distance: 39.5
click at [202, 139] on p "**********" at bounding box center [321, 192] width 249 height 5
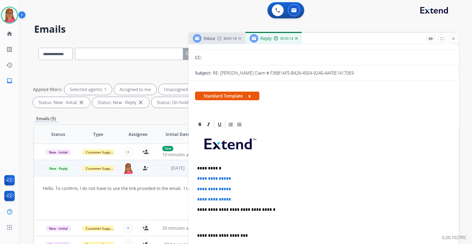
scroll to position [49, 0]
drag, startPoint x: 196, startPoint y: 178, endPoint x: 238, endPoint y: 198, distance: 46.6
click at [238, 139] on div "**********" at bounding box center [323, 222] width 257 height 186
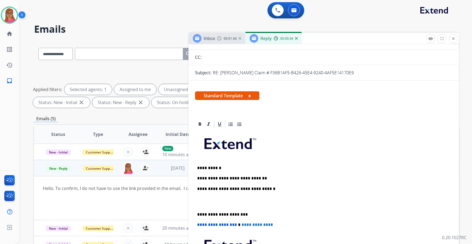
click at [208, 36] on span "Inbox" at bounding box center [209, 38] width 11 height 6
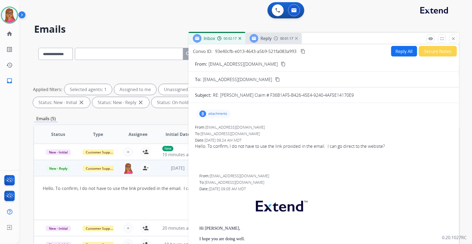
click at [270, 38] on span "Reply" at bounding box center [265, 38] width 11 height 6
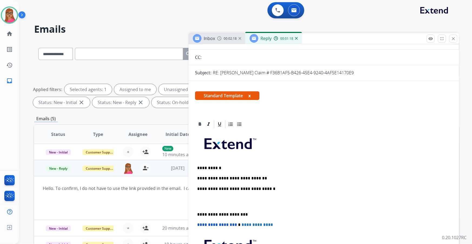
click at [272, 139] on p "**********" at bounding box center [321, 178] width 249 height 5
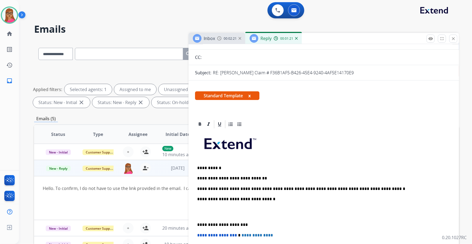
click at [197, 139] on div "**********" at bounding box center [323, 217] width 257 height 176
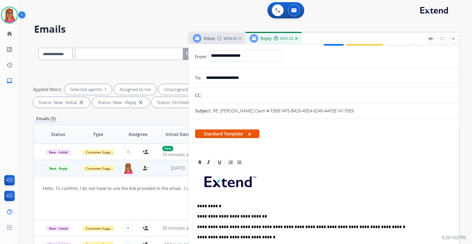
scroll to position [0, 0]
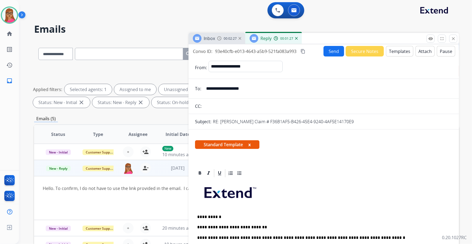
click at [310, 48] on button "Send" at bounding box center [333, 51] width 21 height 11
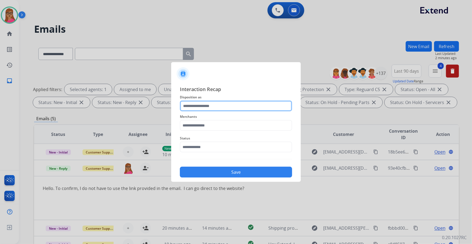
click at [231, 110] on input "text" at bounding box center [236, 106] width 112 height 11
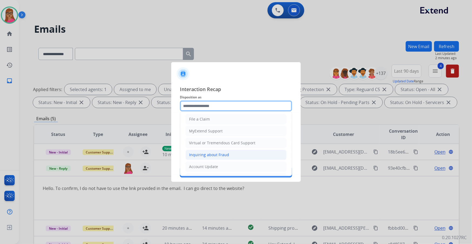
scroll to position [84, 0]
click at [200, 139] on li "Other" at bounding box center [235, 156] width 101 height 10
type input "*****"
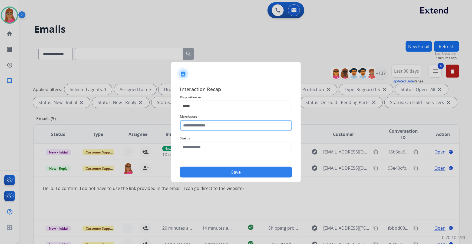
click at [209, 123] on input "text" at bounding box center [236, 125] width 112 height 11
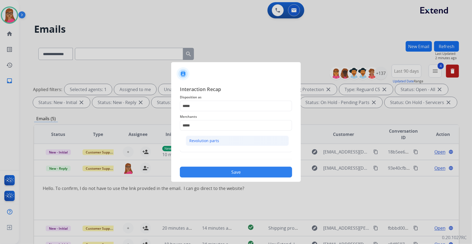
click at [204, 139] on div "Revolution parts" at bounding box center [204, 140] width 30 height 5
type input "**********"
click at [199, 139] on input "text" at bounding box center [236, 147] width 112 height 11
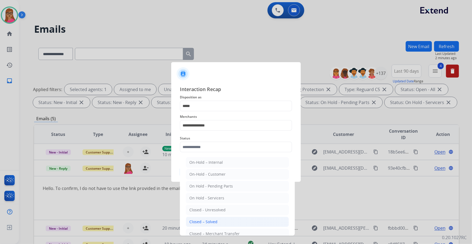
click at [222, 139] on li "Closed – Solved" at bounding box center [237, 222] width 103 height 10
type input "**********"
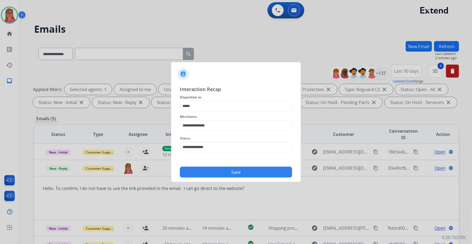
click at [243, 139] on button "Save" at bounding box center [236, 172] width 112 height 11
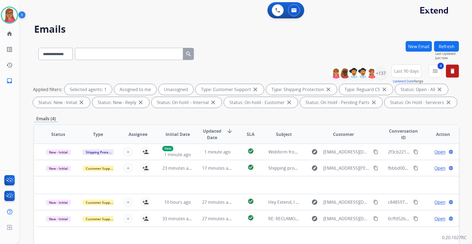
click at [310, 42] on button "Refresh" at bounding box center [446, 46] width 25 height 11
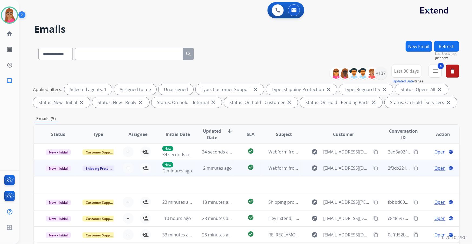
click at [62, 139] on td "New - Initial" at bounding box center [54, 168] width 40 height 16
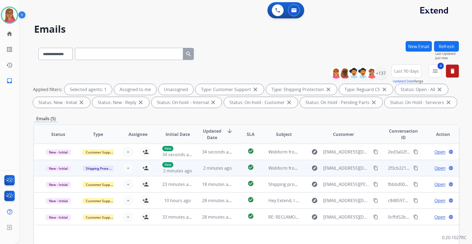
click at [60, 139] on td "New - Initial" at bounding box center [54, 168] width 40 height 16
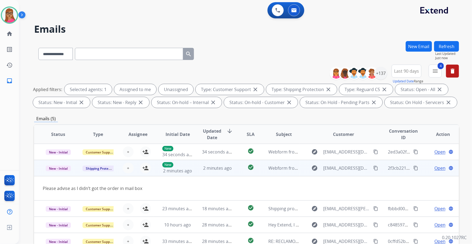
drag, startPoint x: 145, startPoint y: 168, endPoint x: 162, endPoint y: 168, distance: 17.3
click at [145, 139] on mat-icon "person_add" at bounding box center [145, 168] width 6 height 6
click at [310, 139] on span "Open" at bounding box center [439, 168] width 11 height 6
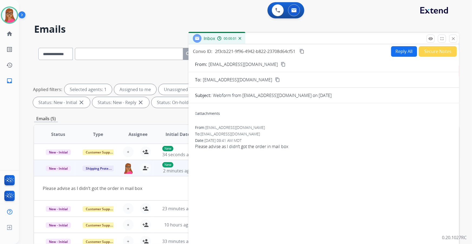
click at [281, 65] on mat-icon "content_copy" at bounding box center [283, 64] width 5 height 5
click at [310, 47] on button "Reply All" at bounding box center [404, 51] width 26 height 11
select select "**********"
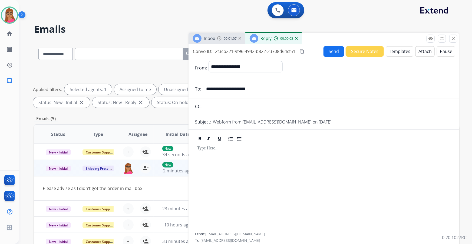
click at [310, 51] on button "Templates" at bounding box center [399, 51] width 27 height 11
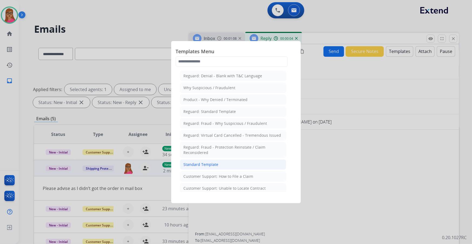
click at [204, 139] on div "Standard Template" at bounding box center [200, 164] width 35 height 5
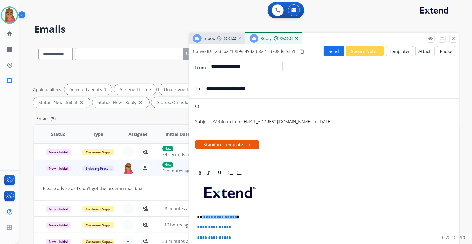
drag, startPoint x: 218, startPoint y: 218, endPoint x: 202, endPoint y: 217, distance: 16.0
click at [202, 139] on p "**********" at bounding box center [321, 217] width 249 height 5
paste div
click at [203, 139] on p "*******" at bounding box center [321, 217] width 249 height 5
click at [220, 139] on p "********" at bounding box center [321, 217] width 249 height 5
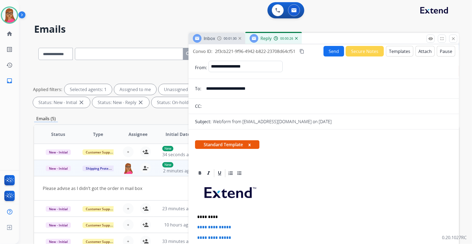
scroll to position [49, 0]
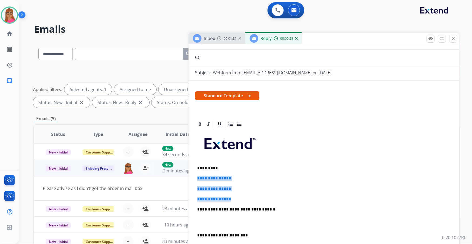
drag, startPoint x: 196, startPoint y: 177, endPoint x: 242, endPoint y: 196, distance: 49.8
click at [242, 139] on div "**********" at bounding box center [323, 222] width 257 height 186
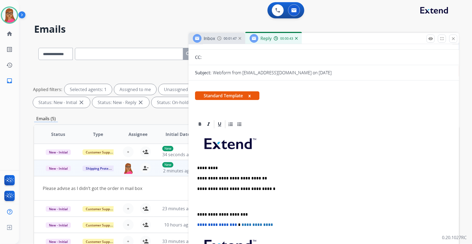
click at [269, 139] on p "**********" at bounding box center [321, 178] width 249 height 5
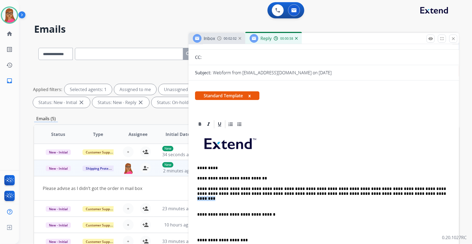
drag, startPoint x: 373, startPoint y: 194, endPoint x: 356, endPoint y: 195, distance: 16.8
click at [310, 139] on p "**********" at bounding box center [321, 192] width 249 height 10
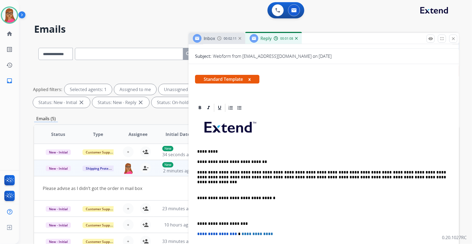
scroll to position [74, 0]
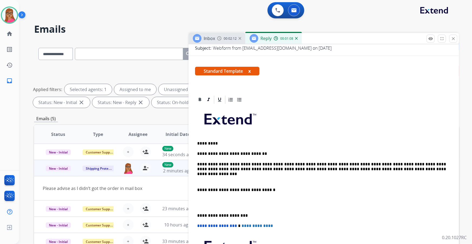
click at [197, 139] on p "**********" at bounding box center [321, 190] width 249 height 5
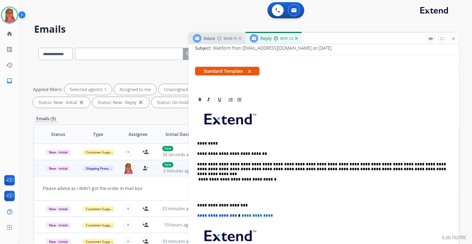
click at [310, 139] on p "**********" at bounding box center [321, 167] width 249 height 10
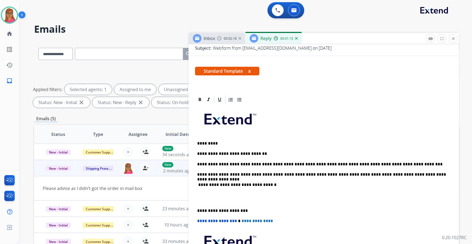
click at [197, 139] on div "**********" at bounding box center [323, 198] width 257 height 186
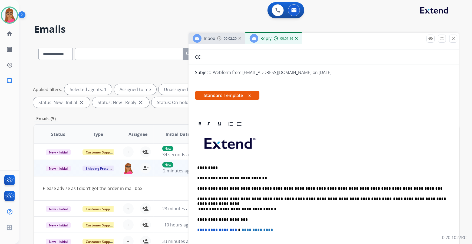
scroll to position [0, 0]
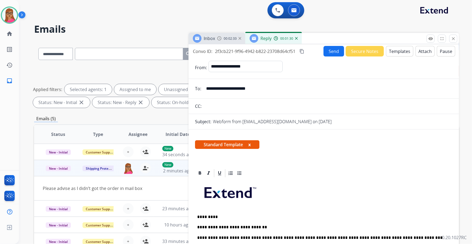
click at [208, 39] on span "Inbox" at bounding box center [209, 38] width 11 height 6
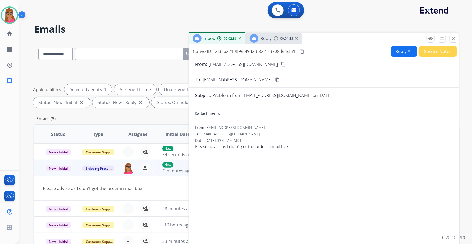
click at [268, 42] on div "Reply" at bounding box center [260, 38] width 22 height 9
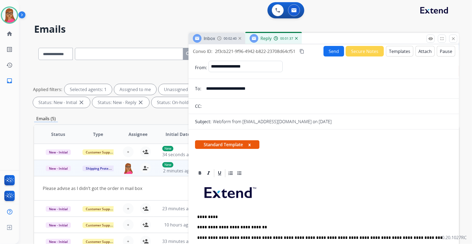
click at [310, 50] on button "Send" at bounding box center [333, 51] width 21 height 11
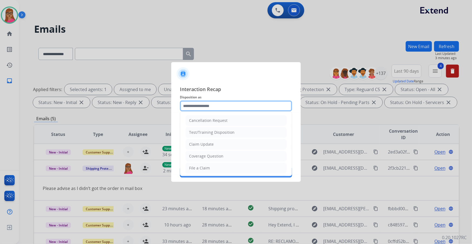
click at [219, 106] on input "text" at bounding box center [236, 106] width 112 height 11
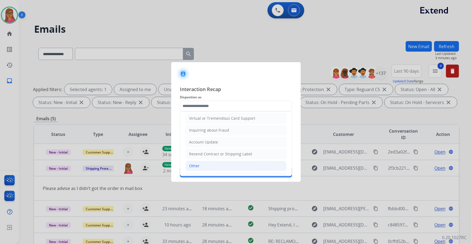
click at [199, 139] on li "Other" at bounding box center [235, 166] width 101 height 10
type input "*****"
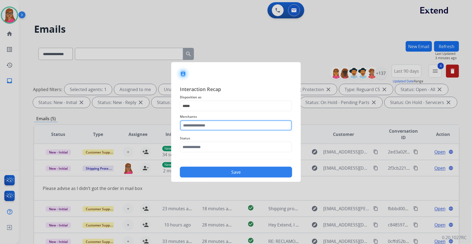
click at [207, 127] on input "text" at bounding box center [236, 125] width 112 height 11
click at [207, 139] on li "Jomashop" at bounding box center [237, 141] width 103 height 10
type input "********"
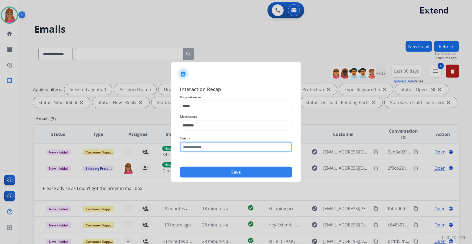
click at [207, 139] on input "text" at bounding box center [236, 147] width 112 height 11
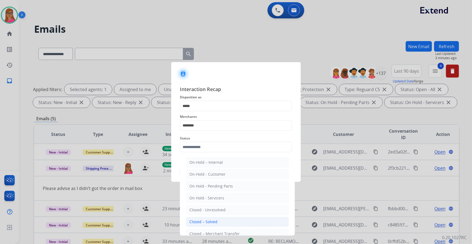
click at [212, 139] on li "Closed – Solved" at bounding box center [237, 222] width 103 height 10
type input "**********"
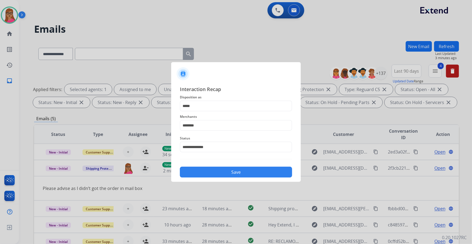
click at [241, 139] on button "Save" at bounding box center [236, 172] width 112 height 11
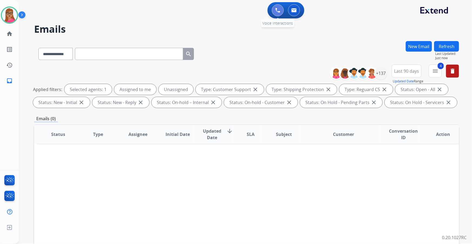
click at [277, 12] on img at bounding box center [277, 10] width 5 height 5
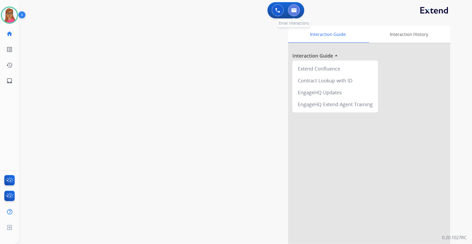
click at [293, 12] on button at bounding box center [294, 10] width 12 height 12
select select "**********"
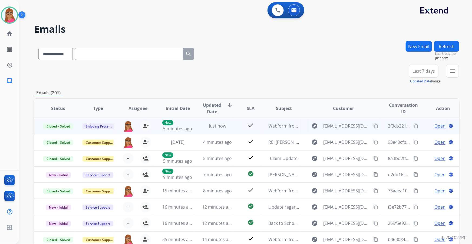
drag, startPoint x: 412, startPoint y: 126, endPoint x: 384, endPoint y: 4, distance: 125.8
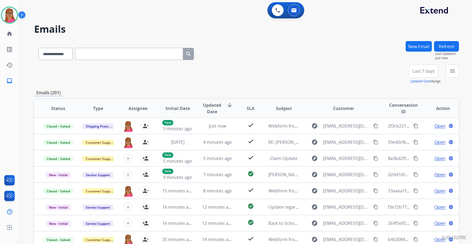
click at [310, 125] on mat-icon "content_copy" at bounding box center [415, 126] width 5 height 5
click at [310, 71] on span "Last 7 days" at bounding box center [423, 71] width 22 height 2
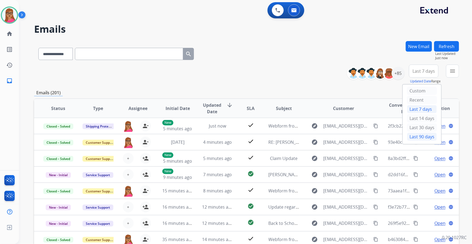
click at [310, 137] on div "Last 90 days" at bounding box center [422, 137] width 30 height 8
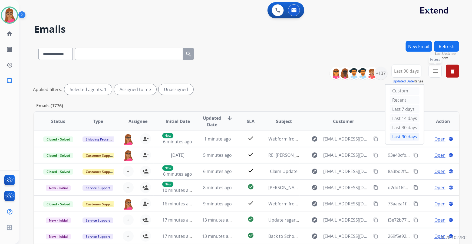
click at [310, 71] on mat-icon "menu" at bounding box center [435, 71] width 6 height 6
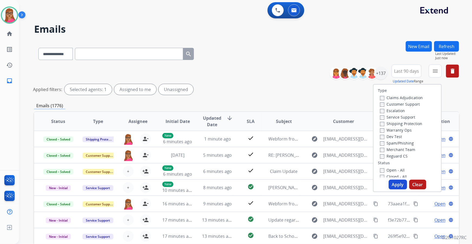
click at [310, 105] on label "Customer Support" at bounding box center [400, 104] width 40 height 5
click at [310, 123] on label "Shipping Protection" at bounding box center [401, 123] width 42 height 5
click at [310, 139] on label "Reguard CS" at bounding box center [394, 156] width 28 height 5
click at [310, 139] on button "Apply" at bounding box center [397, 185] width 18 height 10
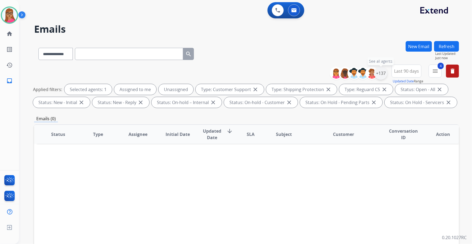
click at [310, 76] on div "+137" at bounding box center [380, 73] width 13 height 13
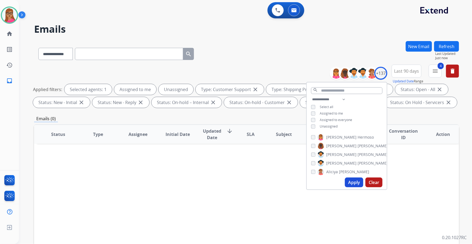
click at [310, 139] on button "Apply" at bounding box center [354, 183] width 18 height 10
click at [269, 56] on div "**********" at bounding box center [246, 53] width 425 height 24
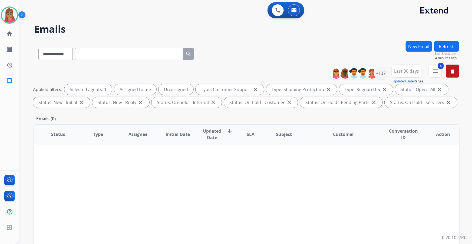
click at [310, 46] on button "Refresh" at bounding box center [446, 46] width 25 height 11
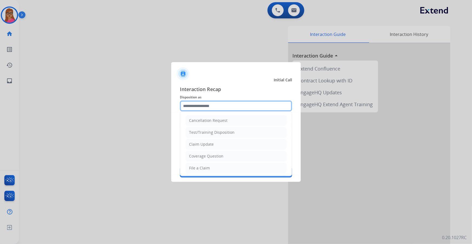
click at [211, 102] on input "text" at bounding box center [236, 106] width 112 height 11
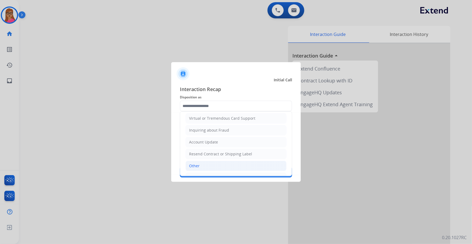
click at [200, 139] on li "Other" at bounding box center [235, 166] width 101 height 10
type input "*****"
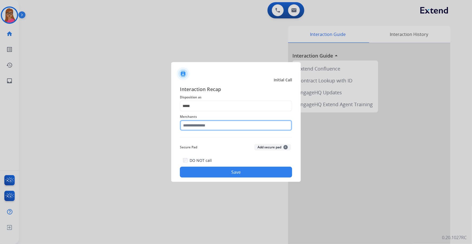
click at [209, 126] on input "text" at bounding box center [236, 125] width 112 height 11
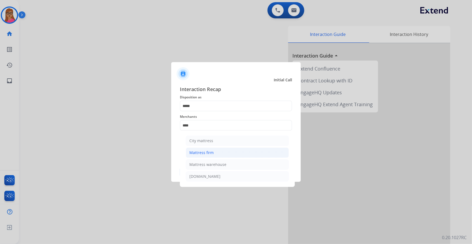
click at [207, 139] on li "Mattress firm" at bounding box center [237, 153] width 103 height 10
type input "**********"
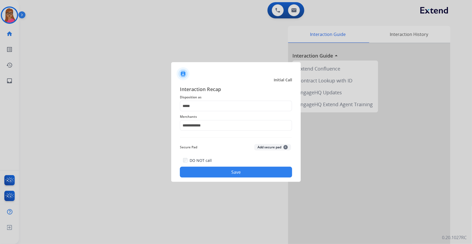
click at [218, 139] on button "Save" at bounding box center [236, 172] width 112 height 11
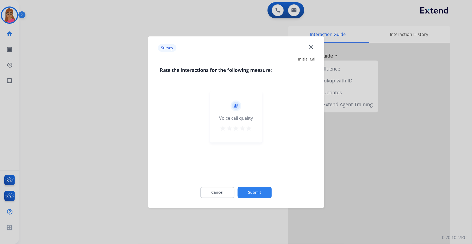
click at [112, 132] on div at bounding box center [236, 122] width 472 height 244
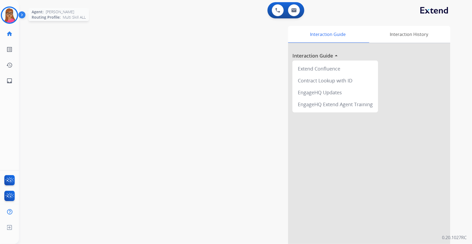
click at [15, 16] on img at bounding box center [9, 15] width 15 height 15
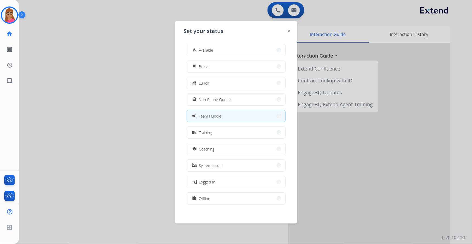
click at [121, 38] on div at bounding box center [236, 122] width 472 height 244
